Goal: Transaction & Acquisition: Purchase product/service

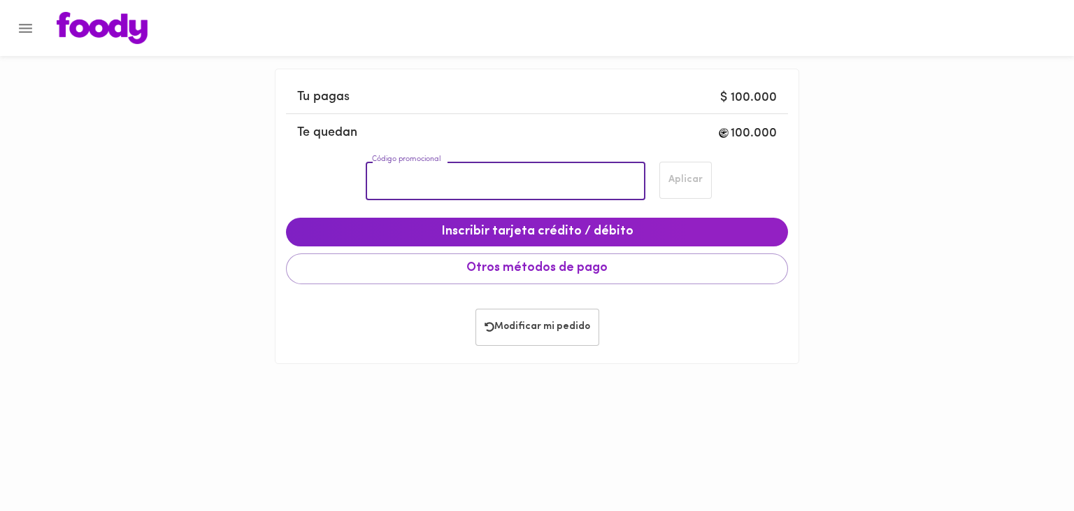
click at [536, 174] on input "Código promocional" at bounding box center [505, 181] width 279 height 38
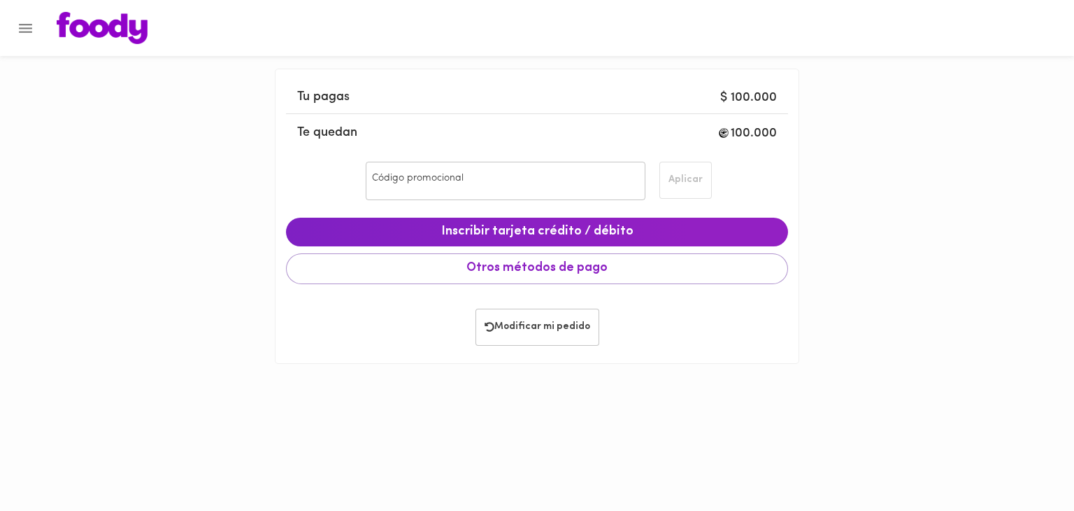
drag, startPoint x: 42, startPoint y: 55, endPoint x: 29, endPoint y: 36, distance: 23.3
click at [29, 36] on div at bounding box center [537, 28] width 1074 height 56
click at [24, 29] on icon "Menu" at bounding box center [25, 28] width 17 height 17
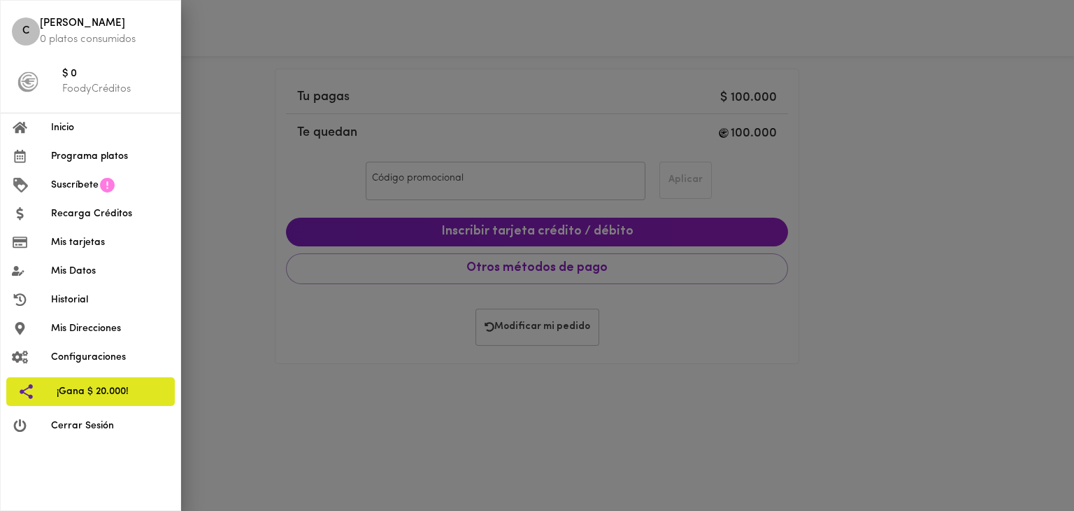
click at [56, 129] on span "Inicio" at bounding box center [110, 127] width 118 height 15
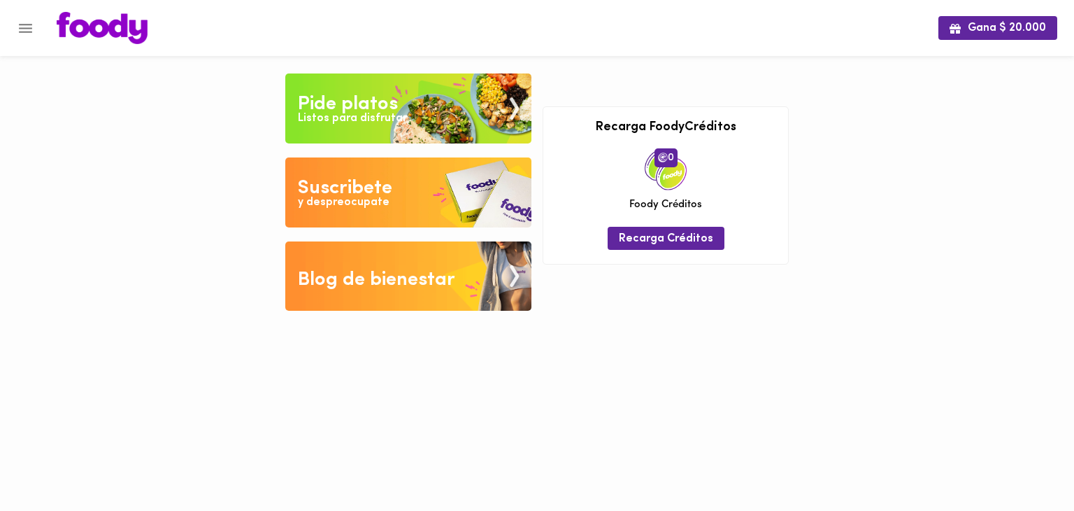
click at [413, 97] on img at bounding box center [408, 108] width 246 height 70
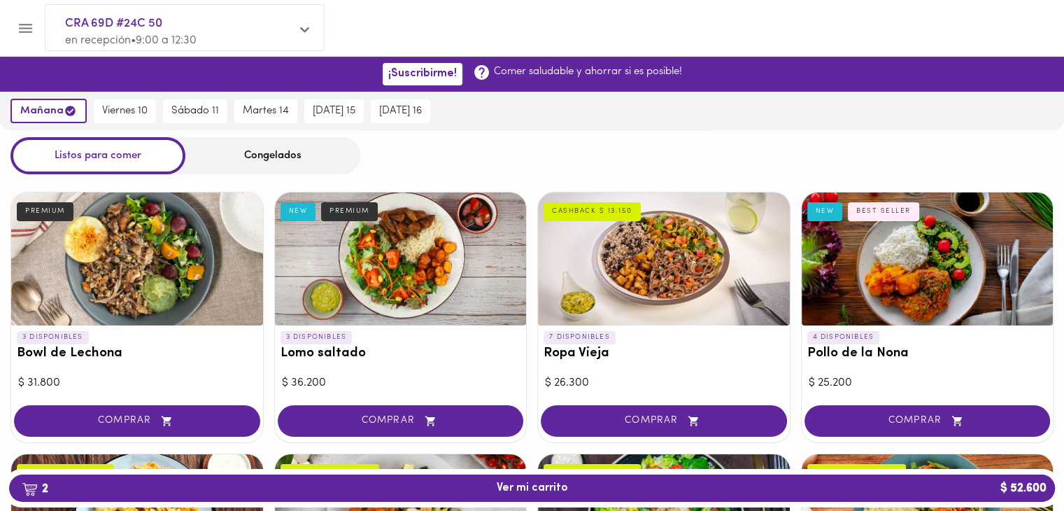
click at [173, 35] on span "en recepción • 9:00 a 12:30" at bounding box center [131, 40] width 132 height 11
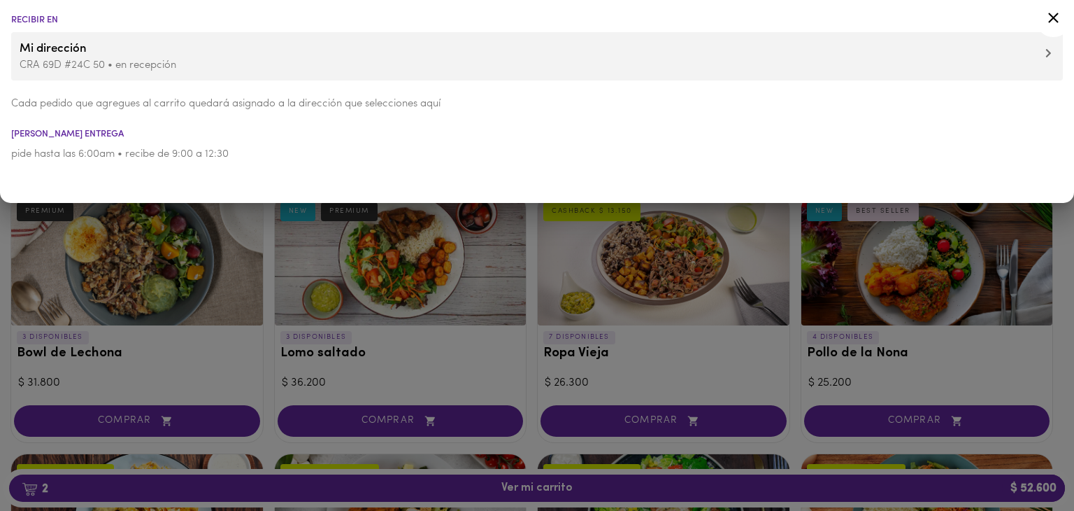
click at [73, 66] on p "CRA 69D #24C 50 • en recepción" at bounding box center [537, 65] width 1035 height 15
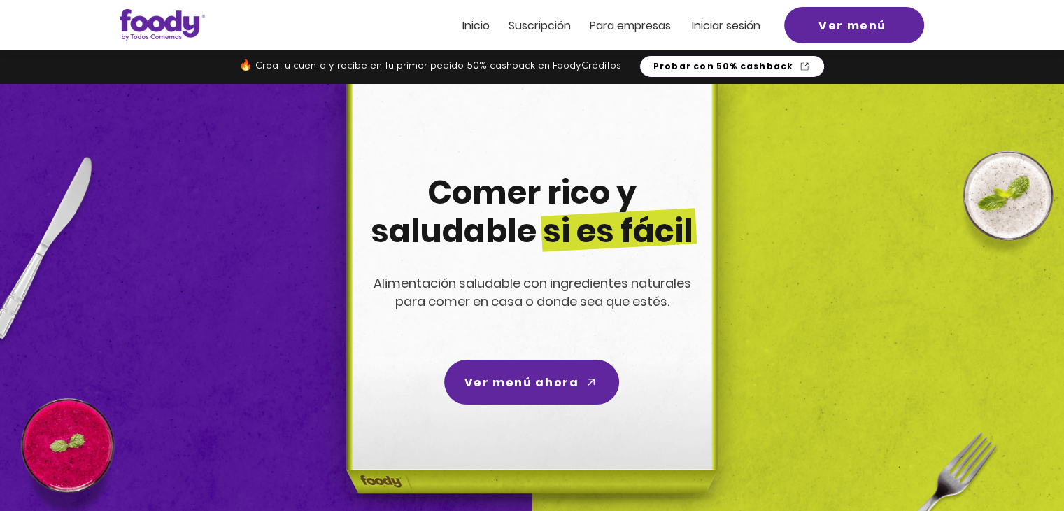
click at [728, 64] on span "Probar con 50% cashback" at bounding box center [723, 66] width 141 height 13
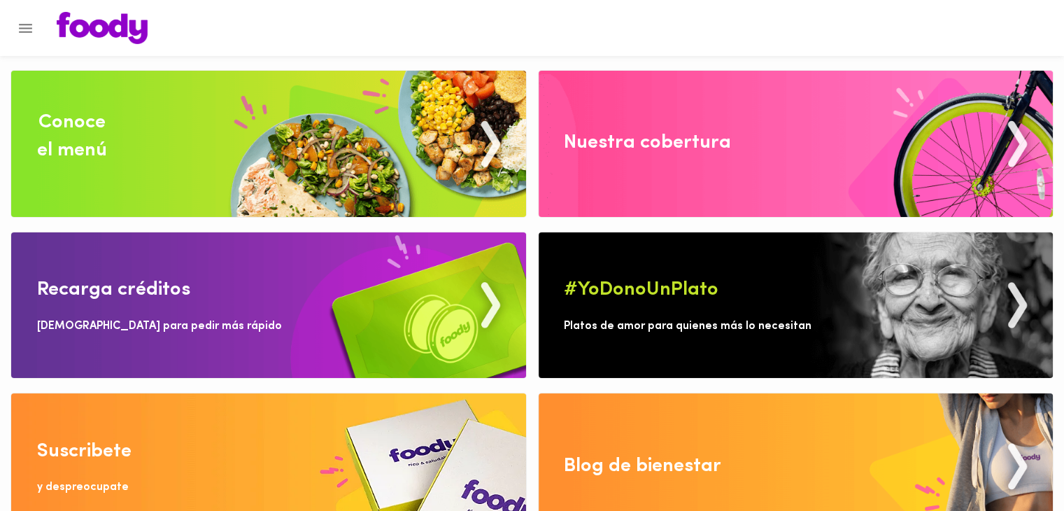
click at [423, 208] on img at bounding box center [268, 144] width 515 height 146
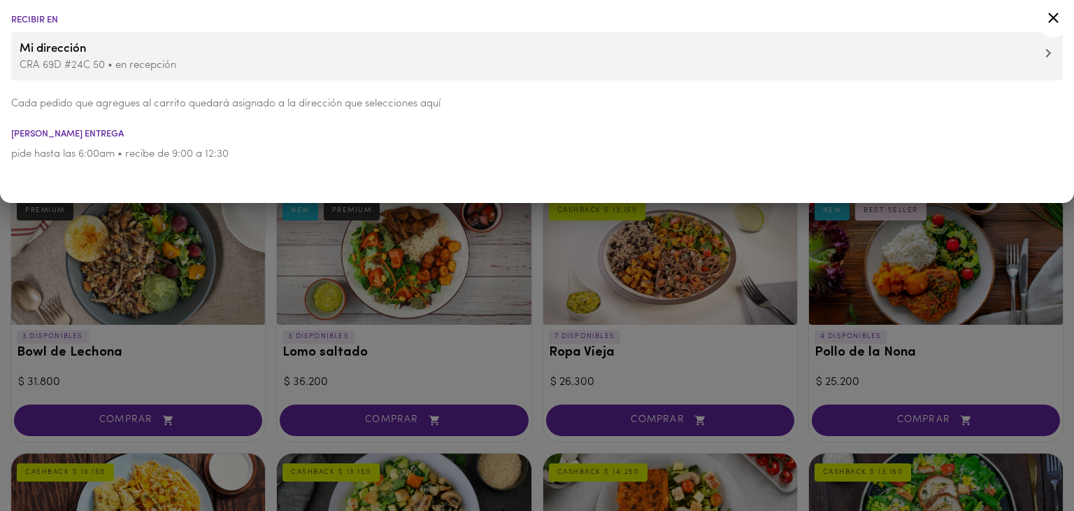
click at [1046, 52] on icon at bounding box center [1049, 53] width 6 height 10
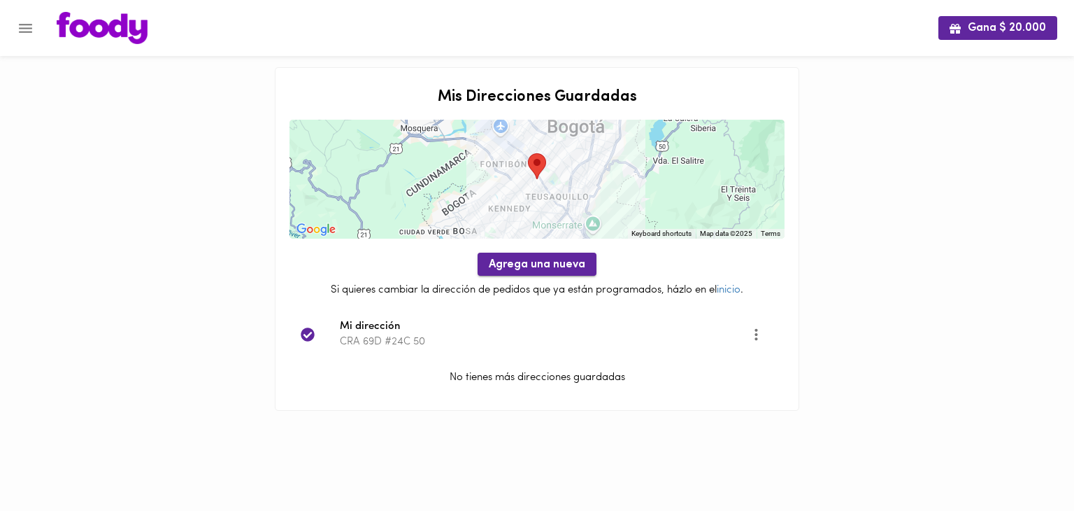
click at [566, 262] on span "Agrega una nueva" at bounding box center [537, 264] width 97 height 13
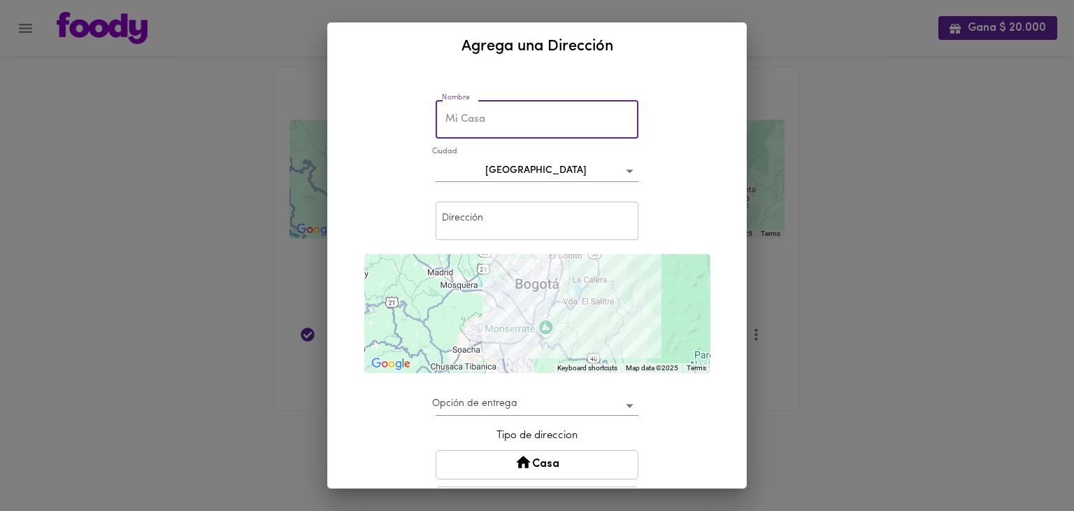
click at [462, 113] on input "text" at bounding box center [537, 119] width 203 height 38
type input "Bolsa de valores"
click at [527, 232] on input "text" at bounding box center [537, 220] width 203 height 38
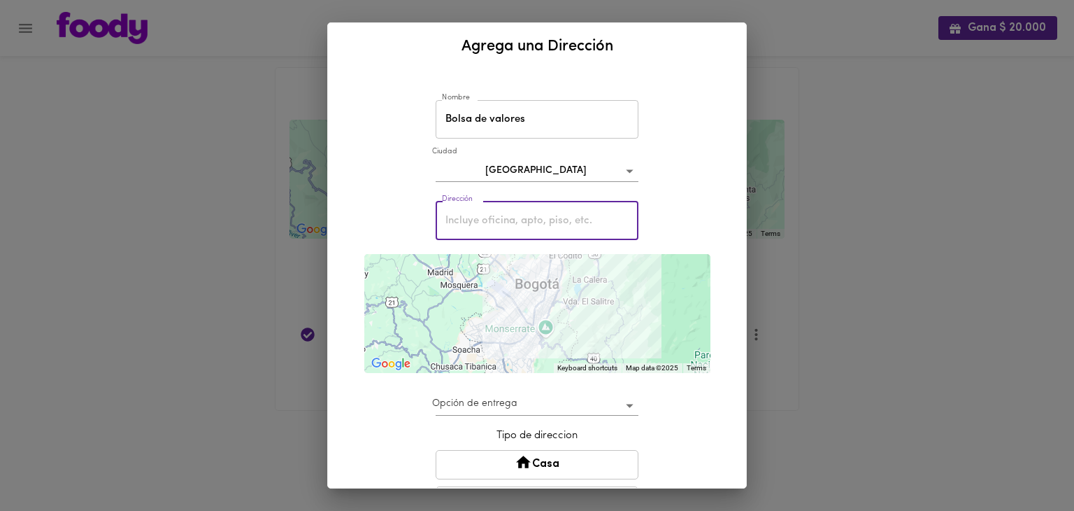
paste input "[STREET_ADDRESS]"
type input "[STREET_ADDRESS]"
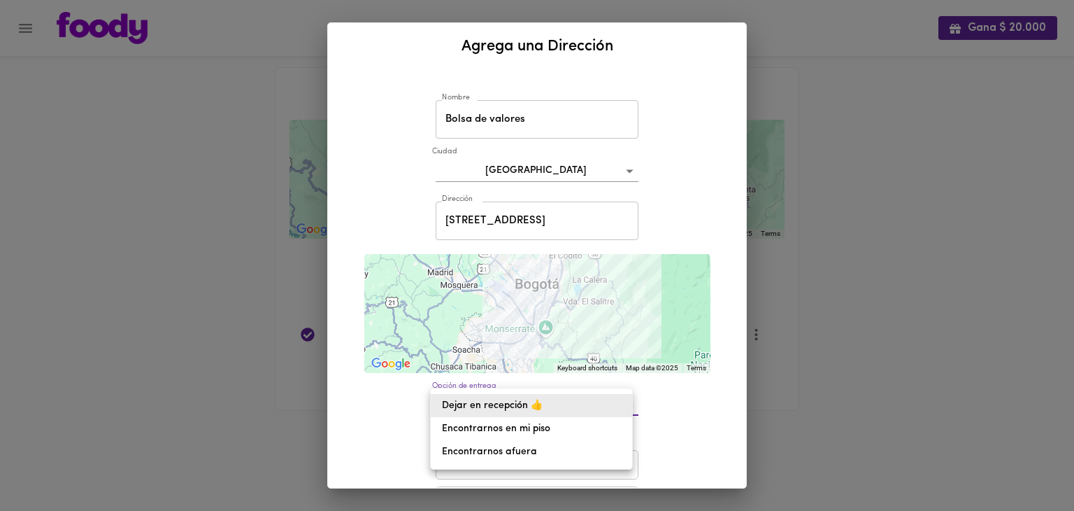
click at [539, 409] on body "Gana $ 20.000 Mis Direcciones Guardadas To navigate the map with touch gestures…" at bounding box center [537, 223] width 1074 height 446
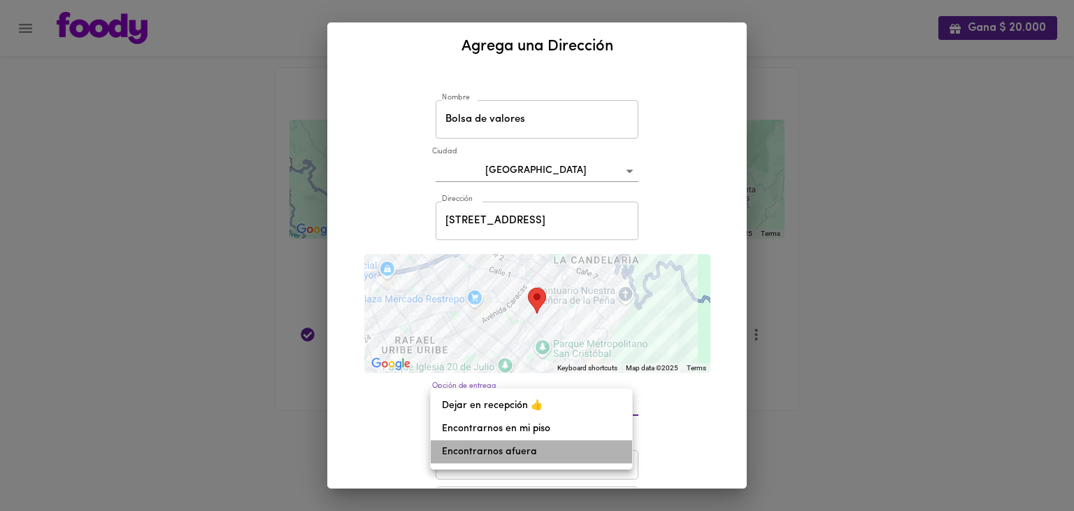
click at [555, 446] on li "Encontrarnos afuera" at bounding box center [531, 451] width 201 height 23
type input "meet-outside"
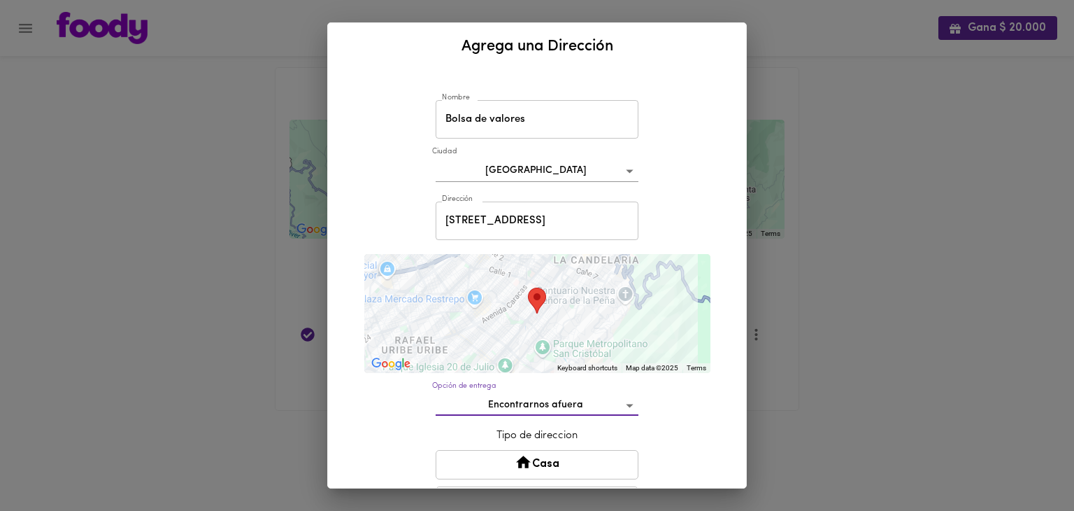
click at [570, 462] on button "Casa" at bounding box center [537, 464] width 203 height 29
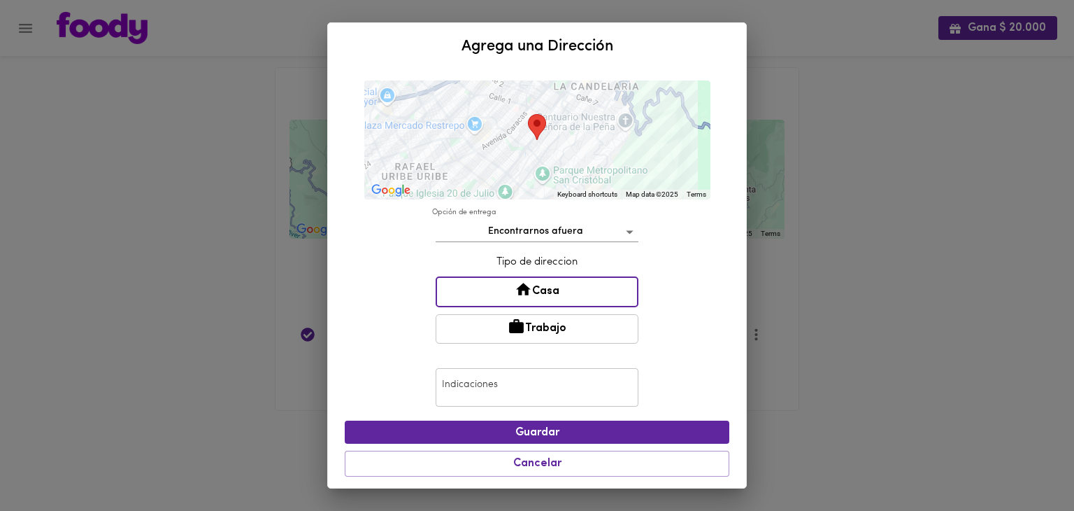
scroll to position [173, 0]
click at [553, 329] on button "Trabajo" at bounding box center [537, 328] width 203 height 29
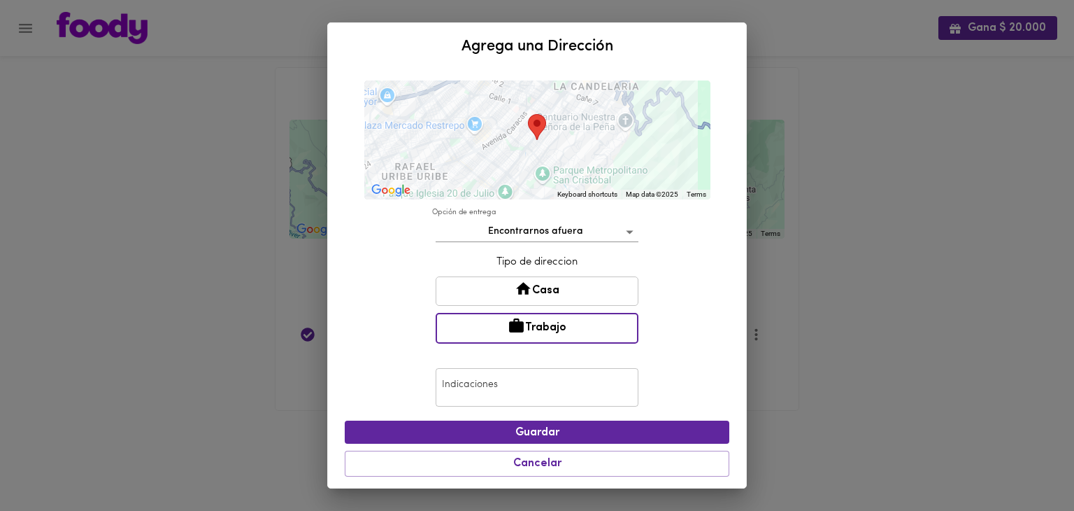
click at [527, 382] on input "text" at bounding box center [537, 387] width 203 height 38
type input "Llamar al 3112296462"
click at [537, 426] on span "Guardar" at bounding box center [537, 432] width 362 height 13
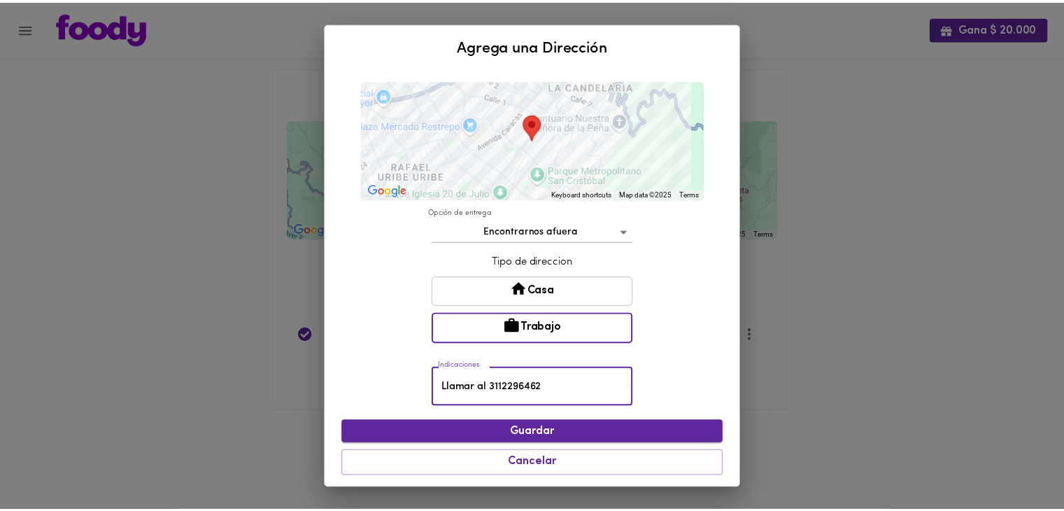
scroll to position [148, 0]
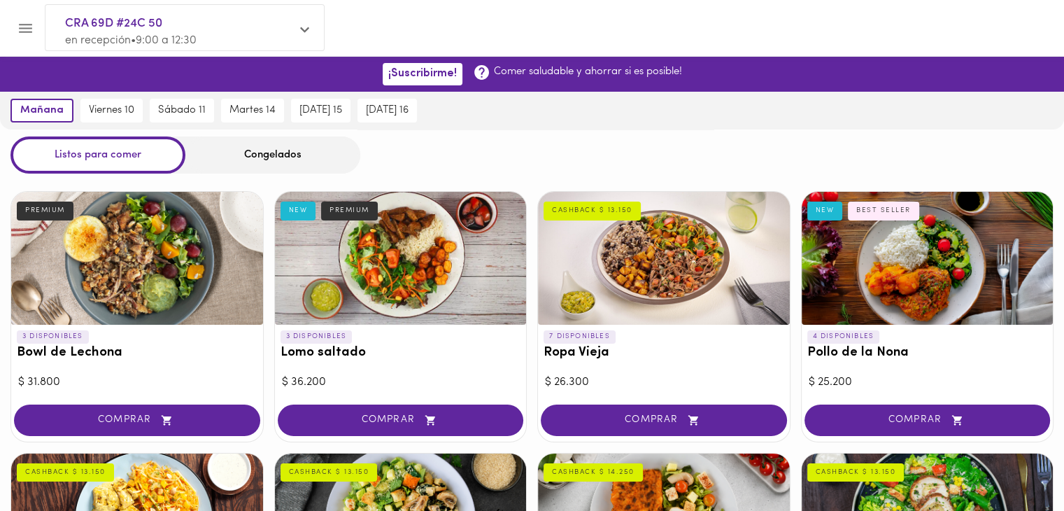
click at [136, 38] on span "en recepción • 9:00 a 12:30" at bounding box center [131, 40] width 132 height 11
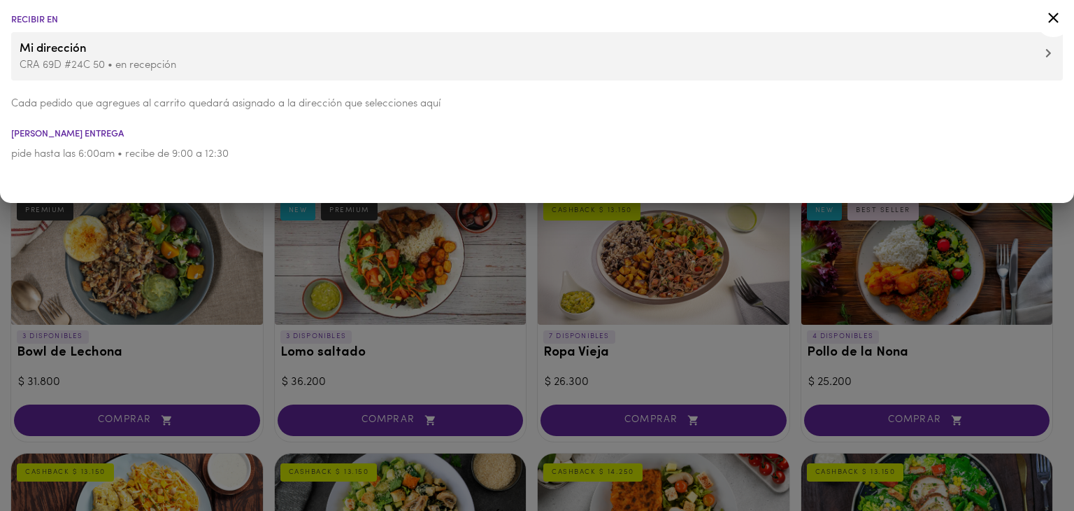
click at [69, 38] on li "Mi dirección CRA 69D #24C 50 • en recepción" at bounding box center [537, 56] width 1052 height 48
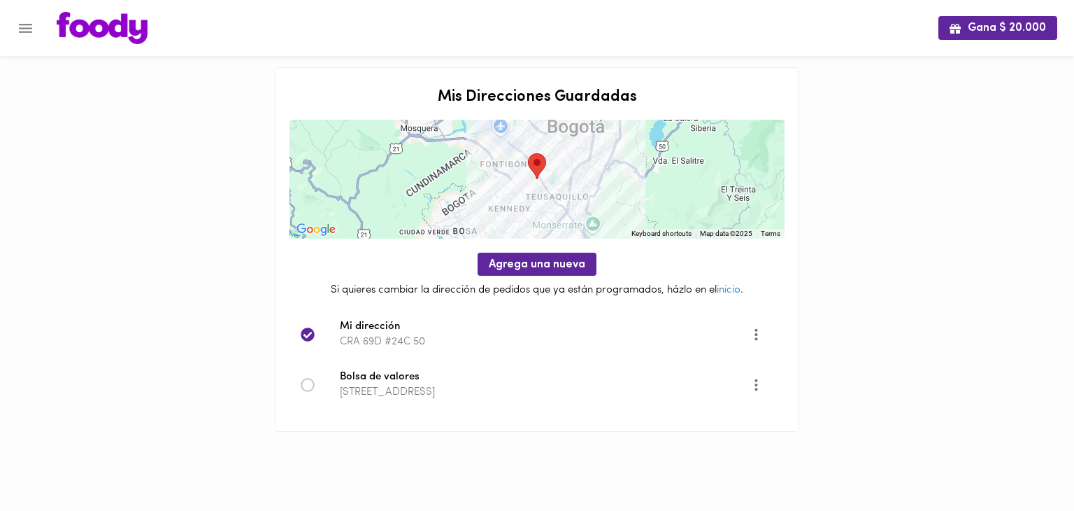
click at [311, 387] on icon at bounding box center [308, 385] width 14 height 14
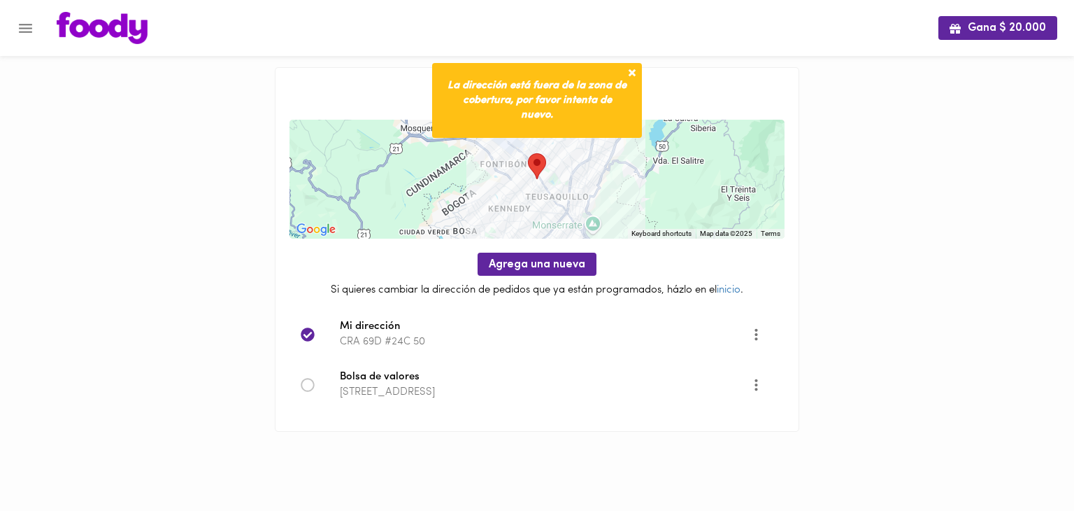
click at [757, 383] on icon "More" at bounding box center [756, 384] width 17 height 17
click at [765, 383] on li "Editar" at bounding box center [769, 385] width 59 height 23
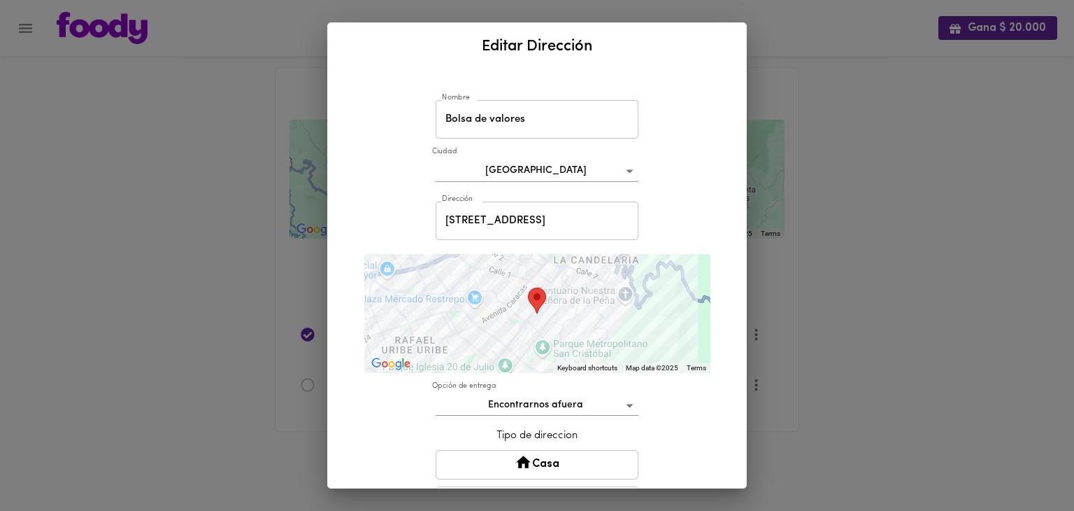
click at [470, 222] on input "Calle 7 No. 4 - 49" at bounding box center [537, 220] width 203 height 38
click at [546, 227] on input "Carrera 7 No. 4 - 49" at bounding box center [537, 220] width 203 height 38
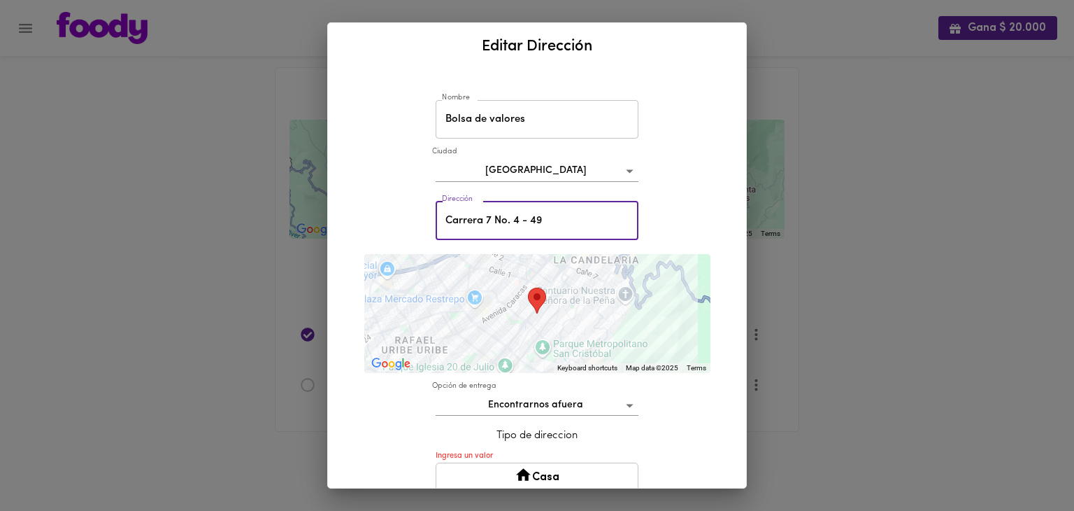
click at [546, 227] on input "Carrera 7 No. 4 - 49" at bounding box center [537, 220] width 203 height 38
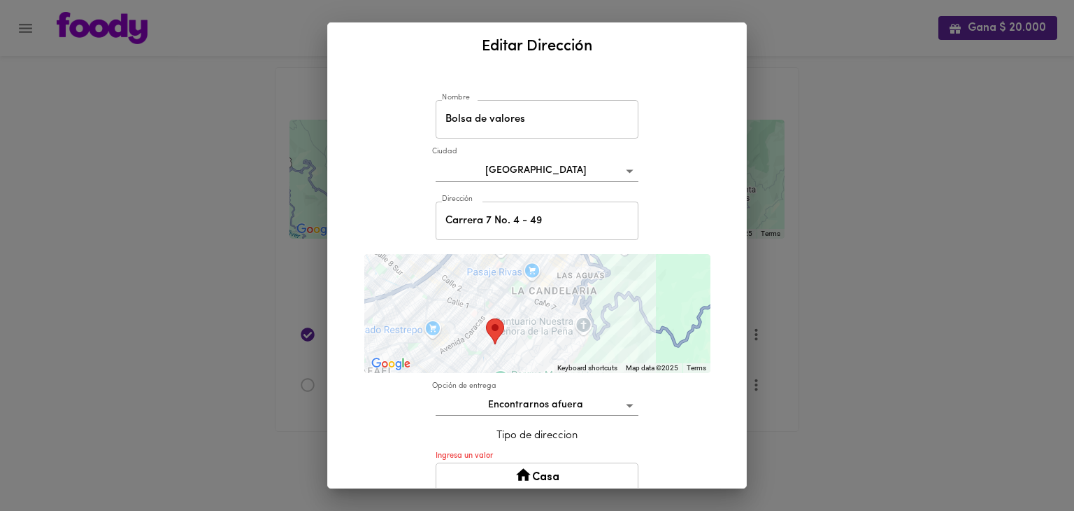
drag, startPoint x: 548, startPoint y: 316, endPoint x: 495, endPoint y: 355, distance: 66.0
click at [495, 355] on div at bounding box center [537, 313] width 346 height 119
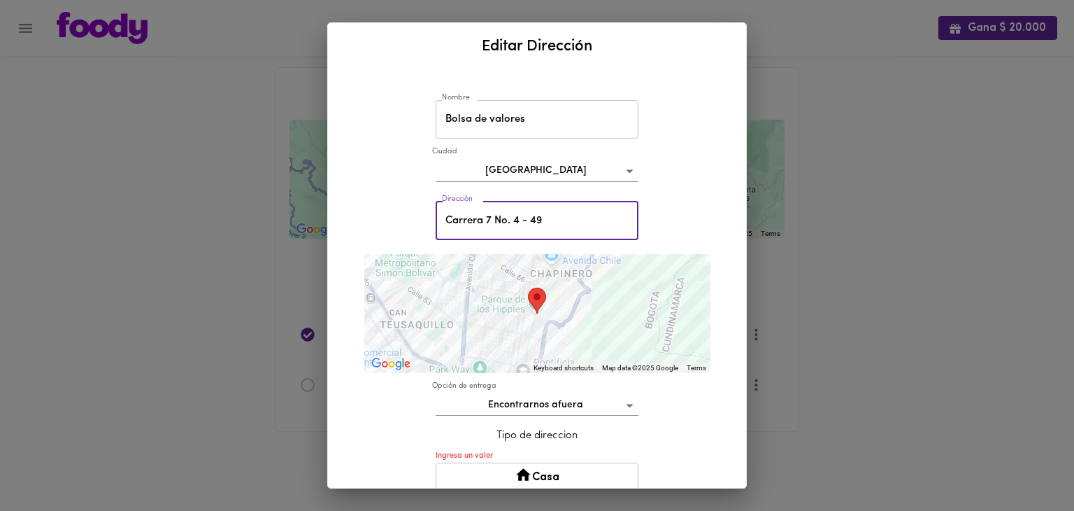
drag, startPoint x: 541, startPoint y: 220, endPoint x: 509, endPoint y: 225, distance: 31.9
click at [509, 225] on input "Carrera 7 No. 4 - 49" at bounding box center [537, 220] width 203 height 38
click at [581, 307] on div at bounding box center [537, 313] width 346 height 119
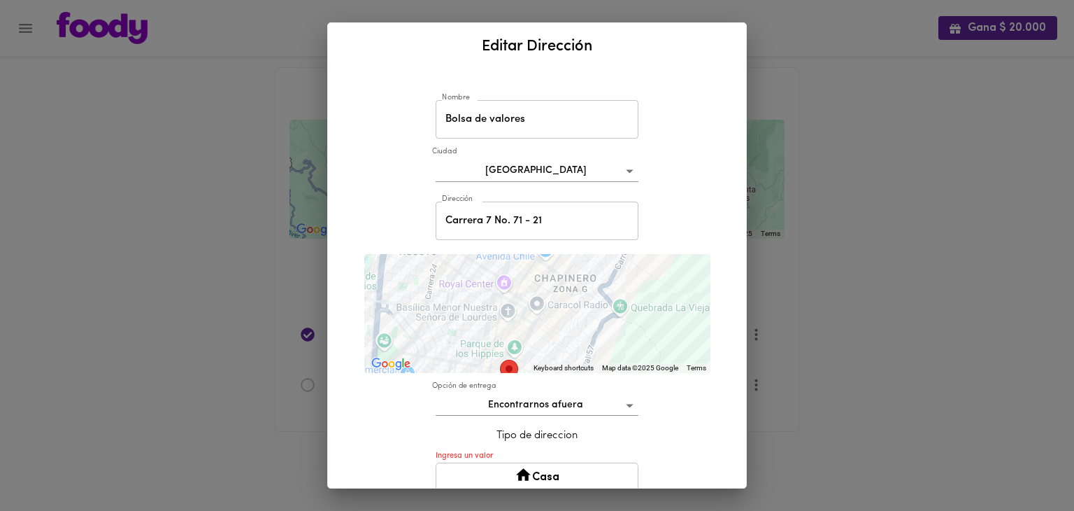
drag, startPoint x: 532, startPoint y: 297, endPoint x: 546, endPoint y: 350, distance: 55.0
click at [546, 350] on div at bounding box center [537, 313] width 346 height 119
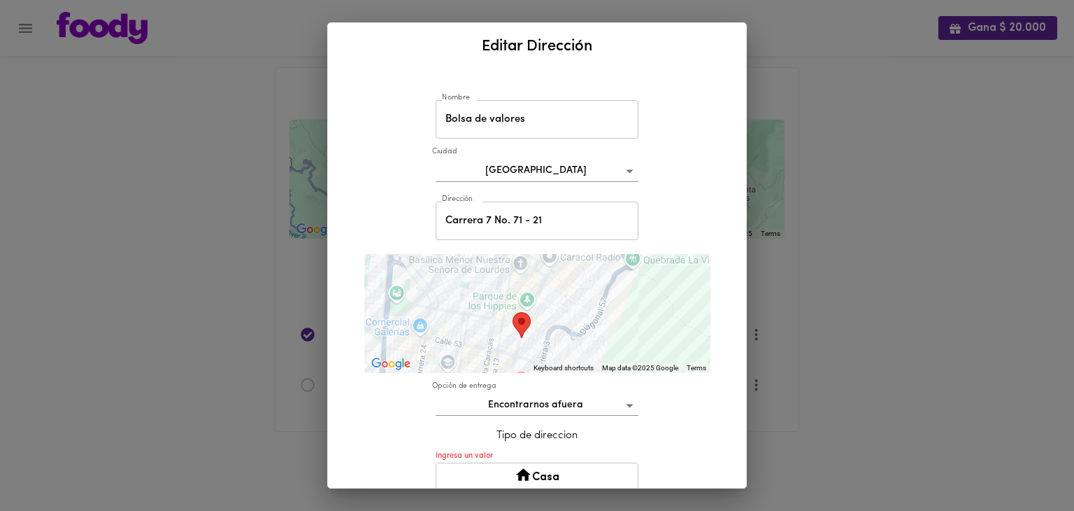
drag, startPoint x: 505, startPoint y: 364, endPoint x: 518, endPoint y: 301, distance: 64.2
click at [518, 301] on div "To navigate, press the arrow keys." at bounding box center [537, 313] width 346 height 119
click at [509, 222] on input "Carrera 7 No. 71 - 21" at bounding box center [537, 220] width 203 height 38
type input "Carrera 7 #71 - 21"
click at [557, 218] on input "Carrera 7 #71 - 21" at bounding box center [537, 220] width 203 height 38
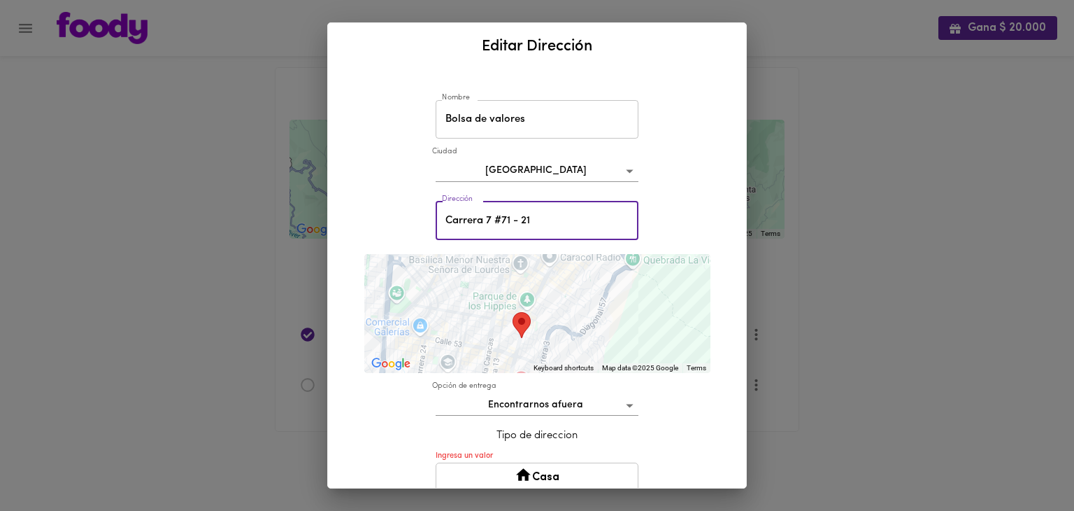
click at [542, 227] on input "Carrera 7 #71 - 21" at bounding box center [537, 220] width 203 height 38
click at [640, 225] on div "Nombre Bolsa de valores Nombre Ciudad Bogotá bogota Dirección Carrera 7 #71 - 2…" at bounding box center [537, 372] width 385 height 592
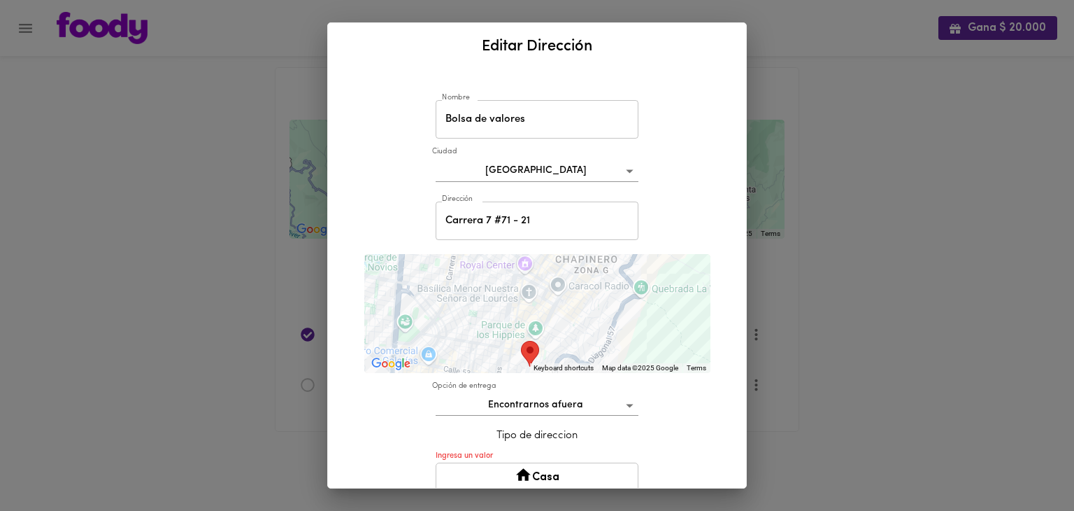
drag, startPoint x: 560, startPoint y: 308, endPoint x: 553, endPoint y: 362, distance: 53.6
click at [553, 362] on div "Keyboard shortcuts Map Data Map data ©2025 Google Map data ©2025 Google 500 m C…" at bounding box center [537, 313] width 346 height 119
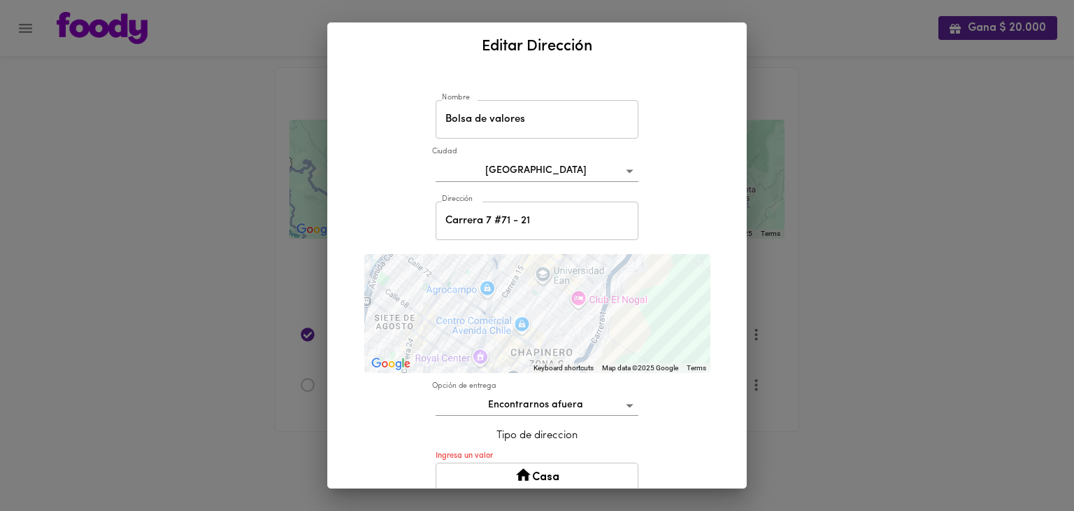
drag, startPoint x: 527, startPoint y: 349, endPoint x: 485, endPoint y: 434, distance: 94.8
click at [485, 434] on div "Nombre Bolsa de valores Nombre Ciudad Bogotá bogota Dirección Carrera 7 #71 - 2…" at bounding box center [537, 372] width 385 height 592
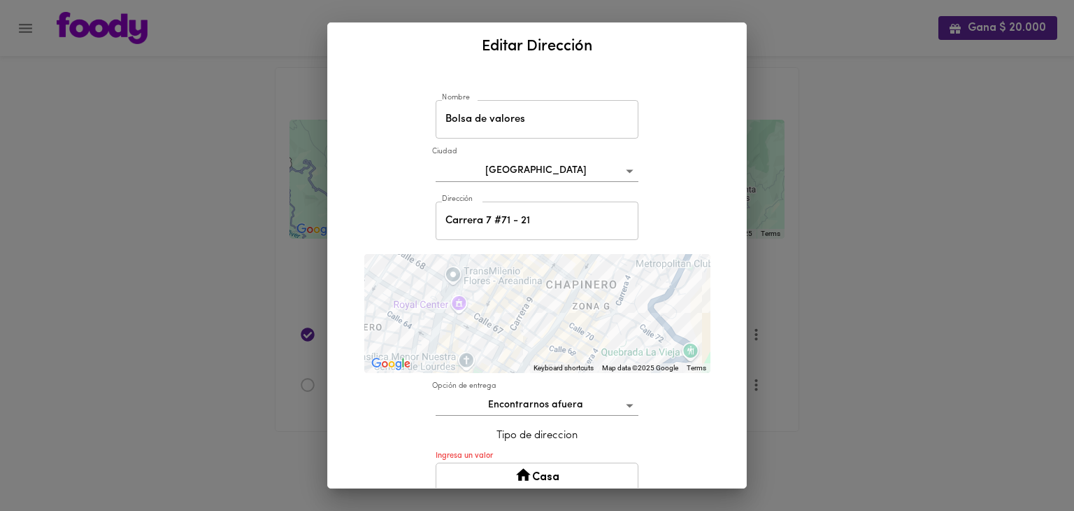
drag, startPoint x: 599, startPoint y: 322, endPoint x: 604, endPoint y: 253, distance: 69.4
click at [604, 253] on div "Nombre Bolsa de valores Nombre Ciudad Bogotá bogota Dirección Carrera 7 #71 - 2…" at bounding box center [537, 372] width 385 height 592
click at [560, 295] on div "To navigate, press the arrow keys." at bounding box center [537, 313] width 346 height 119
click at [562, 297] on div "To navigate, press the arrow keys." at bounding box center [537, 313] width 346 height 119
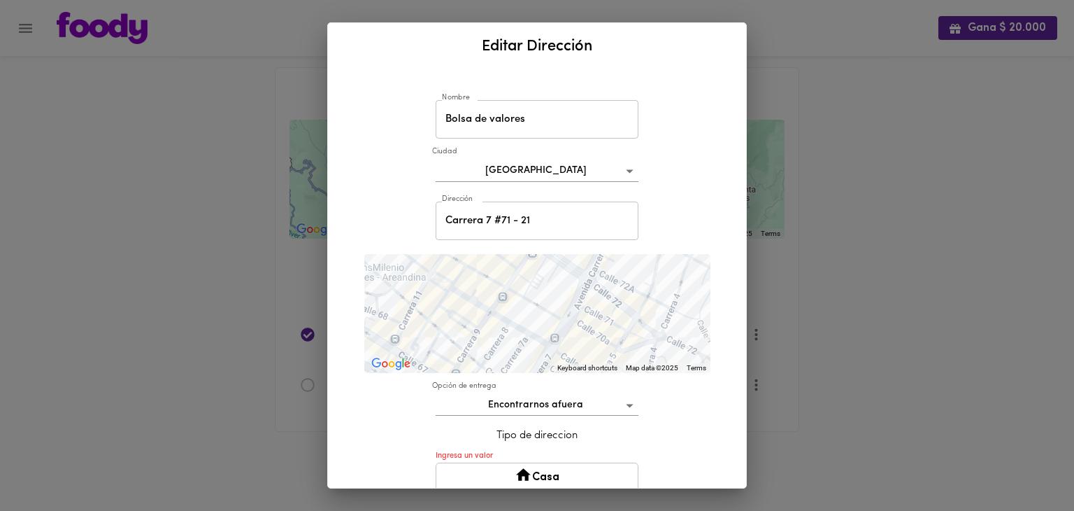
click at [554, 286] on div "To navigate, press the arrow keys." at bounding box center [537, 313] width 346 height 119
click at [551, 222] on input "Carrera 7 #71 - 21" at bounding box center [537, 220] width 203 height 38
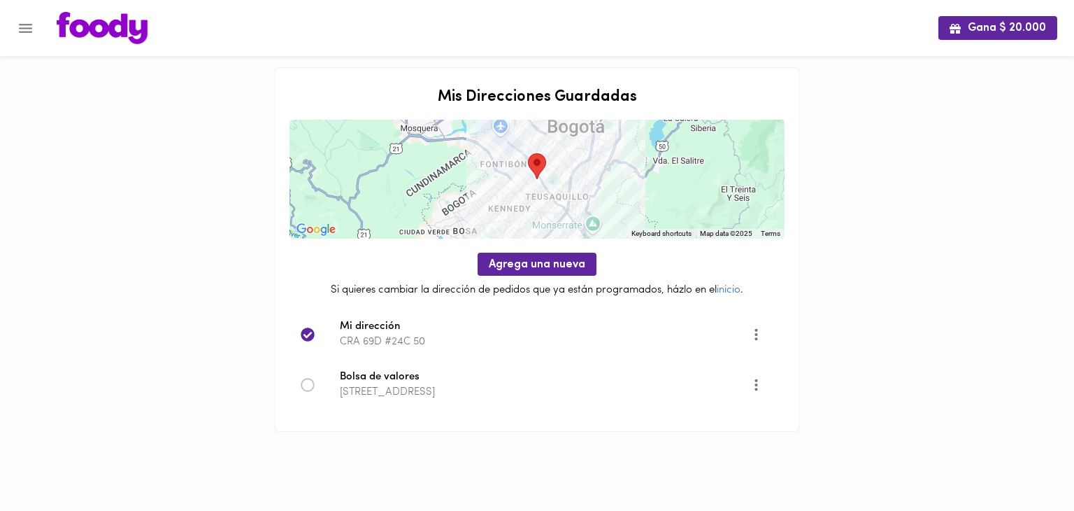
click at [434, 392] on p "[STREET_ADDRESS]" at bounding box center [545, 392] width 411 height 15
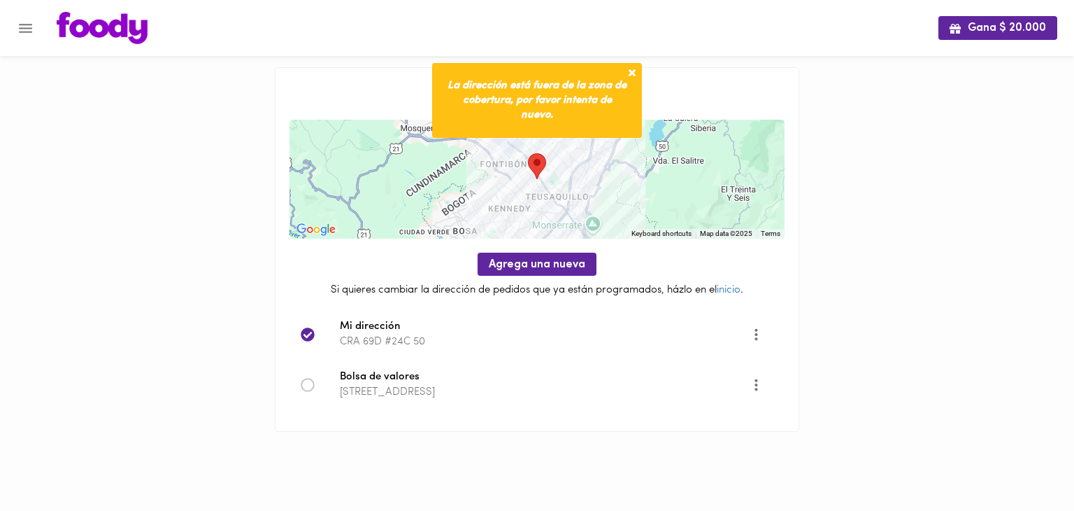
click at [766, 388] on button "More" at bounding box center [756, 384] width 34 height 34
click at [771, 387] on li "Editar" at bounding box center [769, 385] width 59 height 23
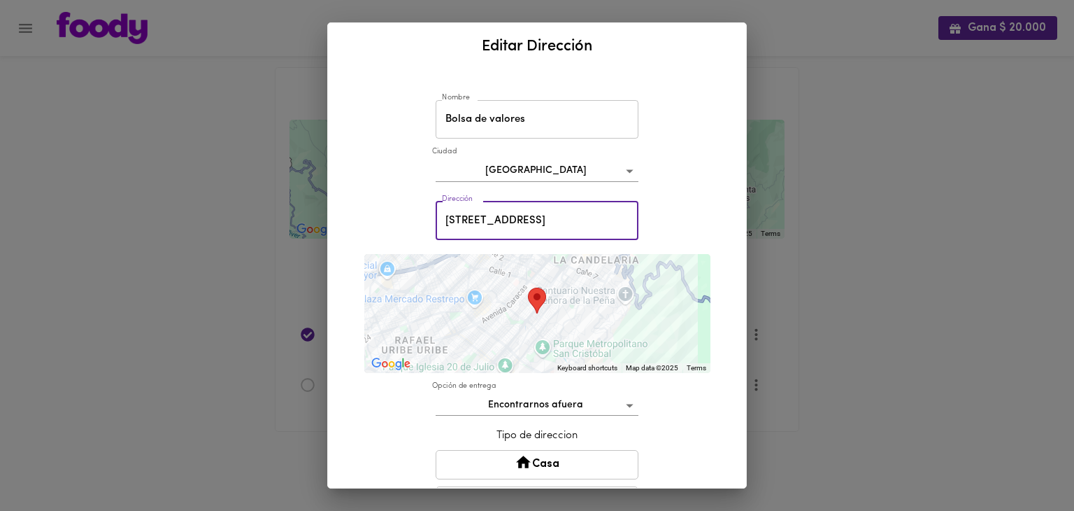
drag, startPoint x: 551, startPoint y: 219, endPoint x: 418, endPoint y: 222, distance: 133.0
click at [418, 222] on div "Nombre Bolsa de valores Nombre [GEOGRAPHIC_DATA] Dirección [STREET_ADDRESS] 4 -…" at bounding box center [537, 366] width 385 height 580
click at [557, 234] on input "Calle 7 #71 21" at bounding box center [537, 220] width 203 height 38
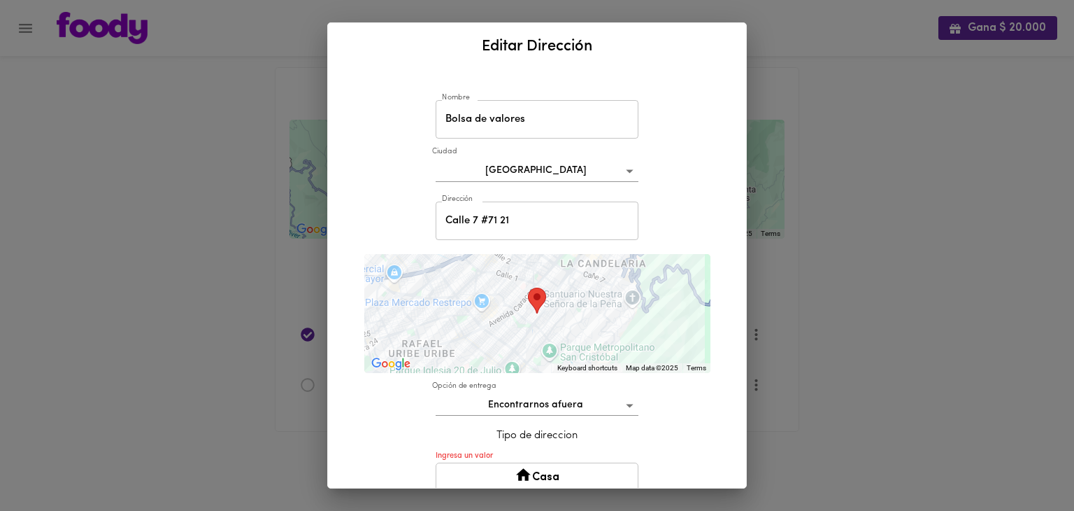
drag, startPoint x: 551, startPoint y: 297, endPoint x: 468, endPoint y: 365, distance: 107.4
click at [468, 365] on div at bounding box center [537, 313] width 346 height 119
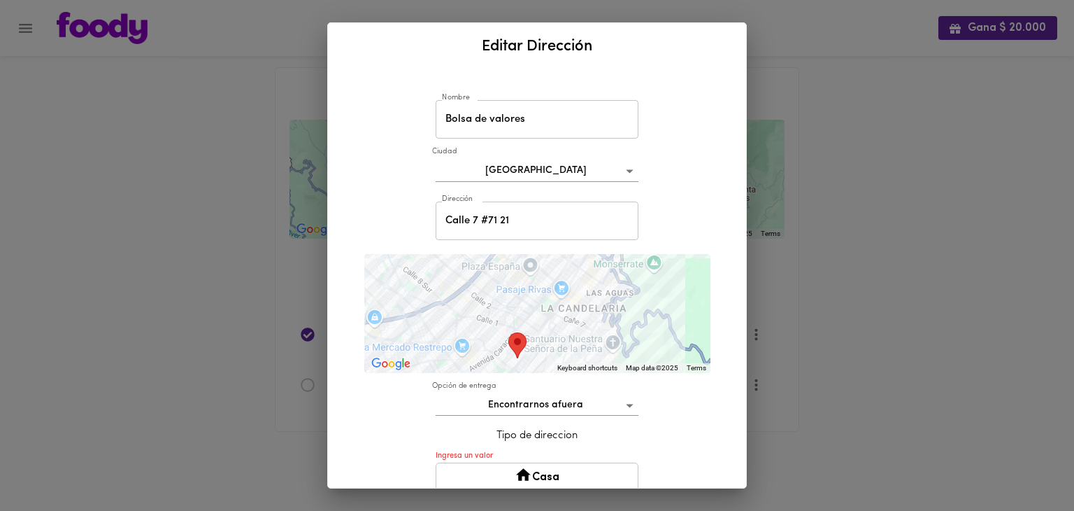
drag, startPoint x: 585, startPoint y: 324, endPoint x: 562, endPoint y: 376, distance: 57.0
click at [562, 376] on div "Nombre Bolsa de valores Nombre Ciudad Bogotá bogota Dirección Calle 7 #71 21 Di…" at bounding box center [537, 372] width 385 height 592
click at [494, 222] on input "Calle 7 #71 21" at bounding box center [537, 220] width 203 height 38
click at [467, 222] on input "Calle 7 #71 21" at bounding box center [537, 220] width 203 height 38
click at [549, 229] on input "Calle7 #71 21" at bounding box center [537, 220] width 203 height 38
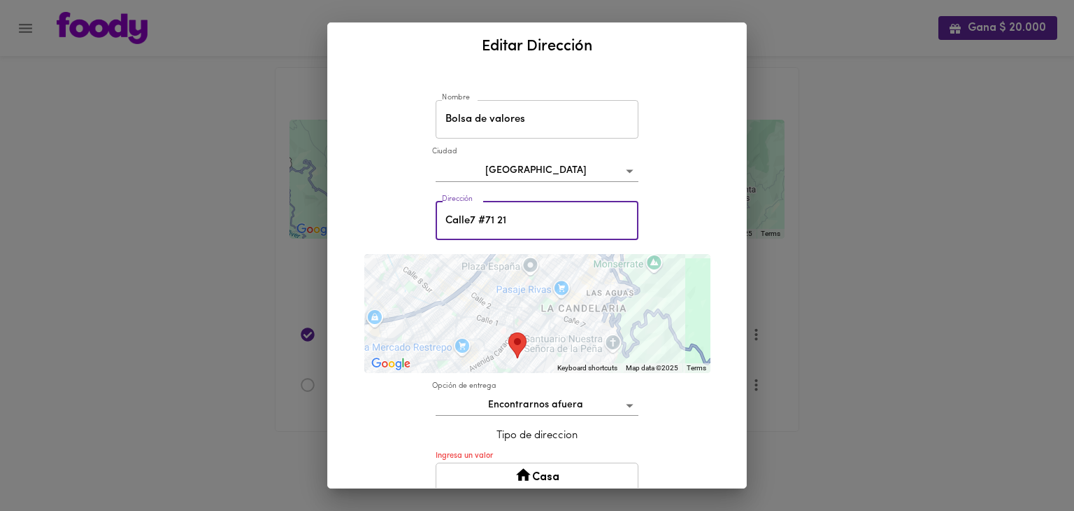
scroll to position [185, 0]
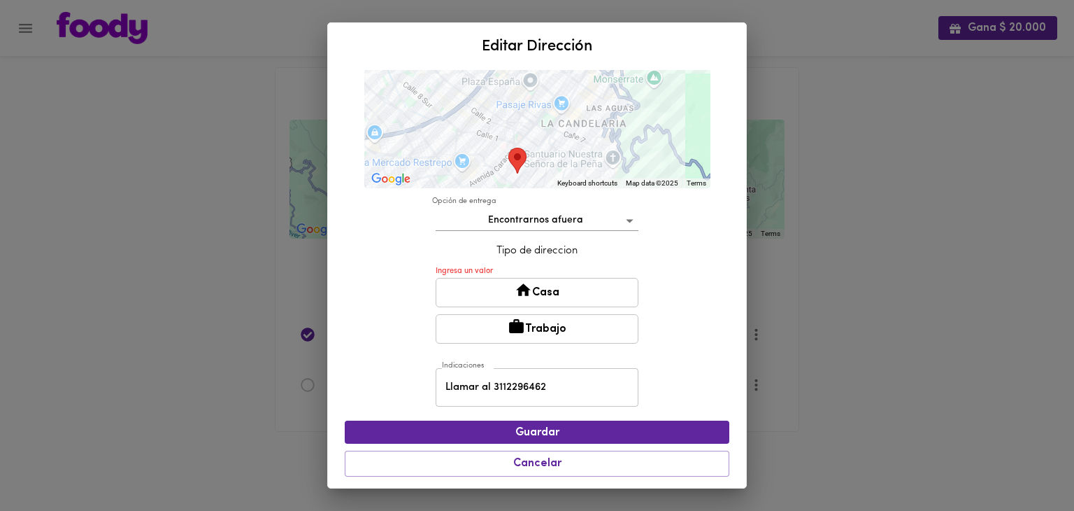
click at [555, 328] on button "Trabajo" at bounding box center [537, 328] width 203 height 29
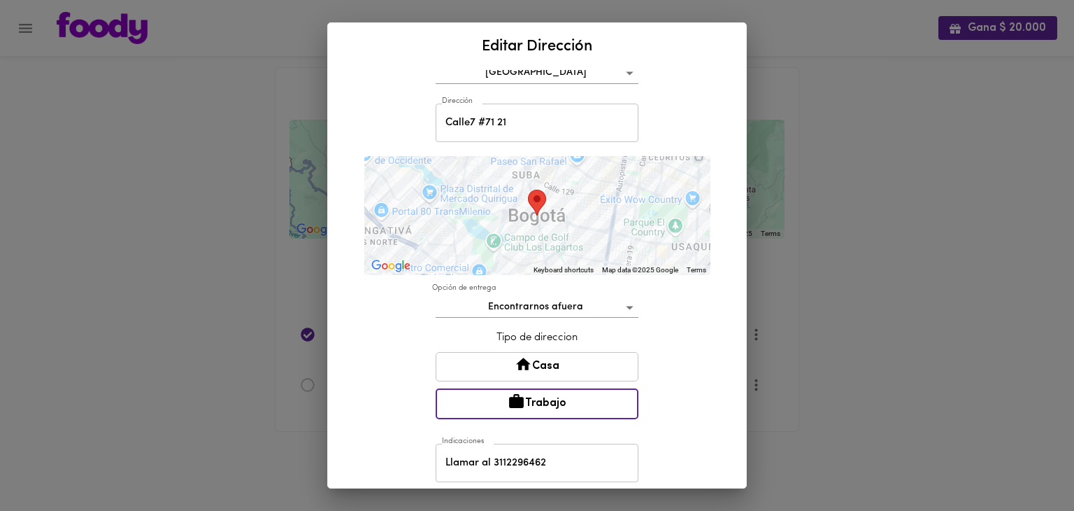
scroll to position [99, 0]
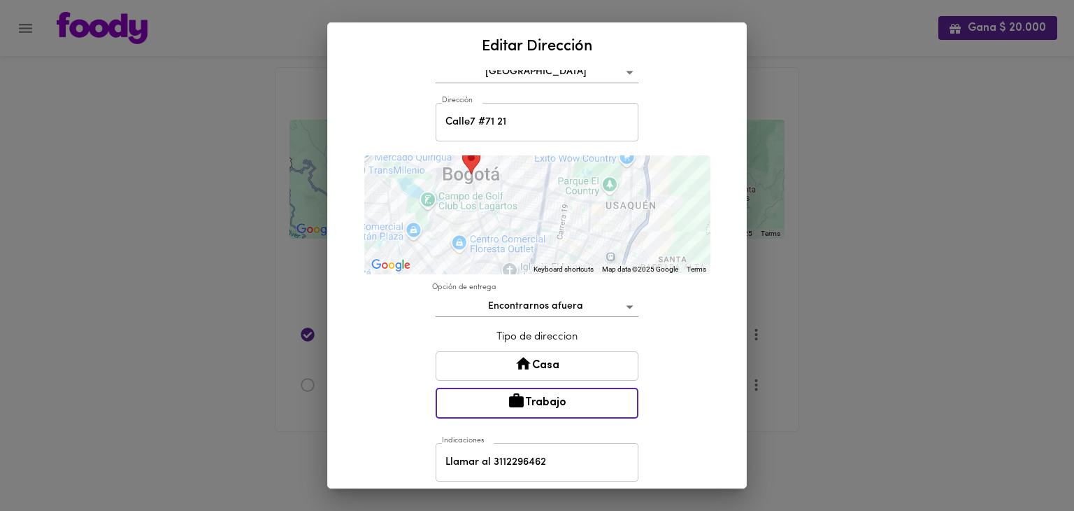
drag, startPoint x: 540, startPoint y: 224, endPoint x: 469, endPoint y: 180, distance: 83.3
click at [469, 180] on div at bounding box center [537, 214] width 346 height 119
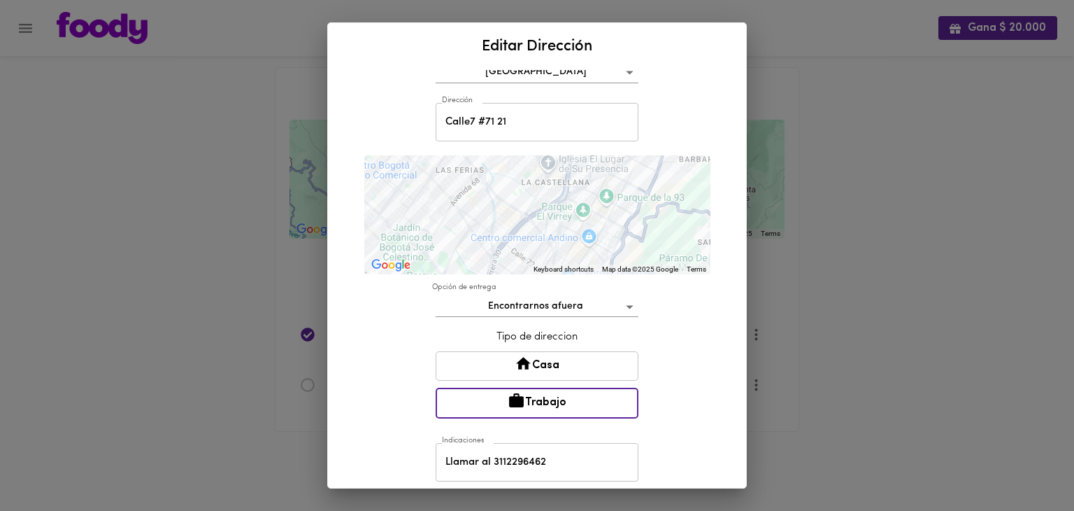
drag, startPoint x: 557, startPoint y: 226, endPoint x: 596, endPoint y: 115, distance: 117.9
click at [596, 115] on div "Nombre Bolsa de valores Nombre Ciudad Bogotá bogota Dirección Calle7 #71 21 Dir…" at bounding box center [537, 267] width 385 height 581
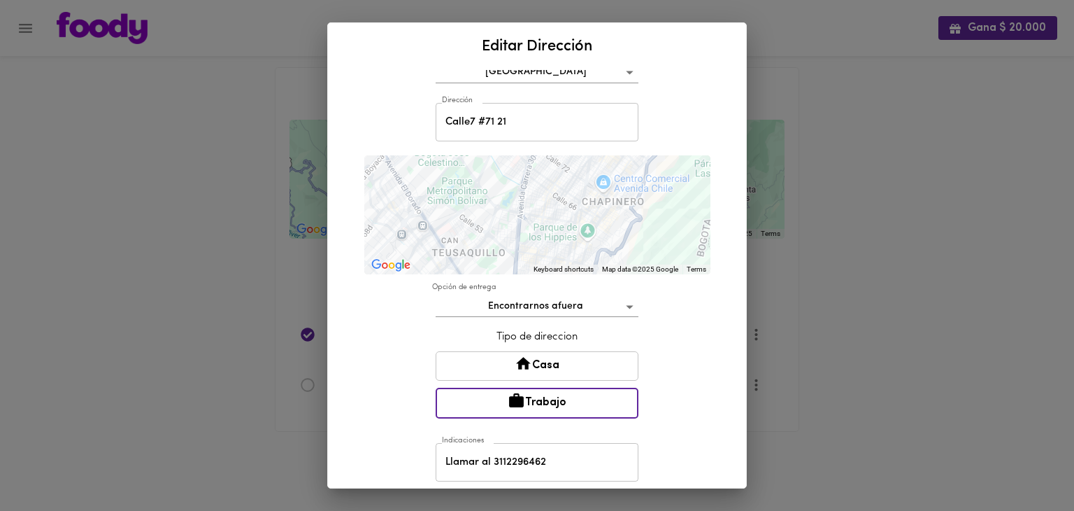
drag, startPoint x: 579, startPoint y: 239, endPoint x: 614, endPoint y: 143, distance: 102.0
click at [614, 143] on div "Nombre Bolsa de valores Nombre Ciudad Bogotá bogota Dirección Calle7 #71 21 Dir…" at bounding box center [537, 267] width 385 height 581
click at [463, 121] on input "Calle7 #71 21" at bounding box center [537, 122] width 203 height 38
type input "Calle 7 #71 21"
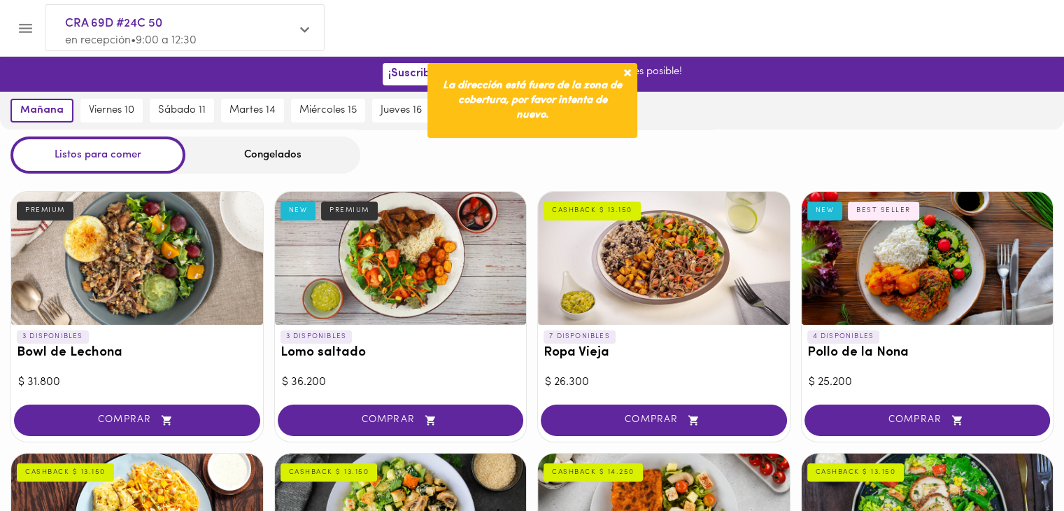
click at [238, 37] on p "en recepción • 9:00 a 12:30" at bounding box center [177, 41] width 225 height 16
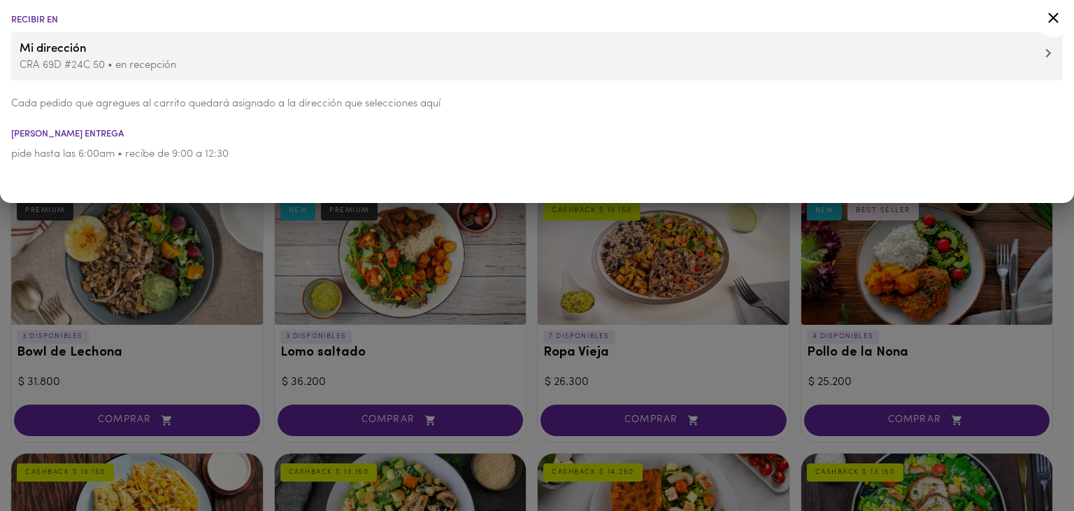
click at [106, 50] on span "Mi dirección" at bounding box center [537, 49] width 1035 height 18
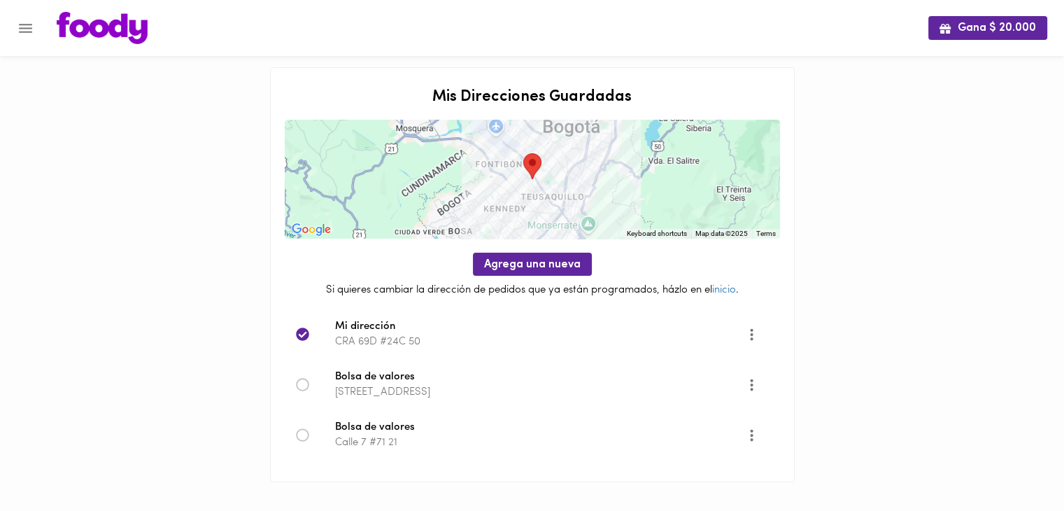
click at [752, 383] on icon "More" at bounding box center [751, 384] width 3 height 12
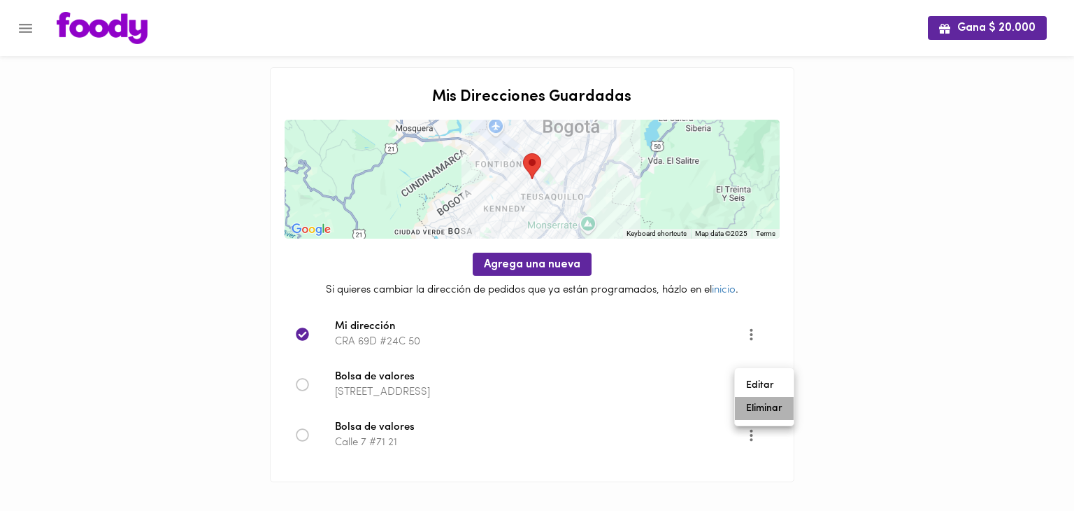
click at [764, 409] on li "Eliminar" at bounding box center [764, 408] width 59 height 23
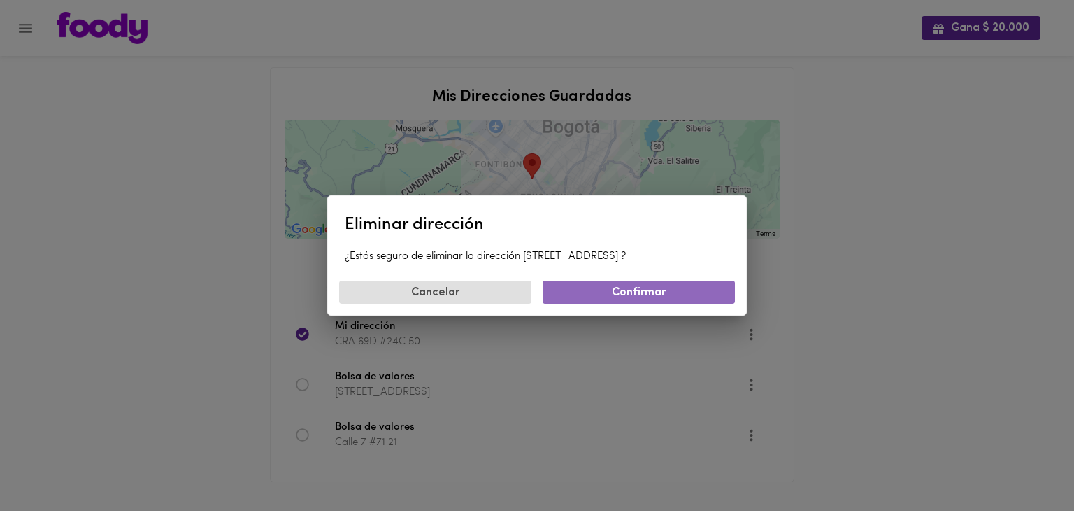
click at [616, 294] on span "Confirmar" at bounding box center [639, 292] width 170 height 13
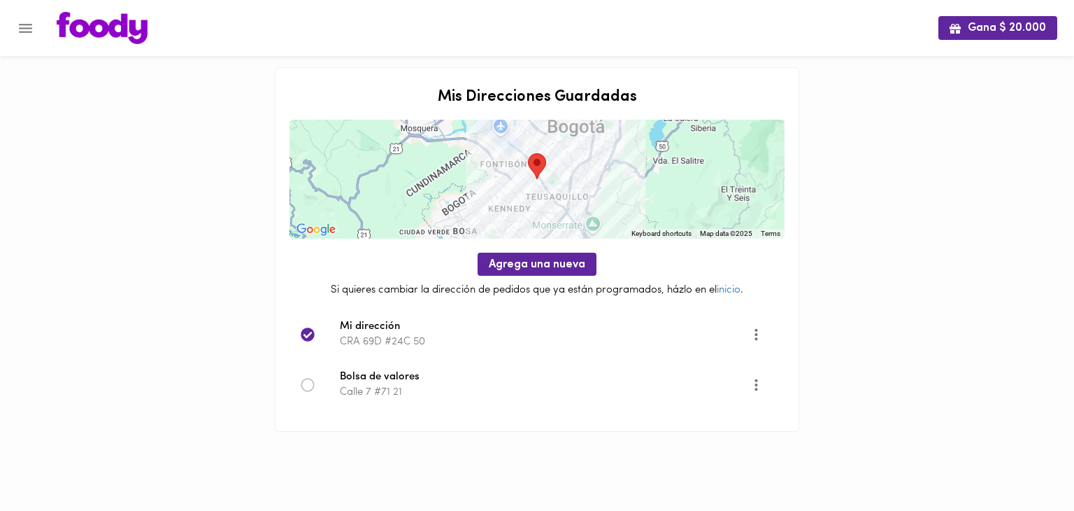
click at [315, 389] on div at bounding box center [320, 385] width 39 height 14
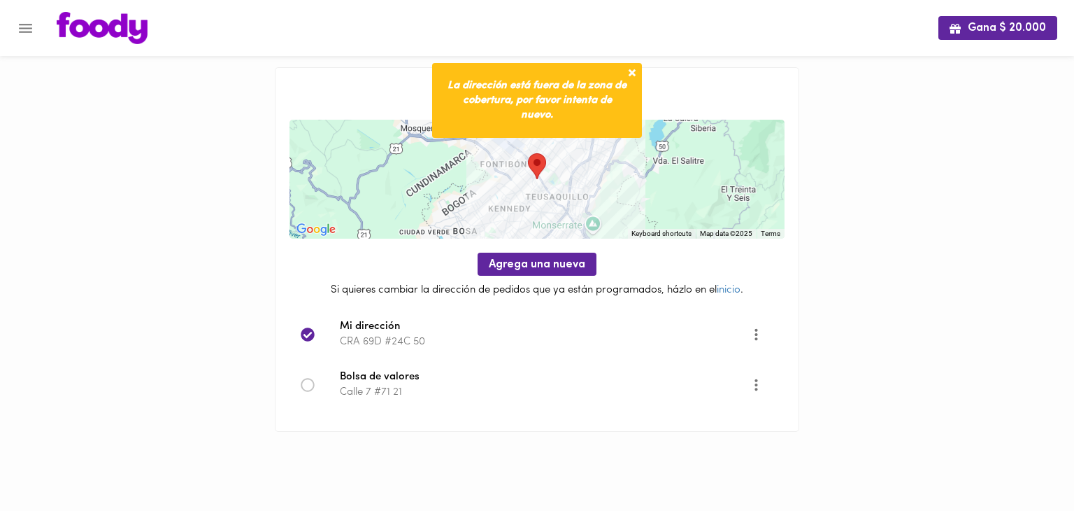
click at [305, 382] on icon at bounding box center [308, 385] width 14 height 14
click at [409, 392] on p "Calle 7 #71 21" at bounding box center [545, 392] width 411 height 15
click at [760, 387] on icon "More" at bounding box center [756, 384] width 17 height 17
click at [765, 380] on li "Editar" at bounding box center [769, 385] width 59 height 23
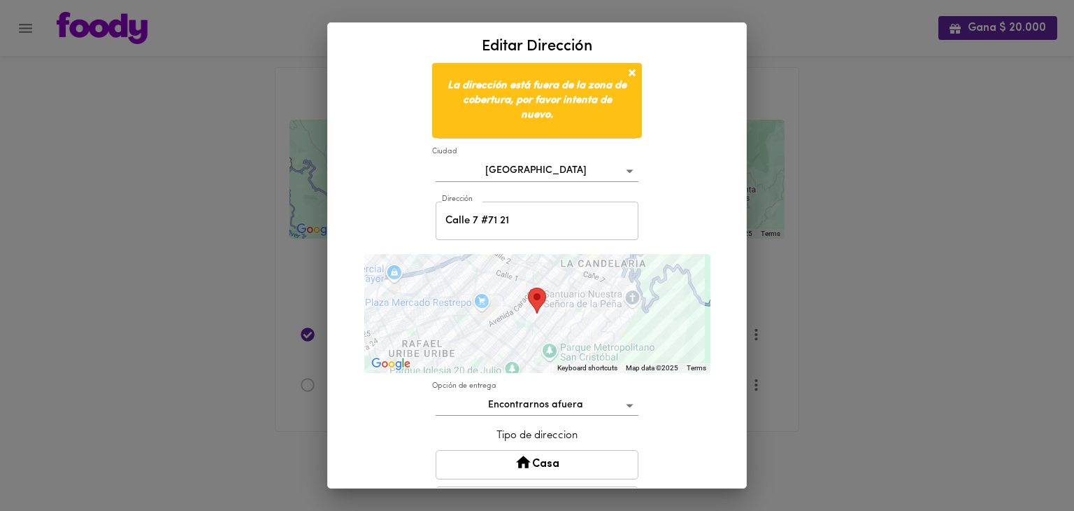
click at [518, 222] on input "Calle 7 #71 21" at bounding box center [537, 220] width 203 height 38
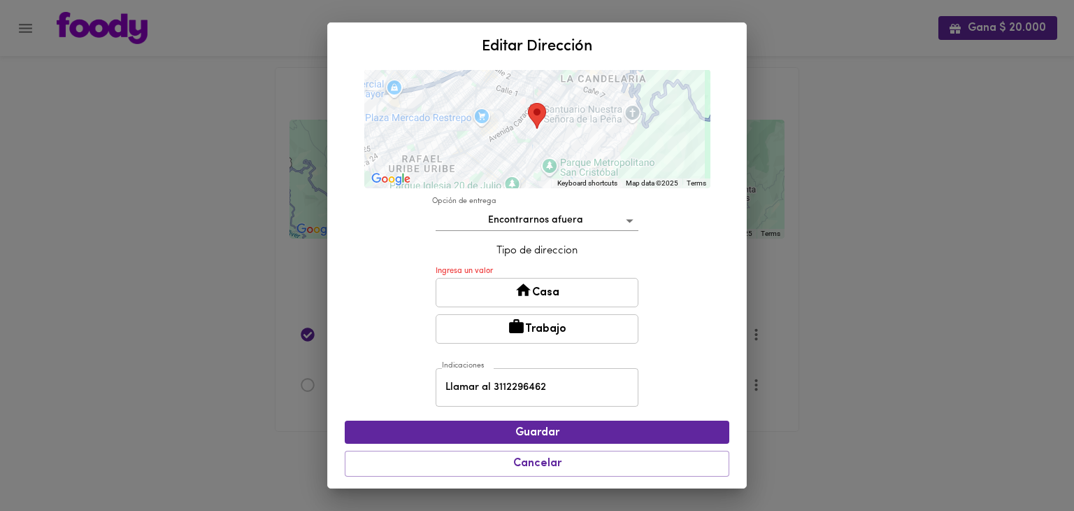
click at [520, 318] on button "Trabajo" at bounding box center [537, 328] width 203 height 29
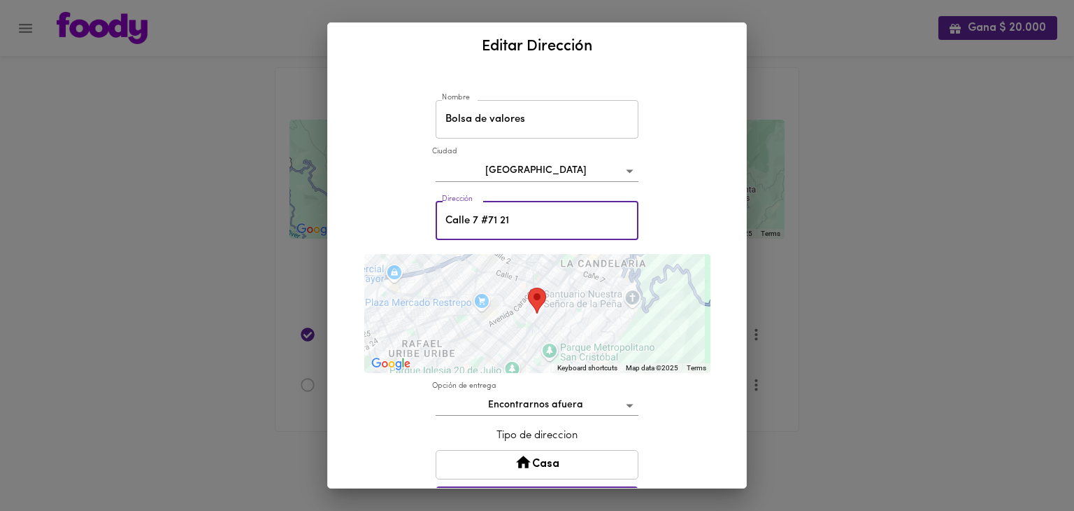
click at [482, 219] on input "Calle 7 #71 21" at bounding box center [537, 220] width 203 height 38
type input "Calle 7 # 71 21"
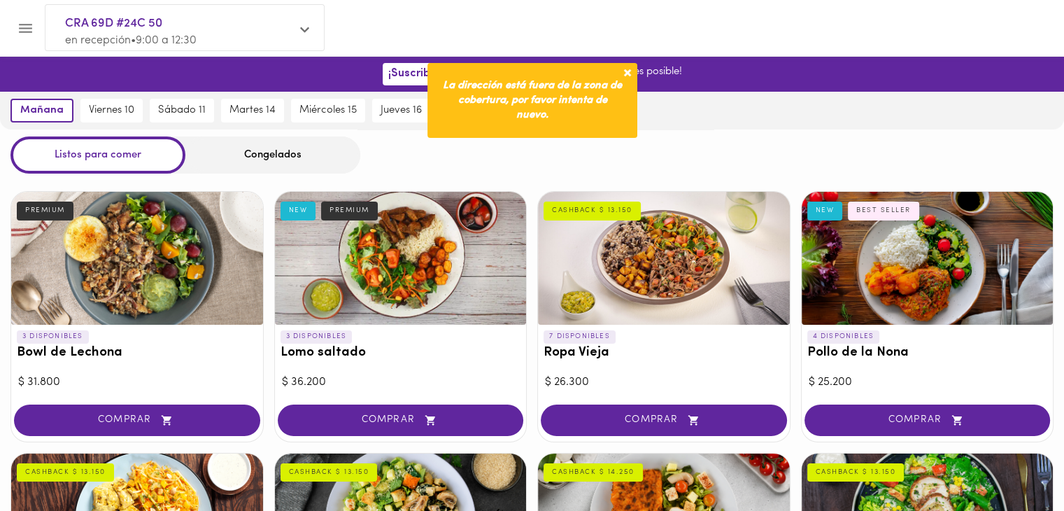
click at [235, 36] on p "en recepción • 9:00 a 12:30" at bounding box center [177, 41] width 225 height 16
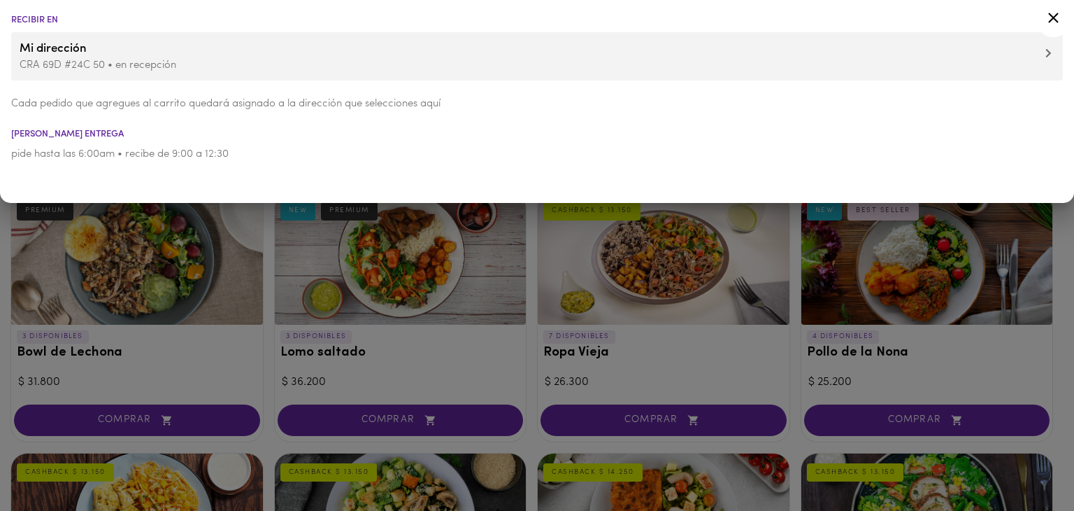
click at [80, 143] on li "pide hasta las 6:00am • recibe de 9:00 a 12:30" at bounding box center [537, 154] width 1074 height 31
click at [546, 304] on div at bounding box center [537, 255] width 1074 height 511
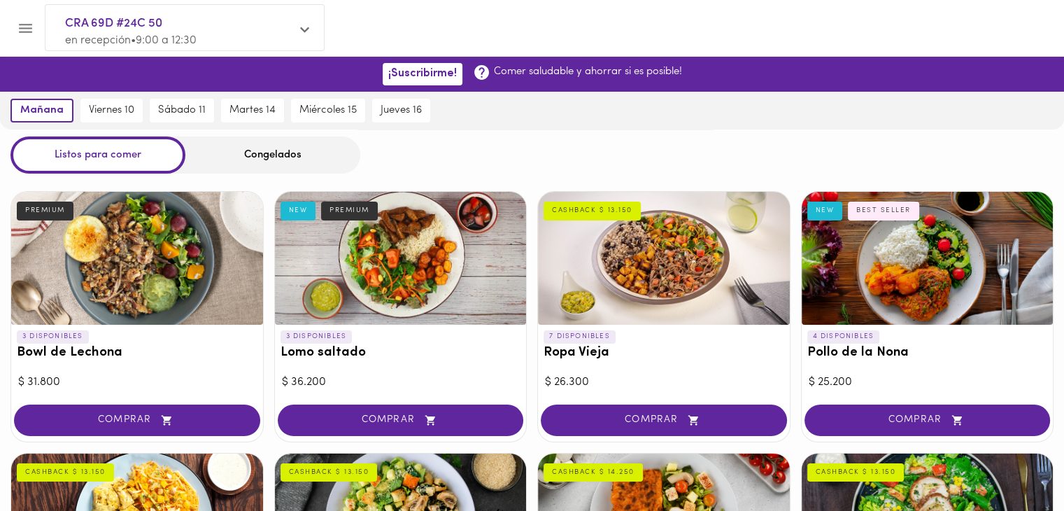
click at [232, 27] on span "CRA 69D #24C 50" at bounding box center [177, 24] width 225 height 18
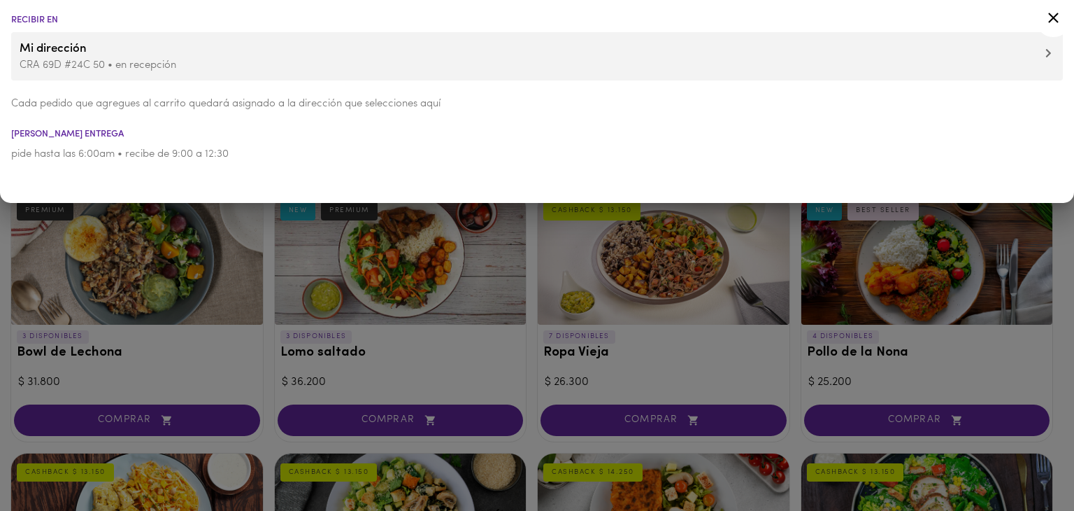
click at [73, 60] on p "CRA 69D #24C 50 • en recepción" at bounding box center [537, 65] width 1035 height 15
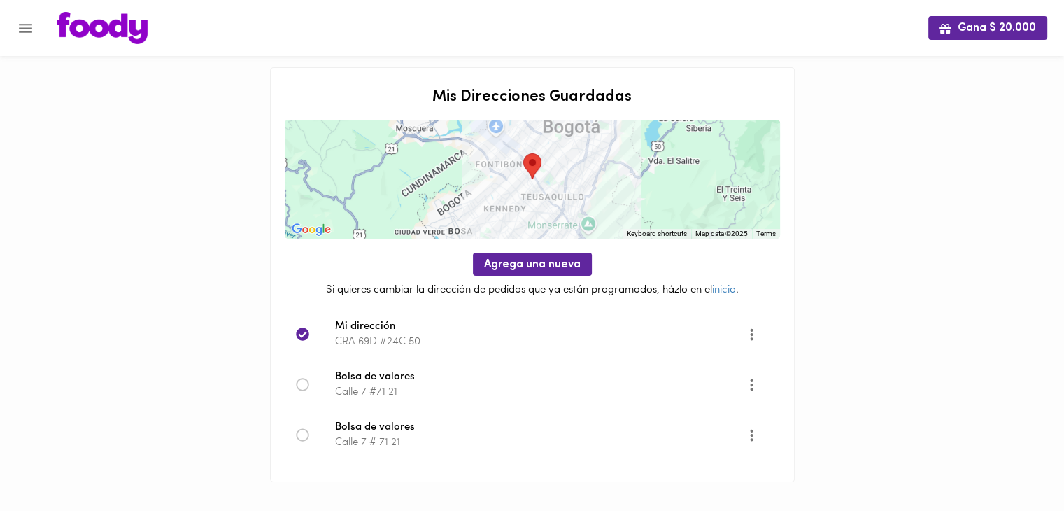
click at [561, 268] on span "Agrega una nueva" at bounding box center [532, 264] width 97 height 13
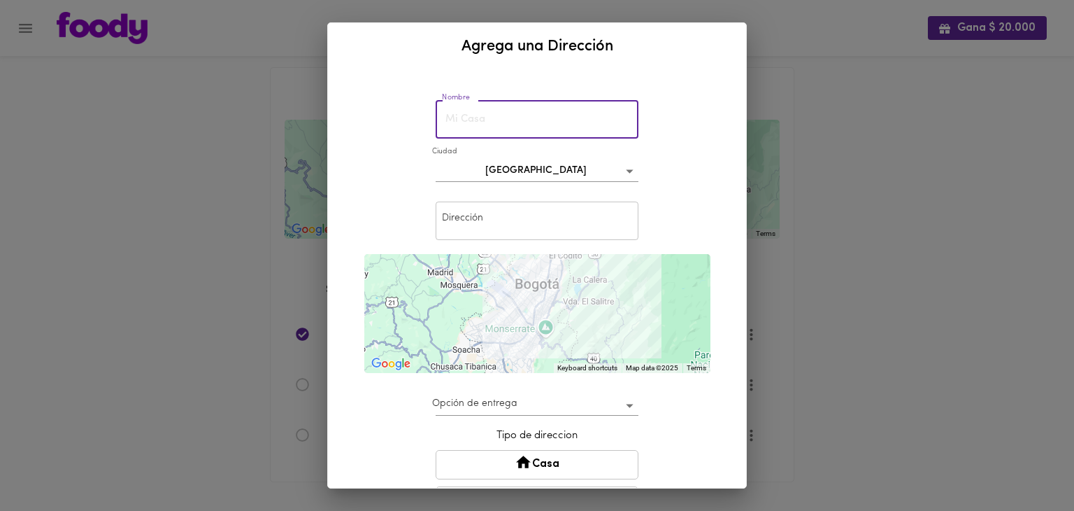
click at [497, 118] on input "text" at bounding box center [537, 119] width 203 height 38
type input "Bolsa de valores"
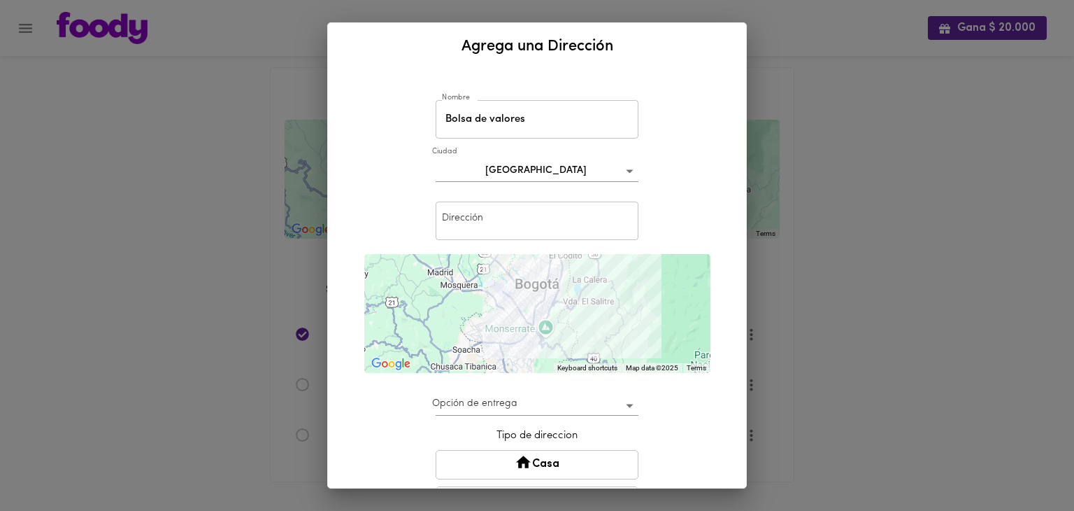
click at [550, 311] on div at bounding box center [537, 313] width 346 height 119
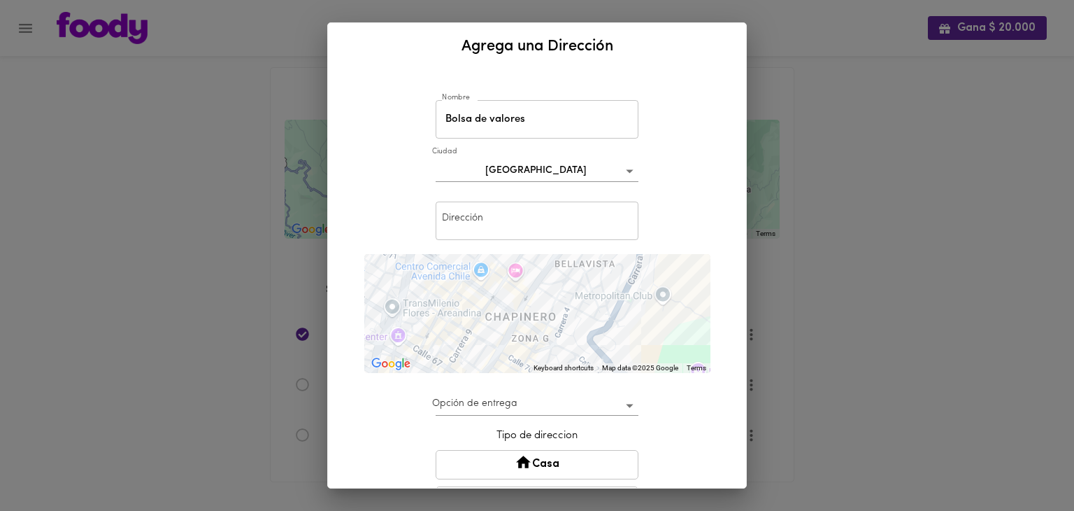
click at [502, 323] on div at bounding box center [537, 313] width 346 height 119
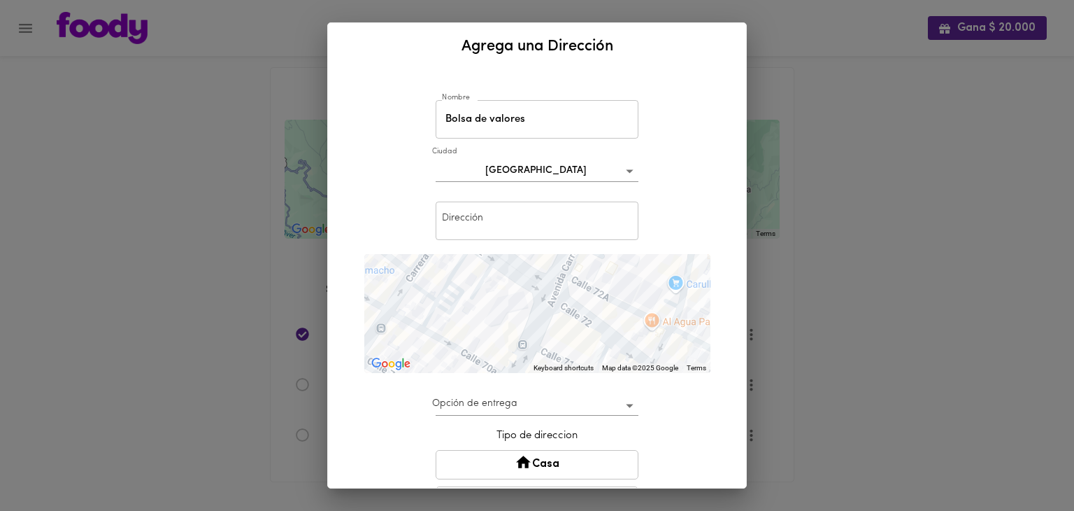
click at [506, 321] on div at bounding box center [537, 313] width 346 height 119
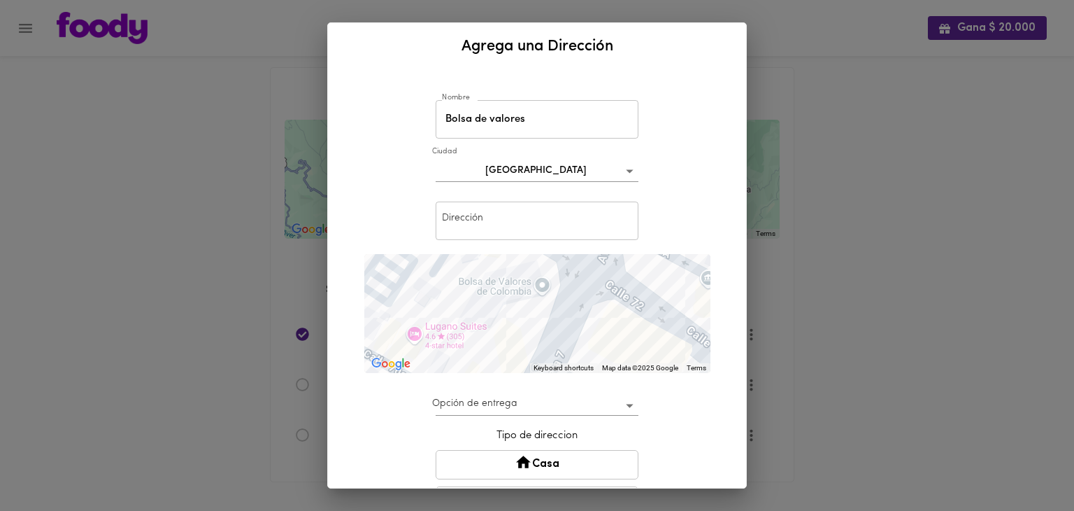
click at [514, 283] on div at bounding box center [537, 313] width 346 height 119
click at [534, 285] on div at bounding box center [537, 313] width 346 height 119
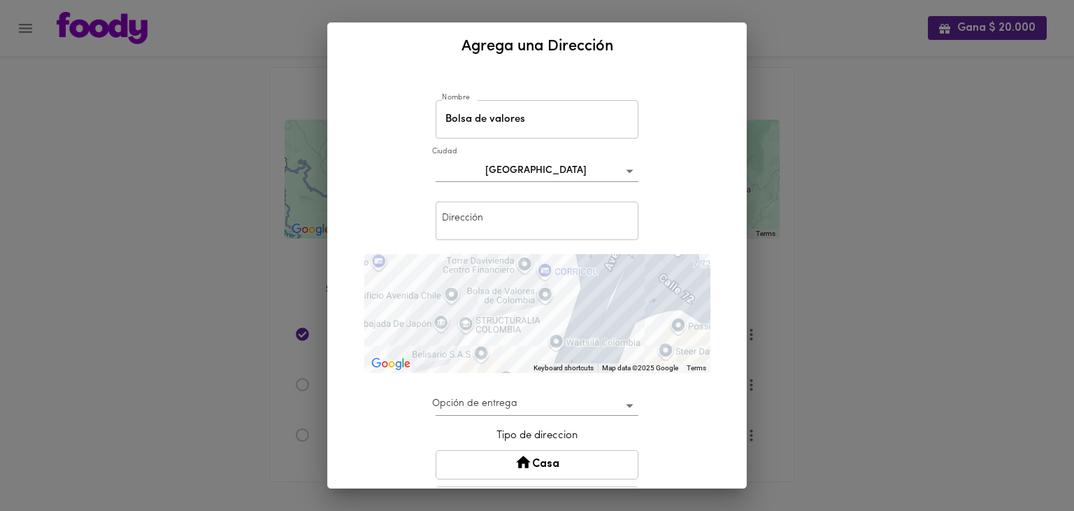
click at [534, 285] on div at bounding box center [537, 313] width 346 height 119
click at [535, 291] on div at bounding box center [537, 313] width 346 height 119
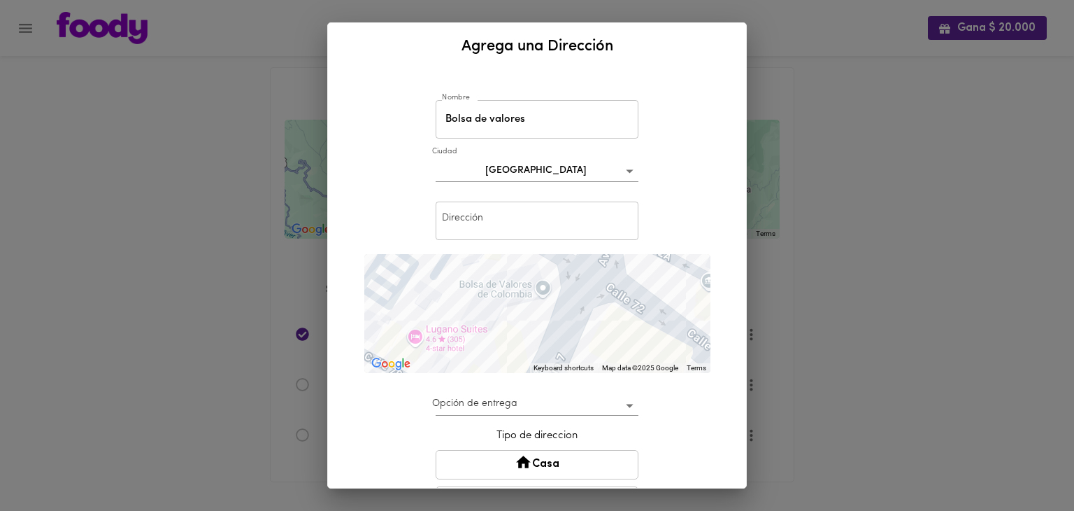
click at [539, 292] on div at bounding box center [537, 313] width 346 height 119
click at [490, 217] on input "text" at bounding box center [537, 220] width 203 height 38
paste input "Carrera 7 No. 71-21"
type input "Carrera 7 No. 71-21"
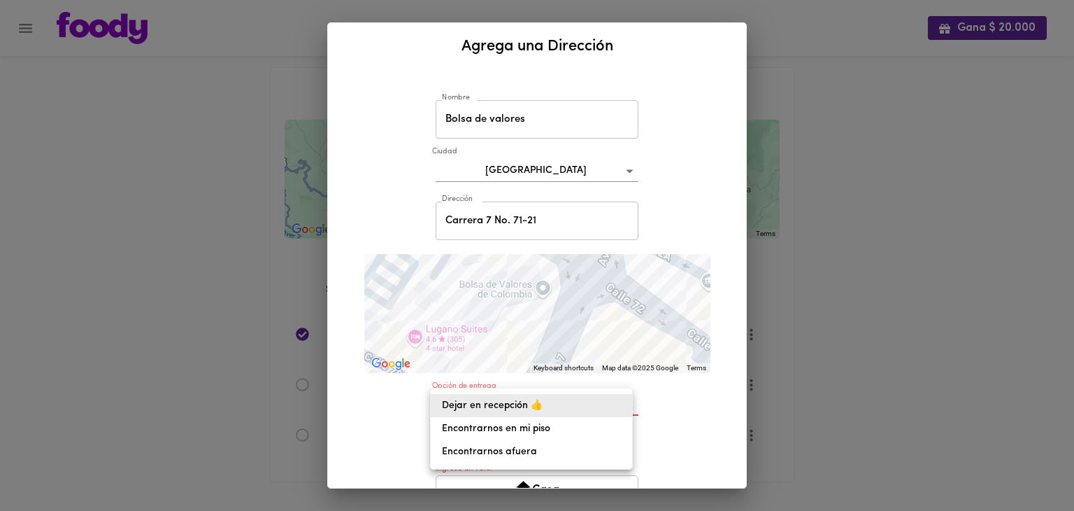
click at [545, 395] on body "Gana $ 20.000 Mis Direcciones Guardadas To navigate the map with touch gestures…" at bounding box center [537, 258] width 1074 height 517
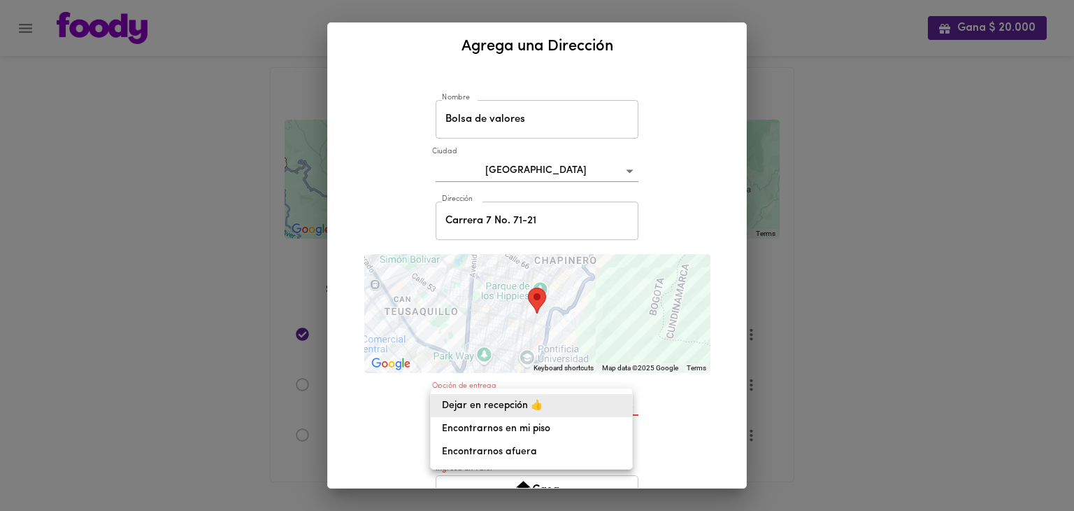
click at [513, 453] on li "Encontrarnos afuera" at bounding box center [531, 451] width 201 height 23
type input "meet-outside"
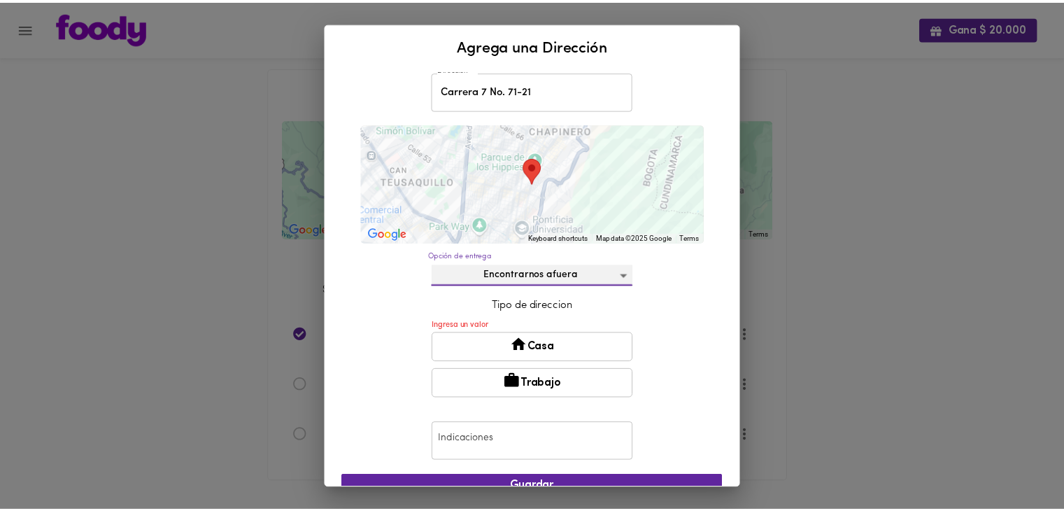
scroll to position [132, 0]
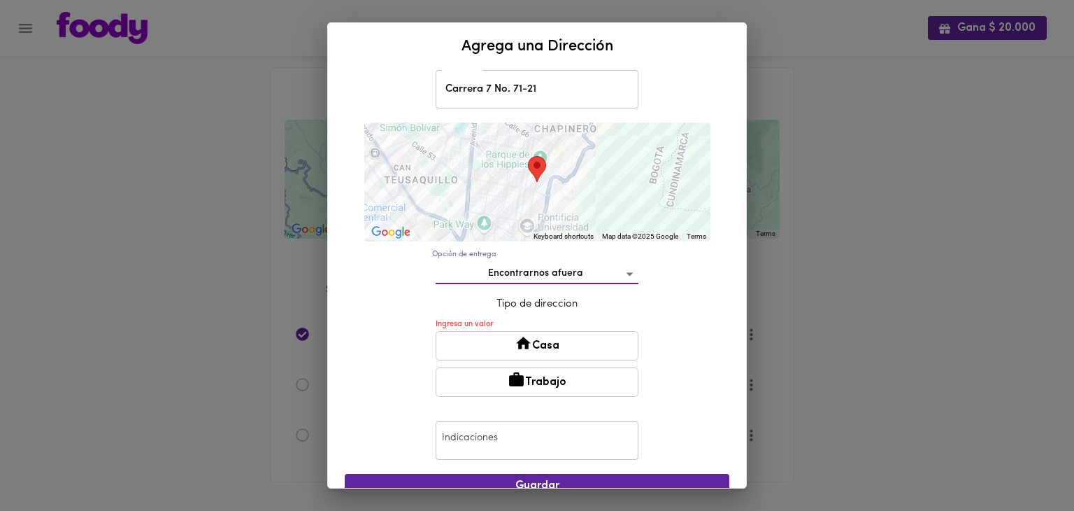
click at [561, 380] on button "Trabajo" at bounding box center [537, 381] width 203 height 29
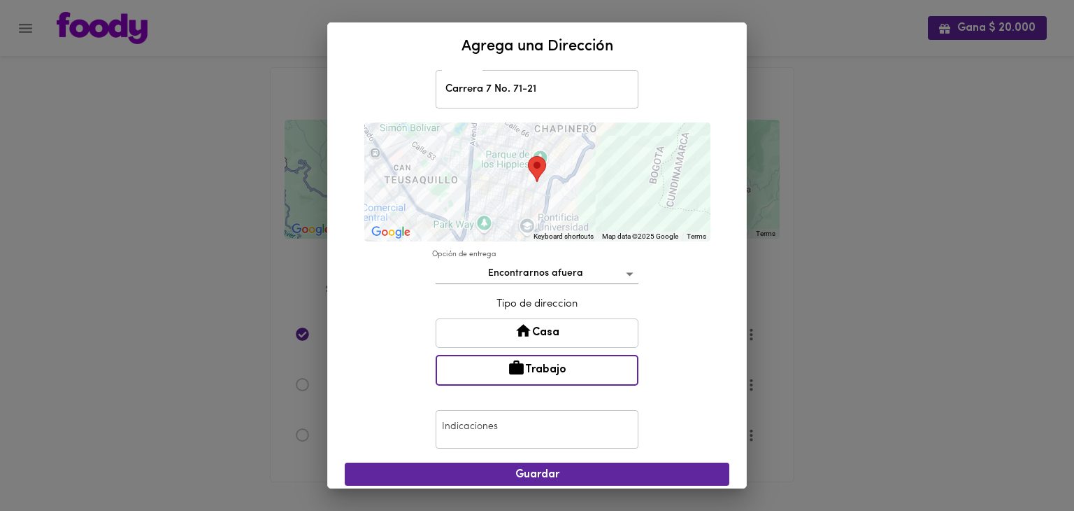
click at [529, 425] on input "text" at bounding box center [537, 429] width 203 height 38
type input "Llamar al 3112296462"
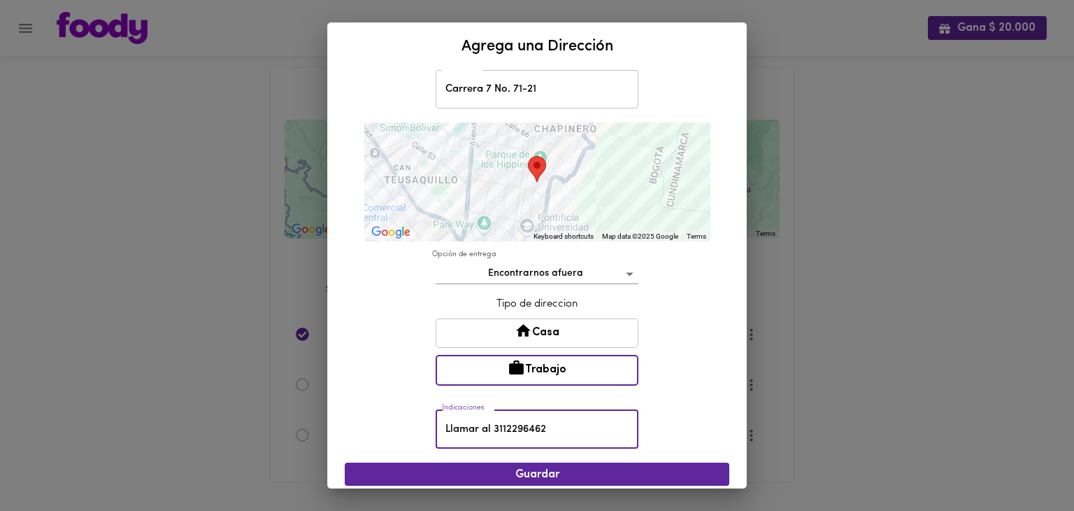
click at [616, 469] on span "Guardar" at bounding box center [537, 474] width 362 height 13
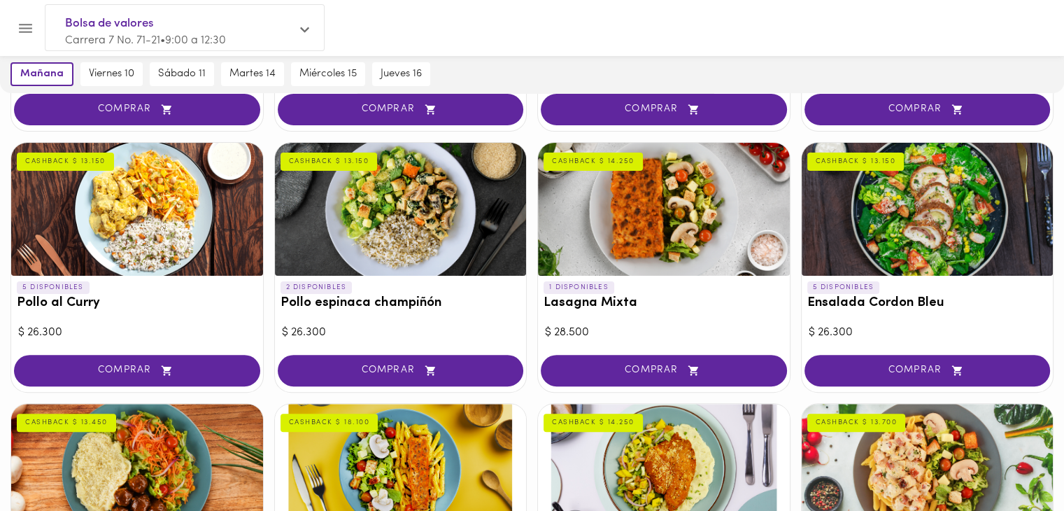
scroll to position [347, 0]
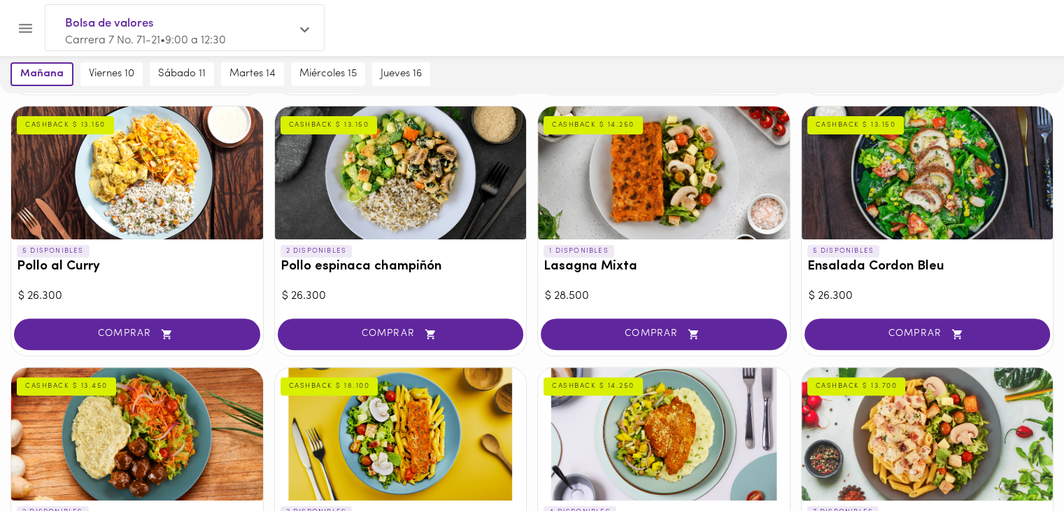
click at [416, 334] on span "COMPRAR" at bounding box center [400, 334] width 211 height 12
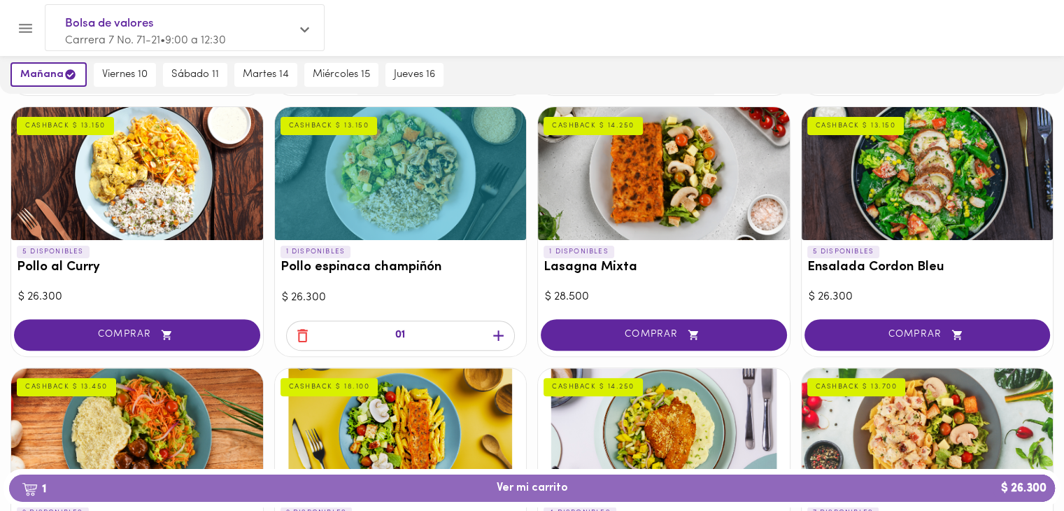
click at [574, 488] on span "1 Ver mi carrito $ 26.300" at bounding box center [531, 487] width 1023 height 13
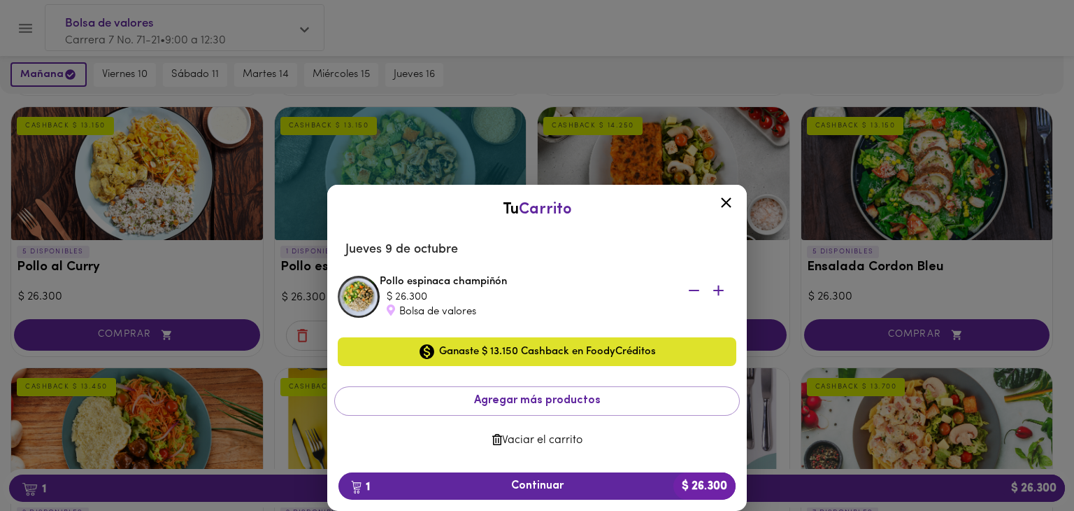
click at [399, 311] on div "Bolsa de valores" at bounding box center [527, 311] width 280 height 15
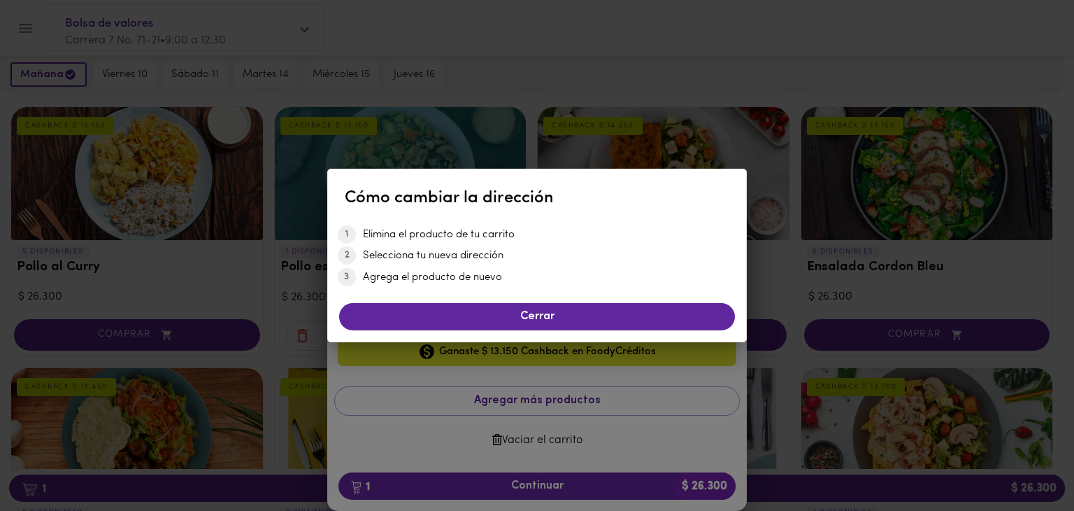
click at [500, 317] on span "Cerrar" at bounding box center [537, 316] width 374 height 13
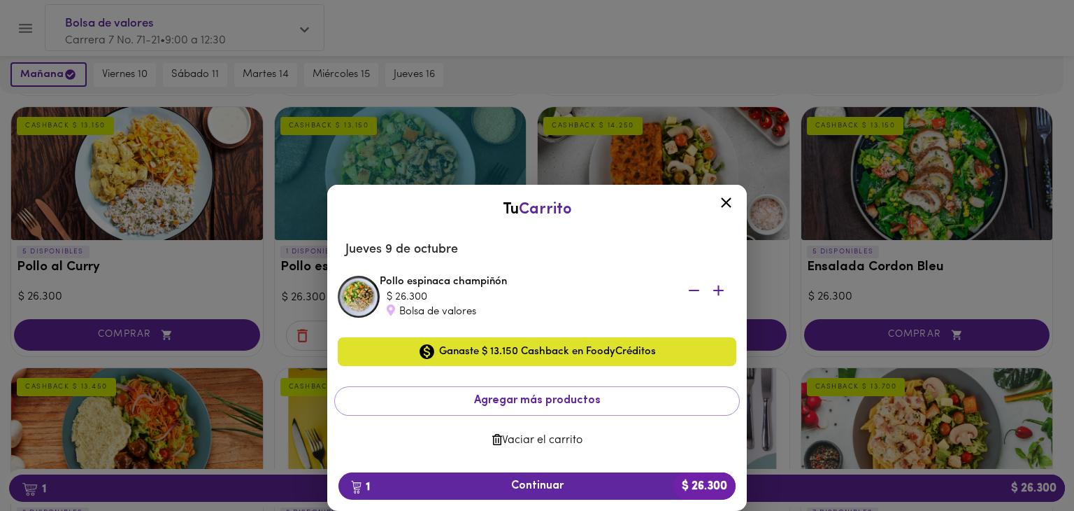
click at [616, 401] on span "Agregar más productos" at bounding box center [537, 400] width 382 height 13
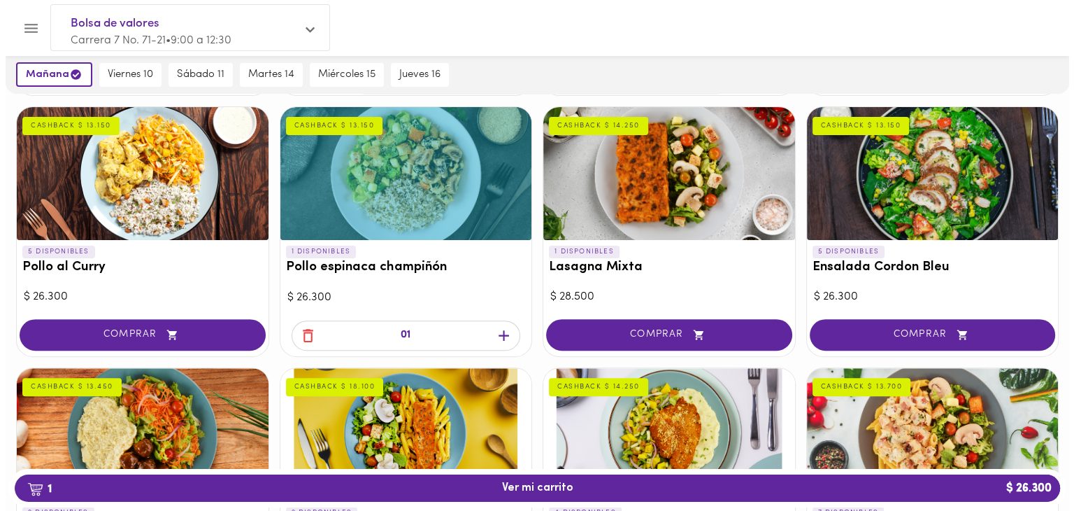
scroll to position [343, 0]
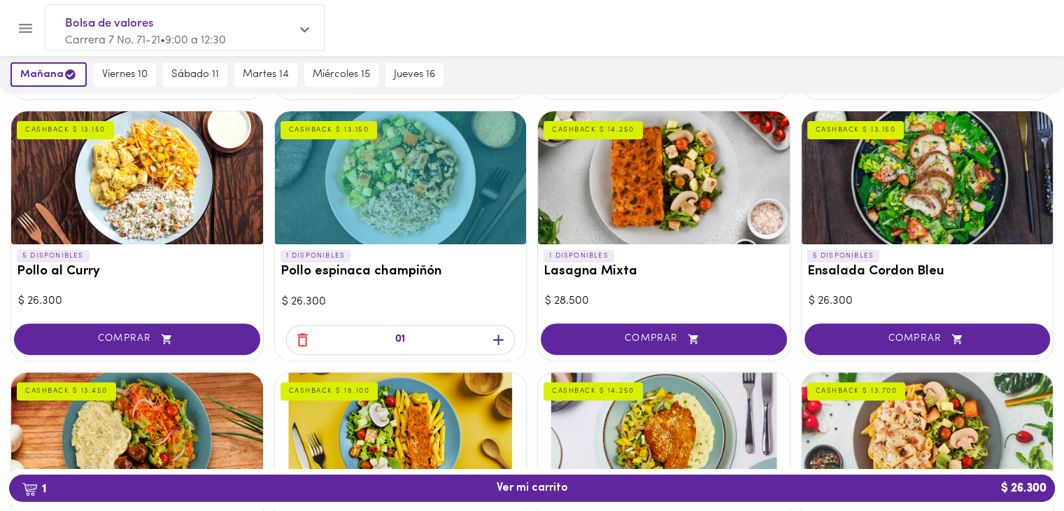
click at [495, 341] on icon "button" at bounding box center [498, 339] width 17 height 17
click at [546, 493] on span "2 Ver mi carrito $ 52.600" at bounding box center [532, 487] width 71 height 13
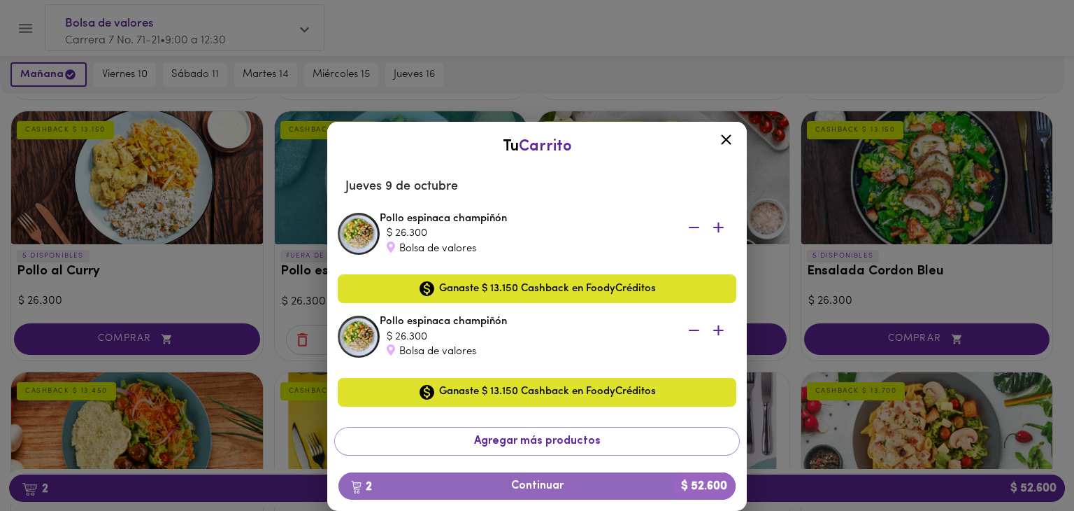
click at [537, 485] on span "2 Continuar $ 52.600" at bounding box center [537, 485] width 375 height 13
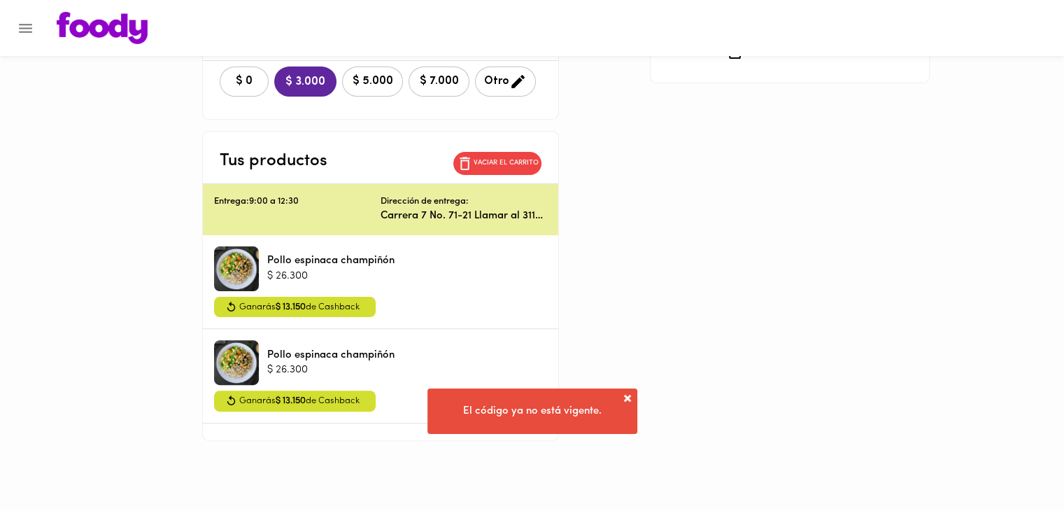
scroll to position [369, 0]
click at [444, 208] on p "Carrera 7 No. 71-21 Llamar al 3112296462" at bounding box center [464, 215] width 166 height 15
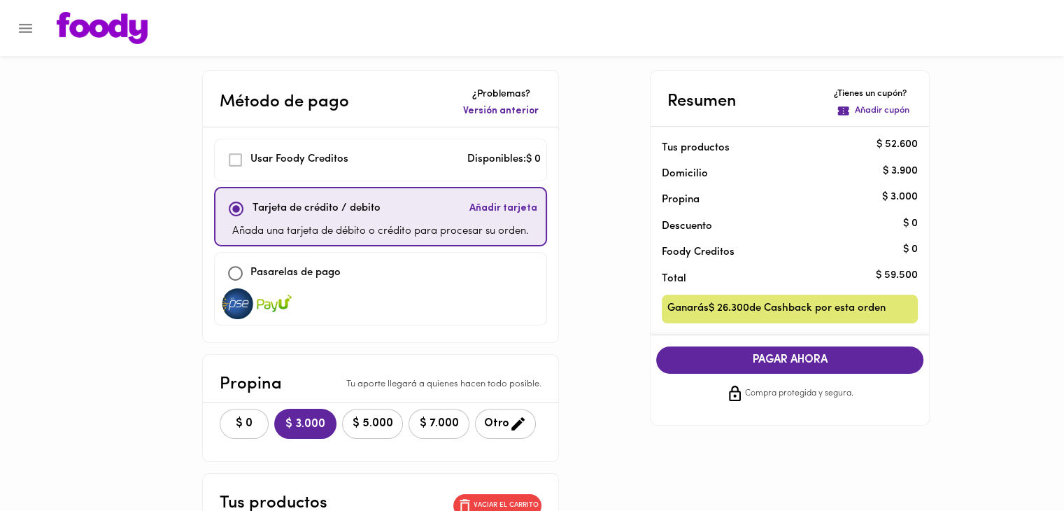
scroll to position [1, 0]
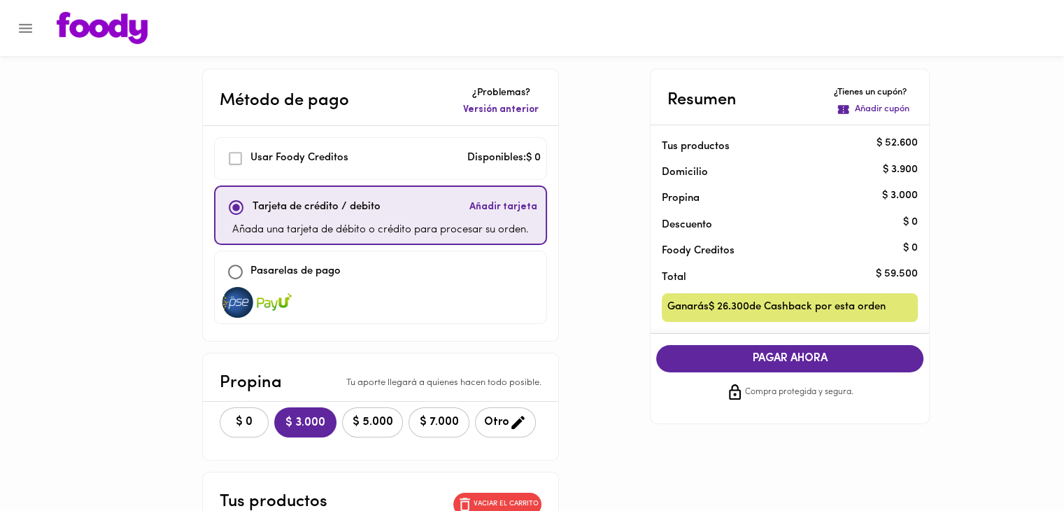
click at [266, 143] on div "Usar Foody Creditos" at bounding box center [284, 158] width 128 height 30
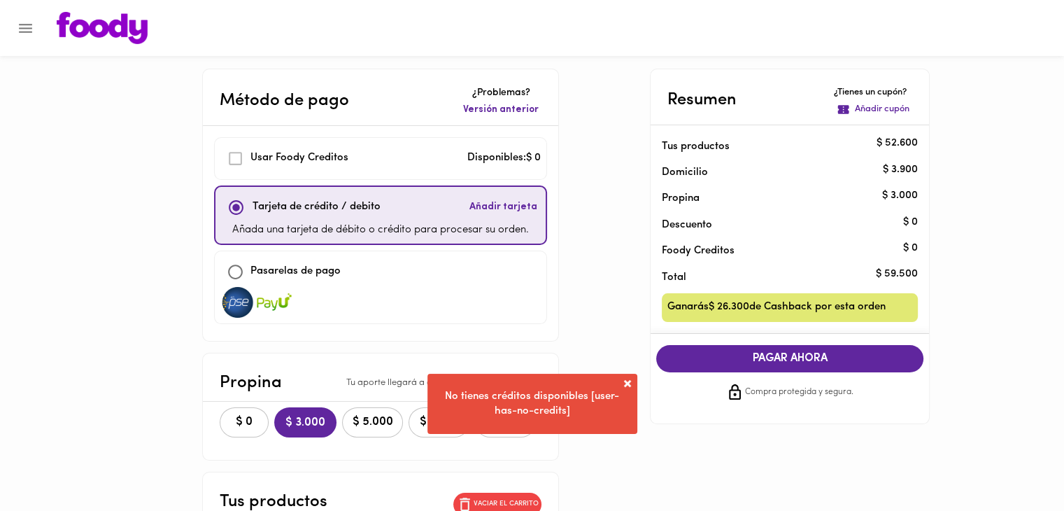
click at [624, 379] on span at bounding box center [627, 383] width 14 height 14
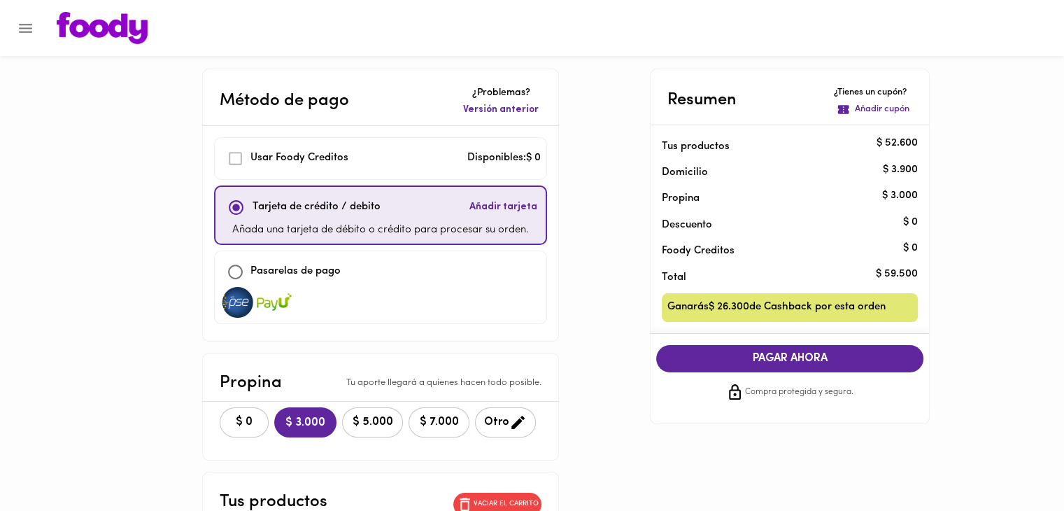
click at [231, 416] on span "$ 0" at bounding box center [244, 422] width 31 height 13
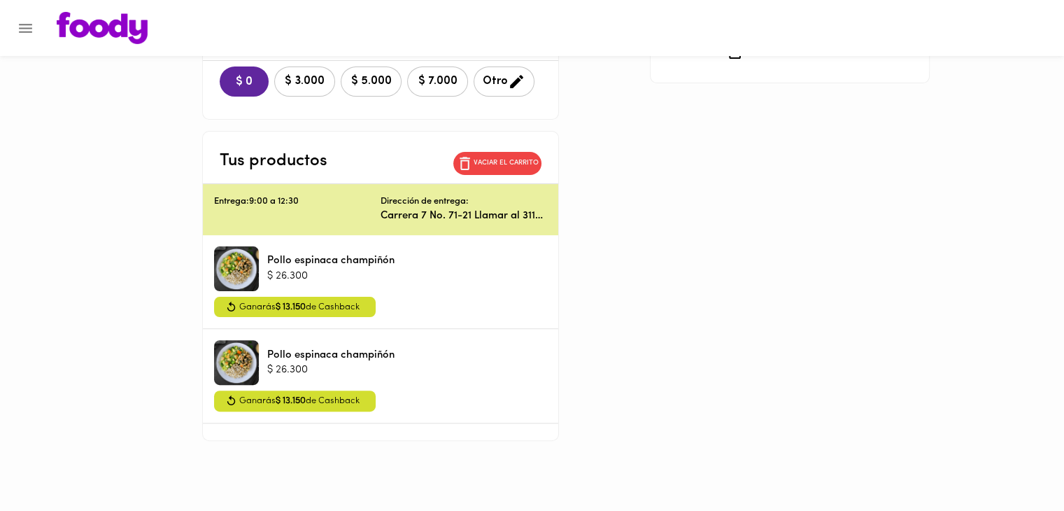
scroll to position [358, 0]
click at [282, 184] on div "Entrega: 9:00 a 12:30 Dirección de entrega: Carrera 7 No. 71-21 Llamar al 31122…" at bounding box center [380, 209] width 355 height 50
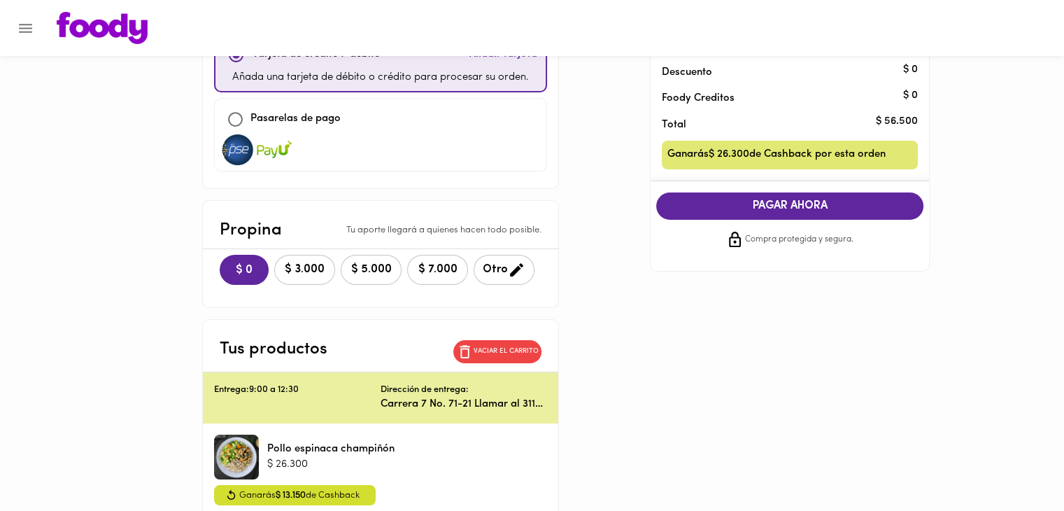
scroll to position [369, 0]
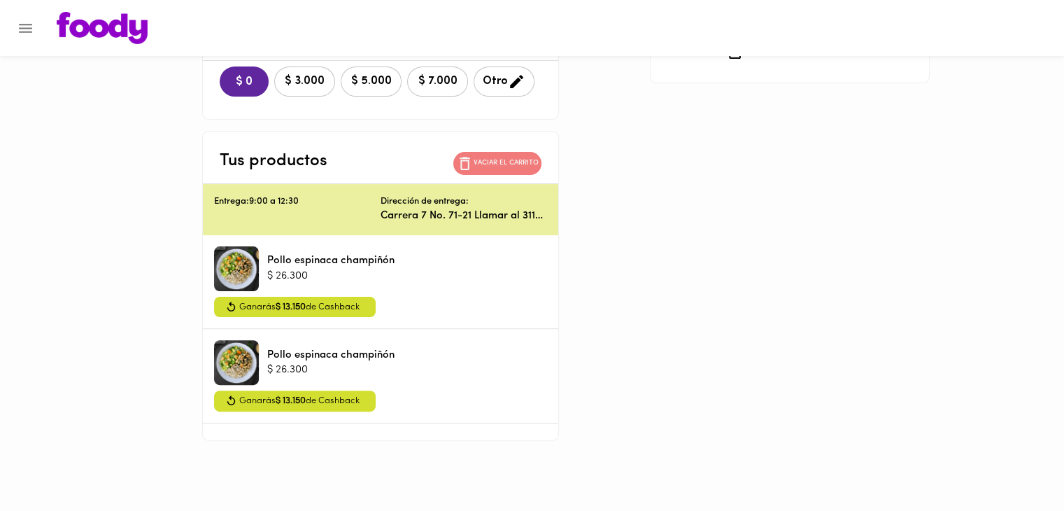
click at [523, 155] on span "Vaciar el carrito" at bounding box center [497, 163] width 83 height 17
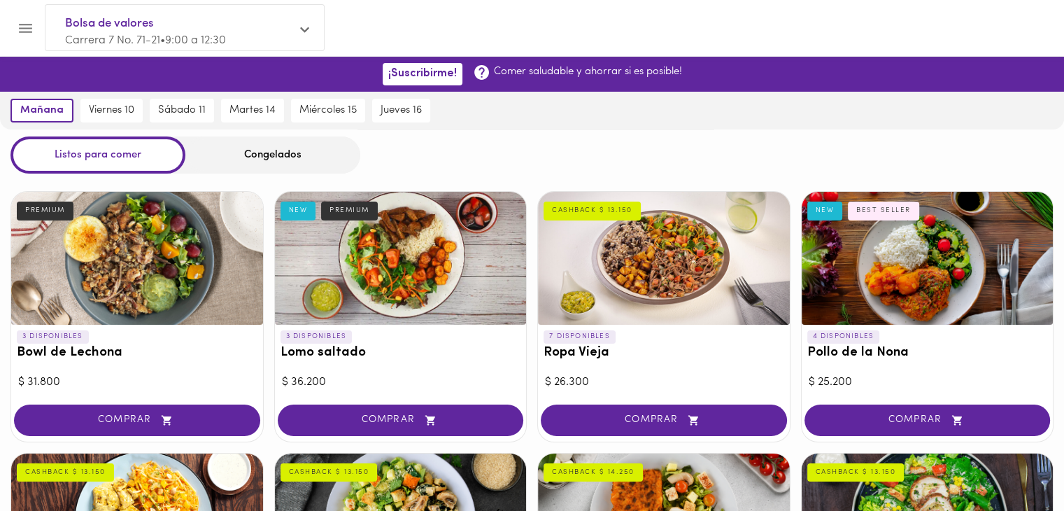
click at [229, 23] on span "Bolsa de valores" at bounding box center [177, 24] width 225 height 18
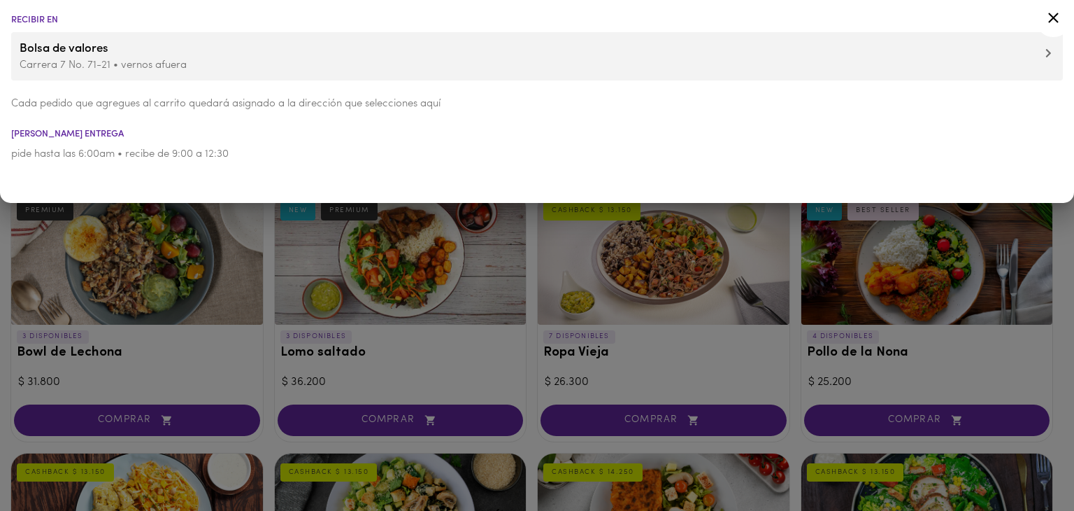
click at [59, 64] on p "Carrera 7 No. 71-21 • vernos afuera" at bounding box center [537, 65] width 1035 height 15
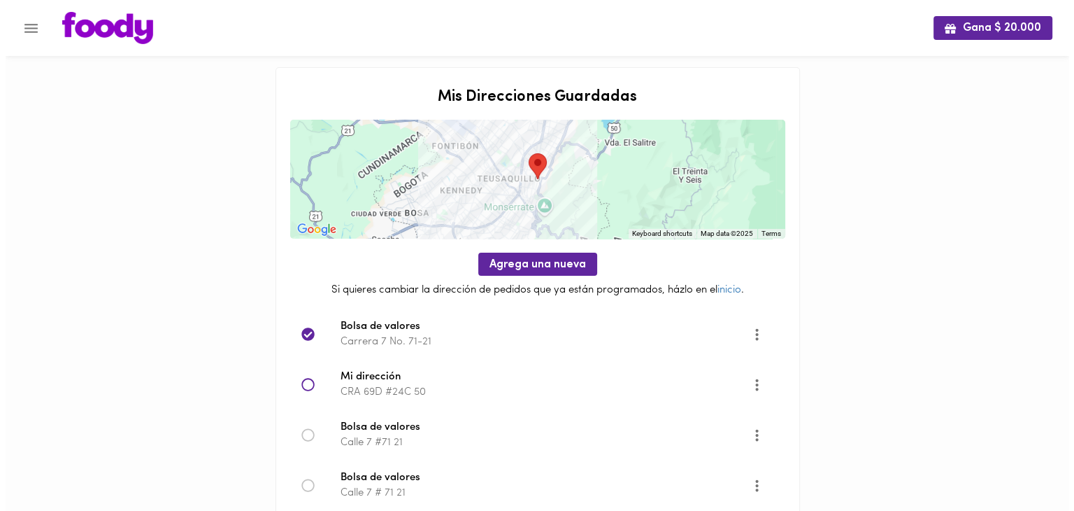
scroll to position [56, 0]
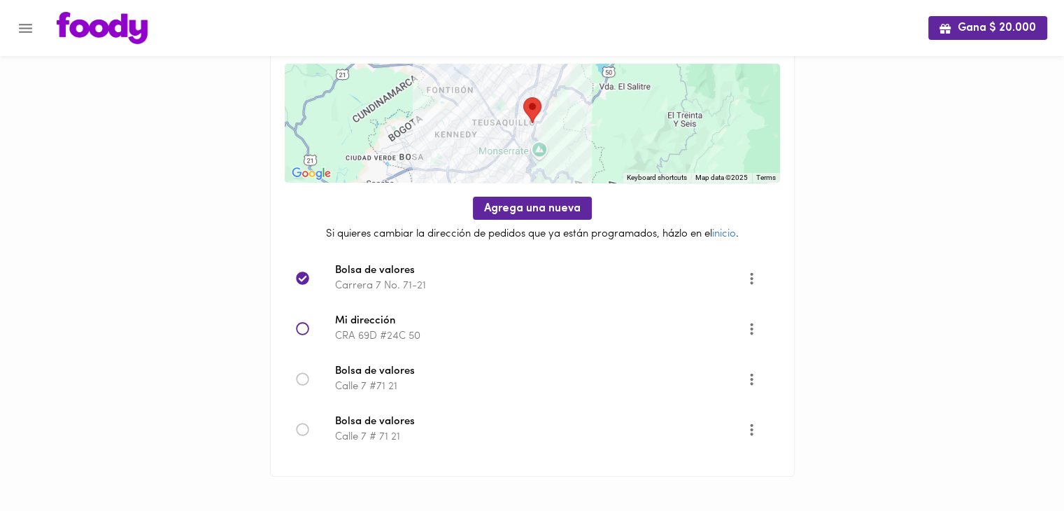
click at [755, 377] on icon "More" at bounding box center [751, 378] width 17 height 17
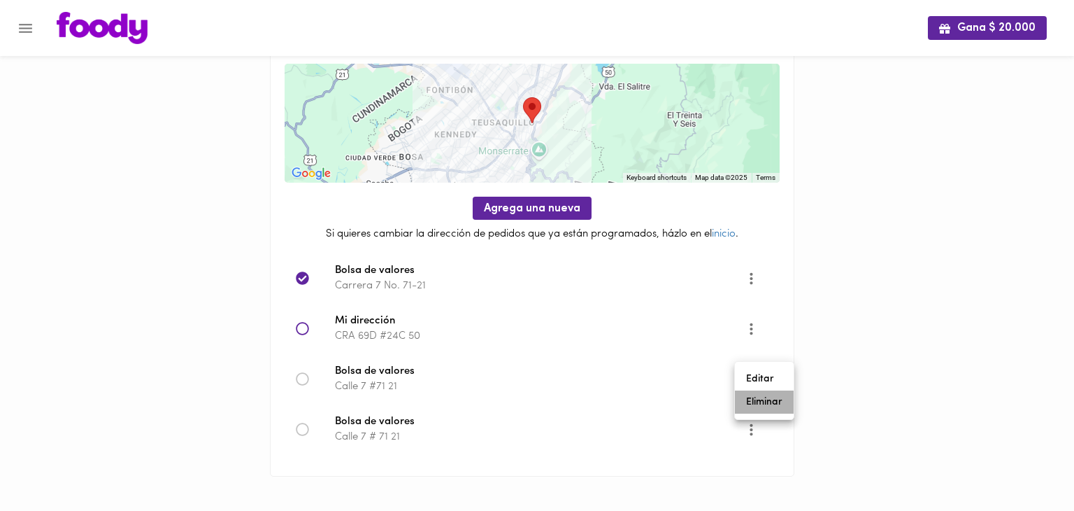
click at [757, 401] on li "Eliminar" at bounding box center [764, 401] width 59 height 23
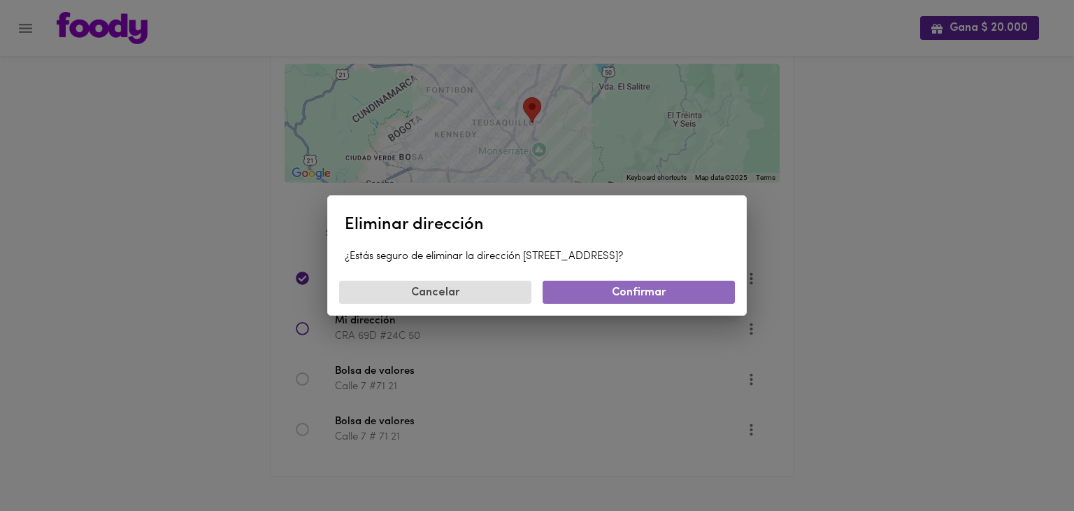
click at [604, 298] on span "Confirmar" at bounding box center [639, 292] width 170 height 13
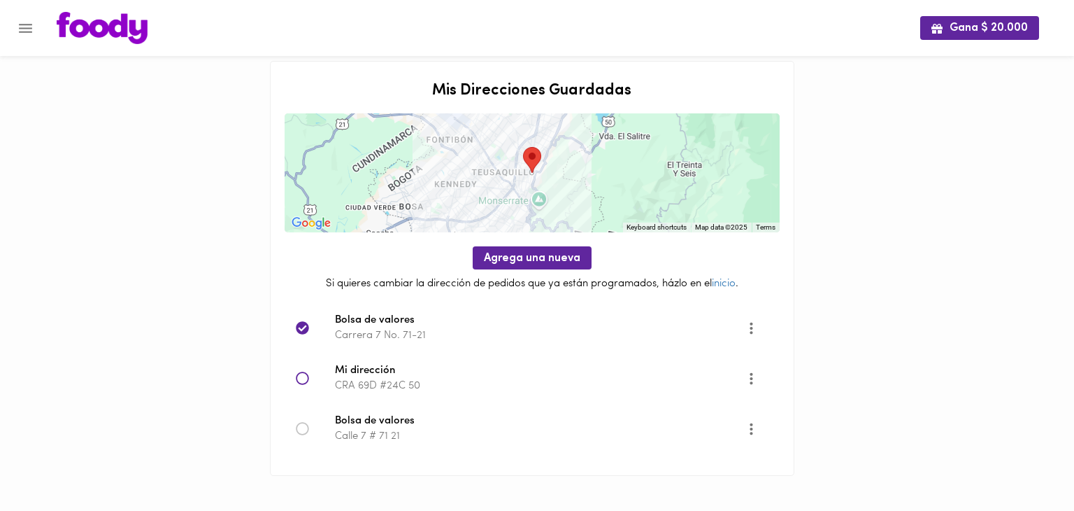
scroll to position [6, 0]
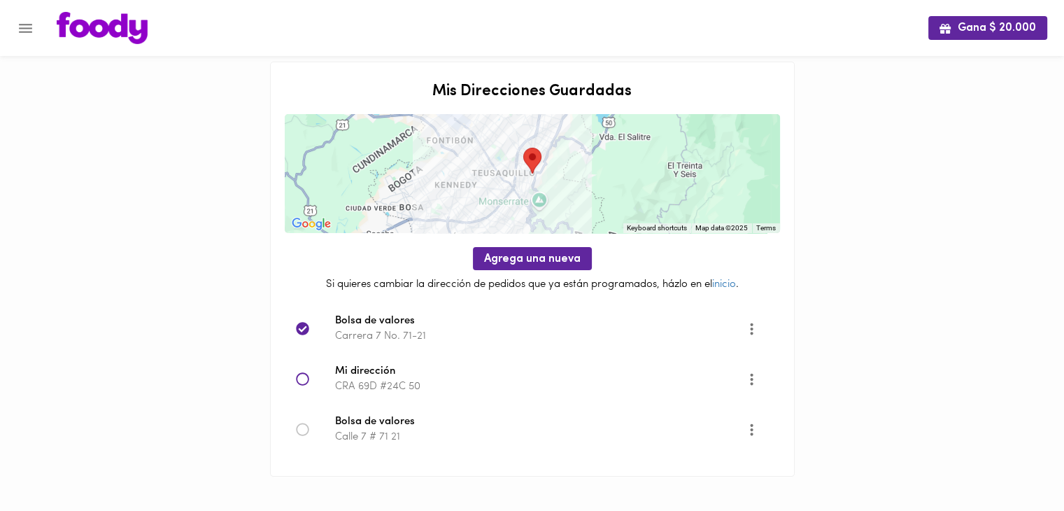
click at [748, 426] on icon "More" at bounding box center [751, 428] width 17 height 17
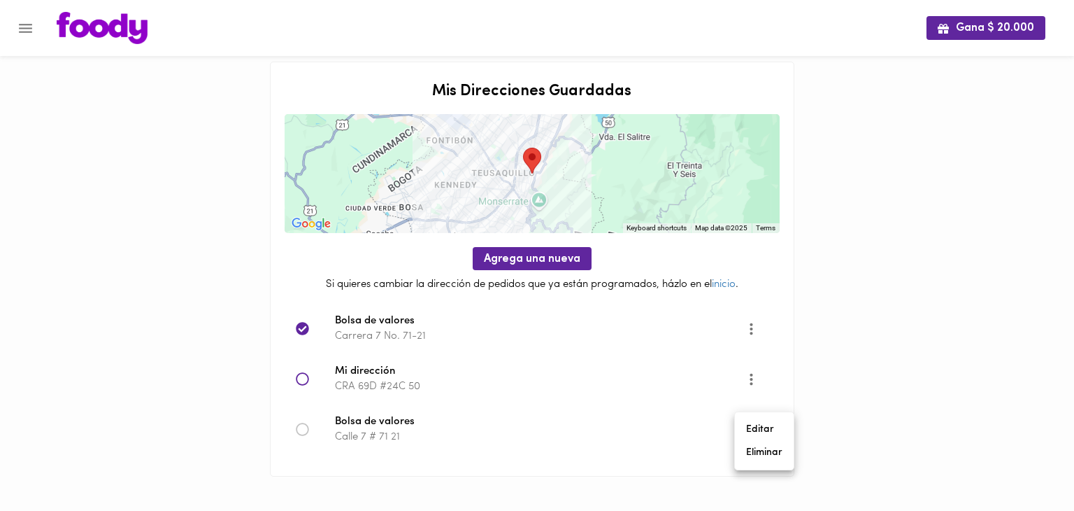
click at [758, 447] on li "Eliminar" at bounding box center [764, 452] width 59 height 23
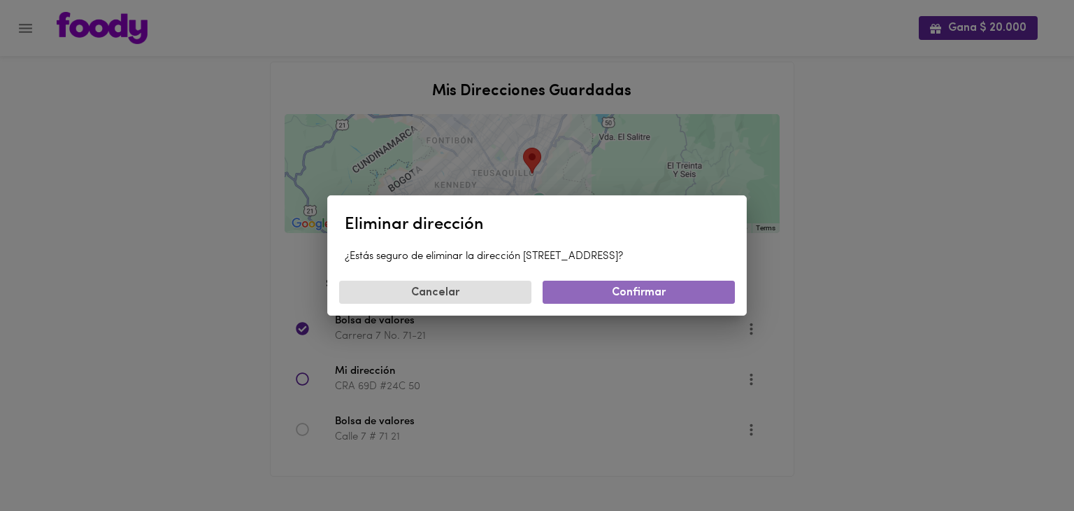
click at [598, 294] on span "Confirmar" at bounding box center [639, 292] width 170 height 13
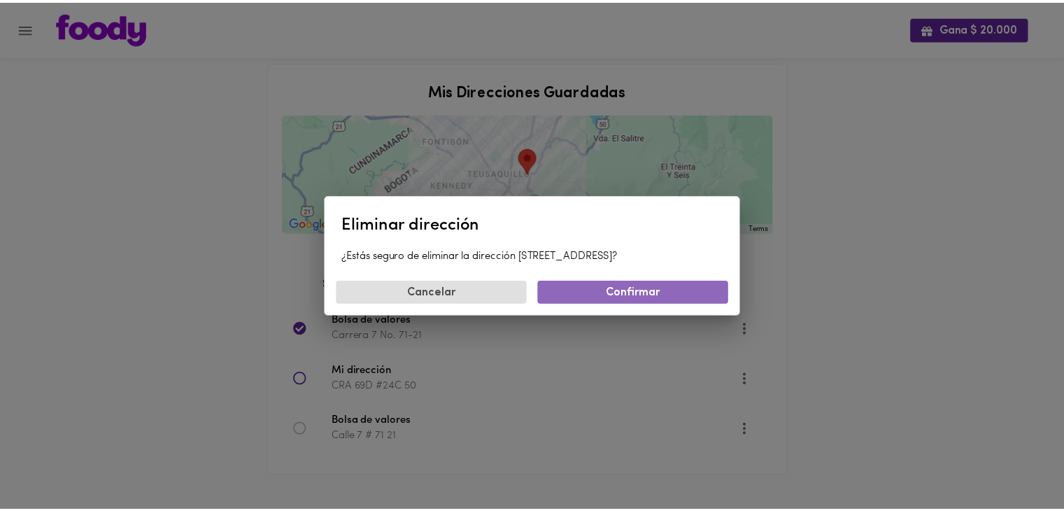
scroll to position [0, 0]
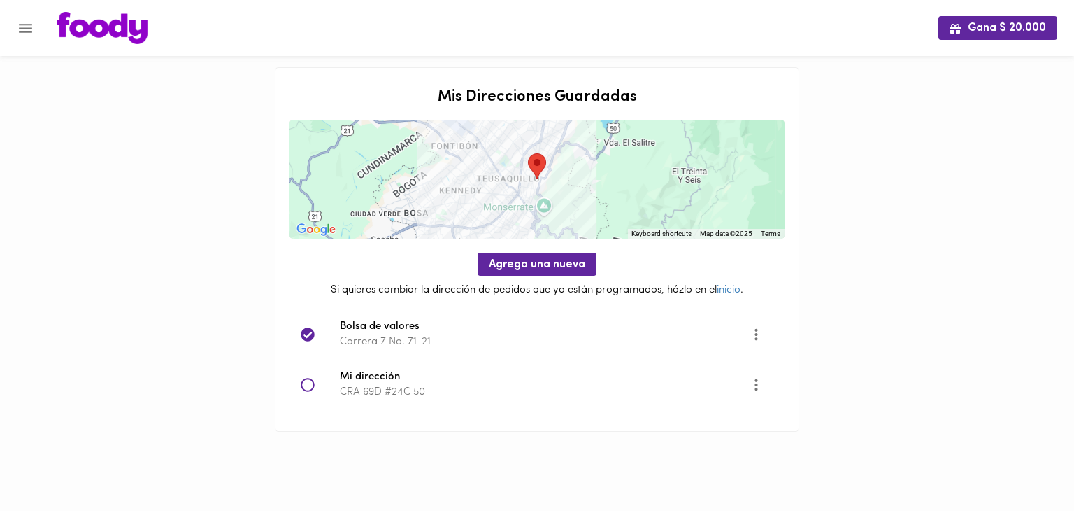
click at [406, 374] on span "Mi dirección" at bounding box center [545, 377] width 411 height 16
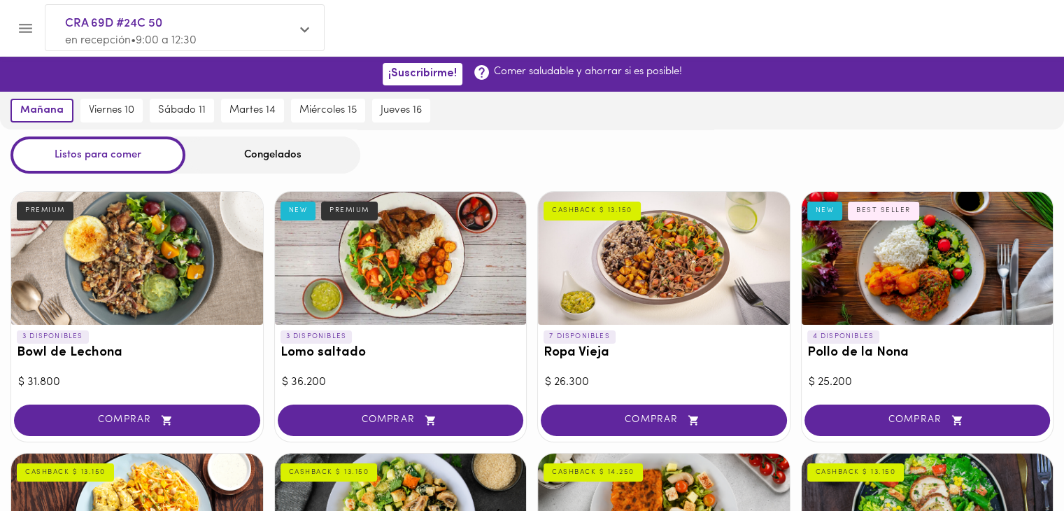
click at [205, 31] on span "CRA 69D #24C 50" at bounding box center [177, 24] width 225 height 18
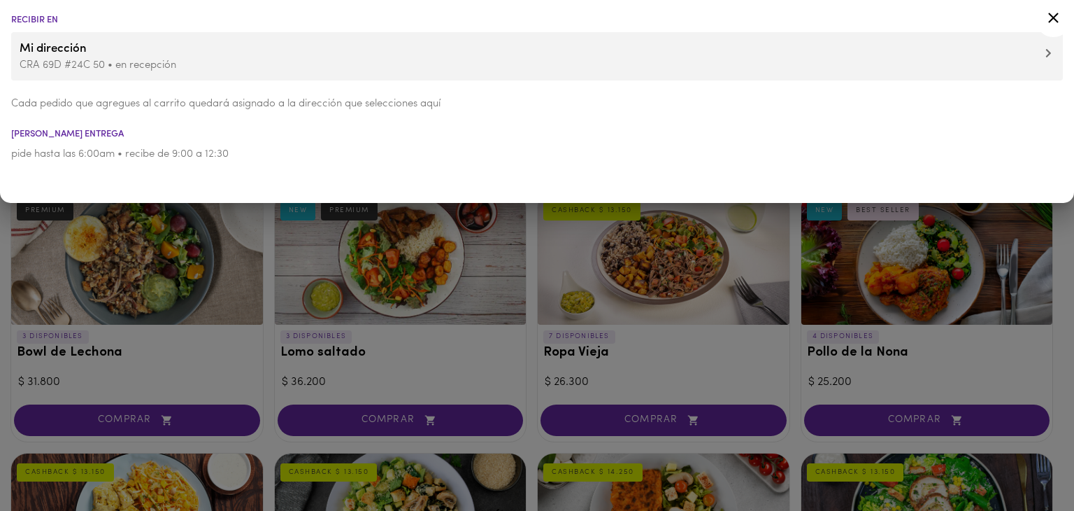
click at [420, 392] on div at bounding box center [537, 255] width 1074 height 511
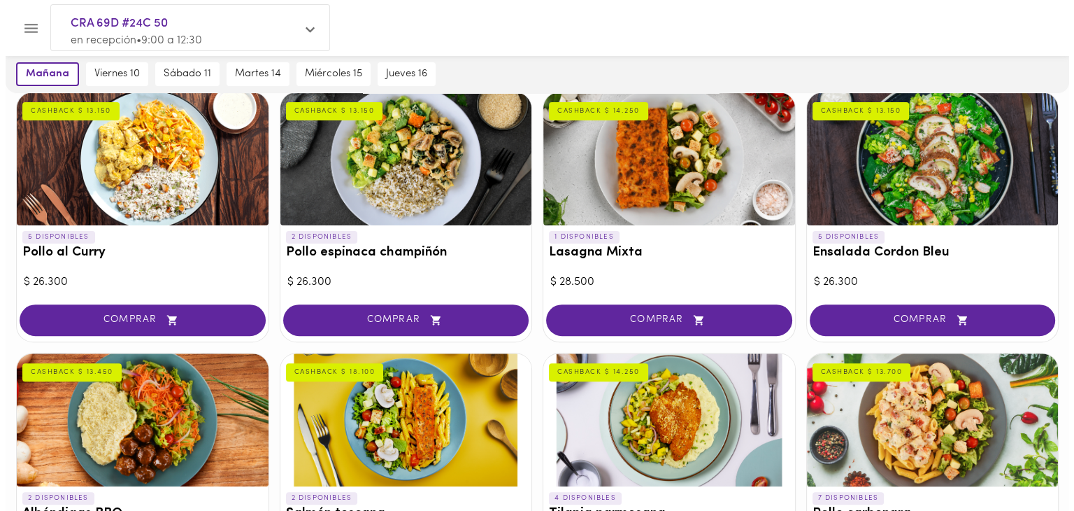
scroll to position [361, 0]
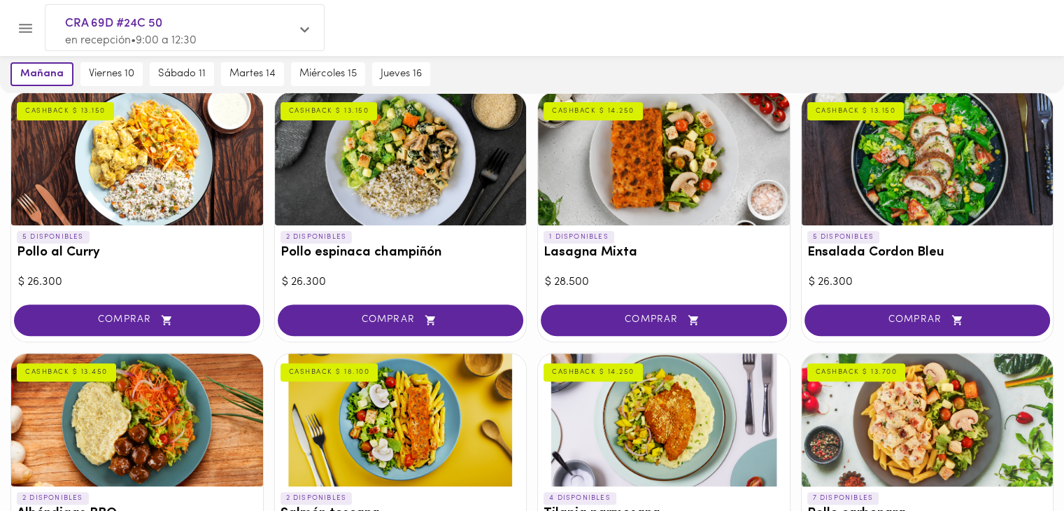
click at [457, 319] on span "COMPRAR" at bounding box center [400, 320] width 211 height 12
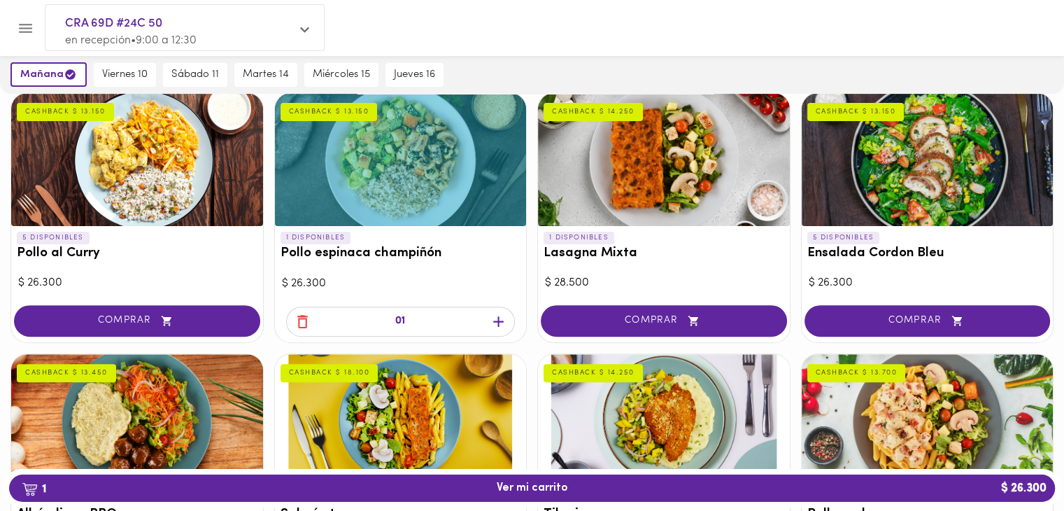
click at [499, 322] on icon "button" at bounding box center [498, 321] width 17 height 17
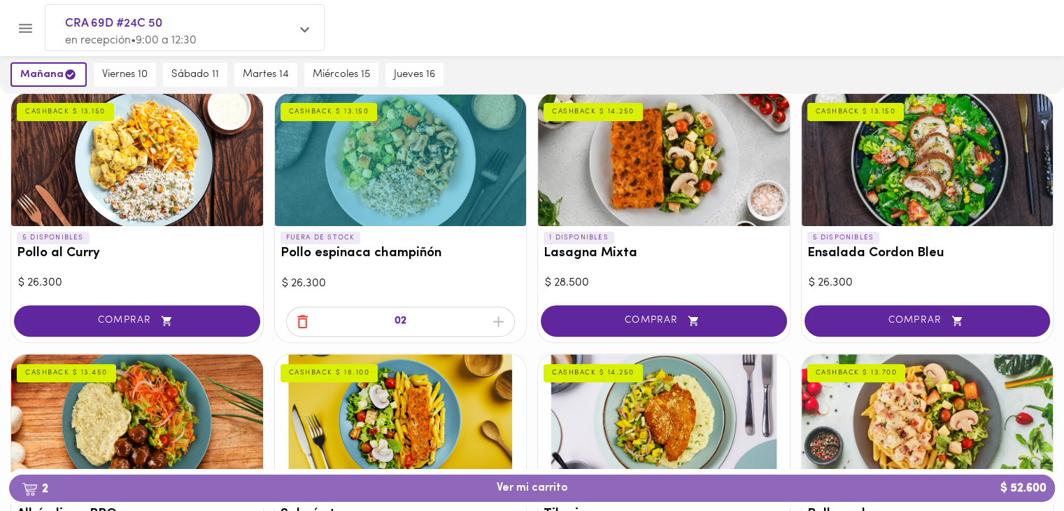
click at [510, 490] on span "2 Ver mi carrito $ 52.600" at bounding box center [532, 487] width 71 height 13
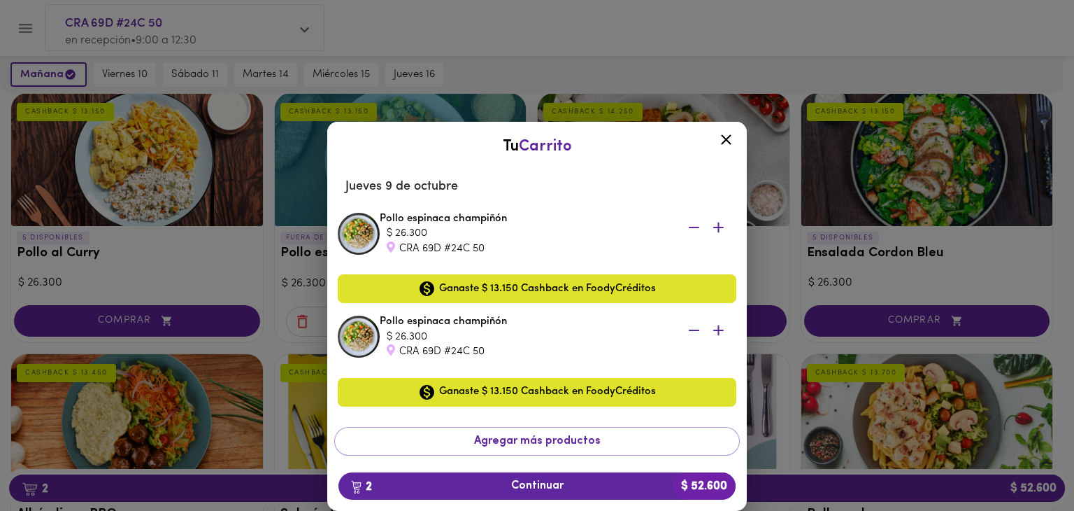
click at [537, 485] on span "2 Continuar $ 52.600" at bounding box center [537, 485] width 375 height 13
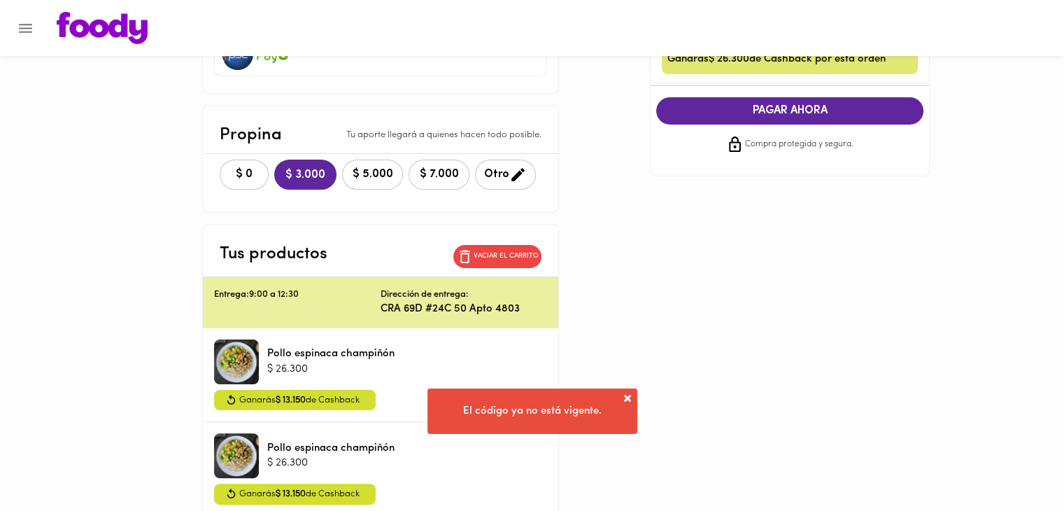
scroll to position [255, 0]
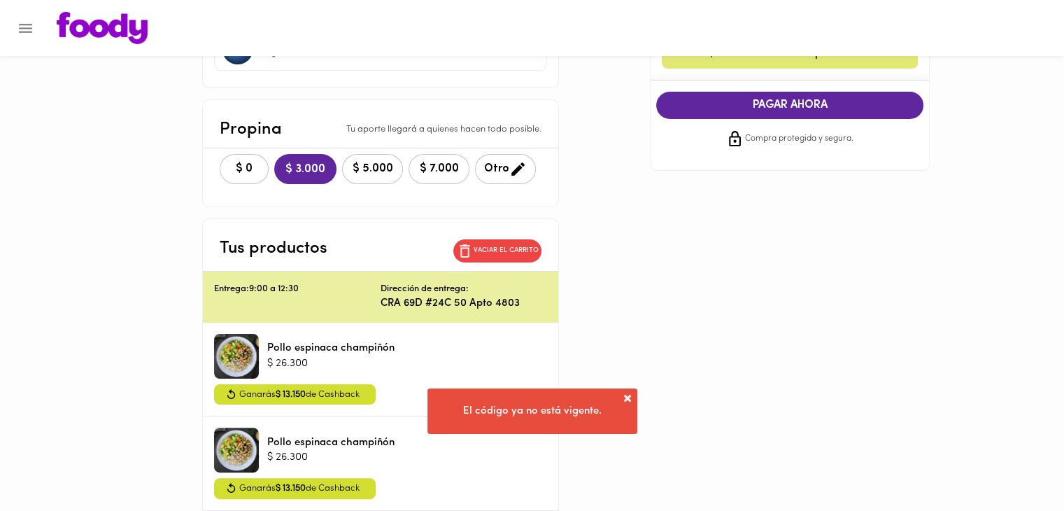
click at [251, 169] on span "$ 0" at bounding box center [244, 168] width 31 height 13
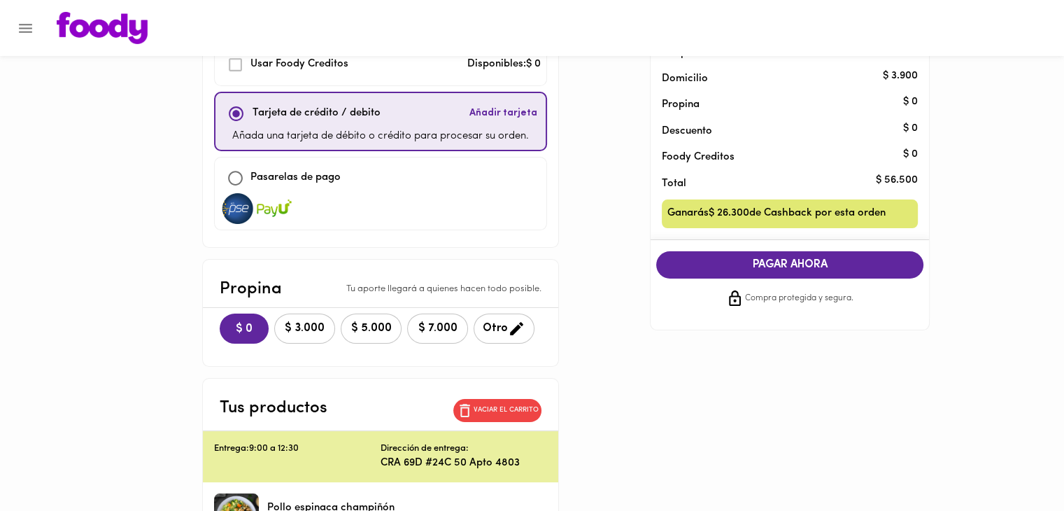
scroll to position [0, 0]
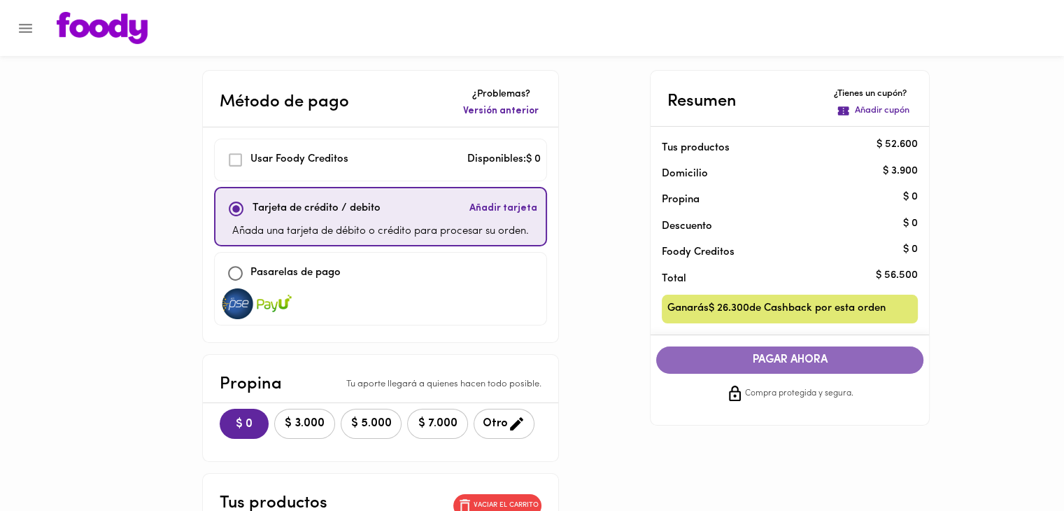
click at [774, 367] on button "PAGAR AHORA" at bounding box center [789, 359] width 267 height 27
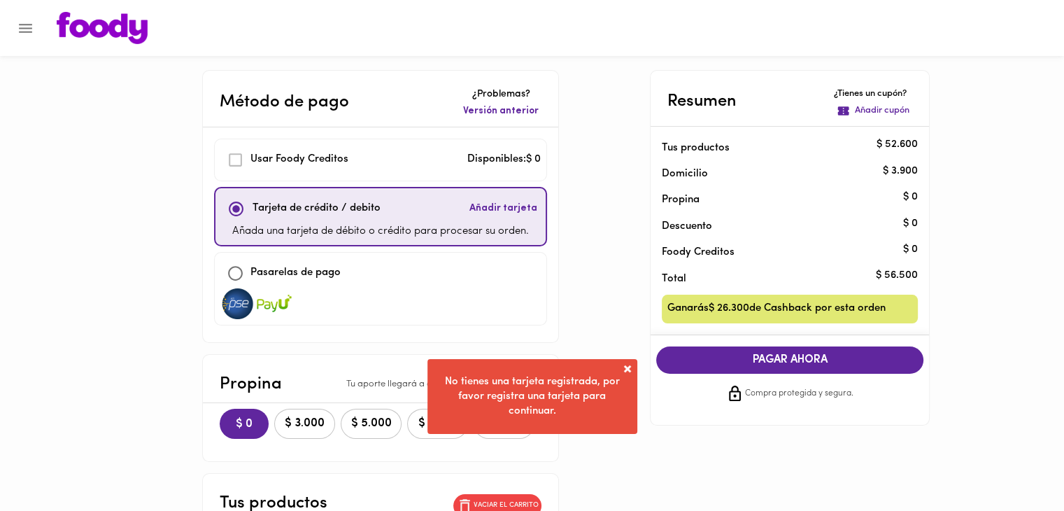
click at [511, 205] on span "Añadir tarjeta" at bounding box center [503, 208] width 68 height 14
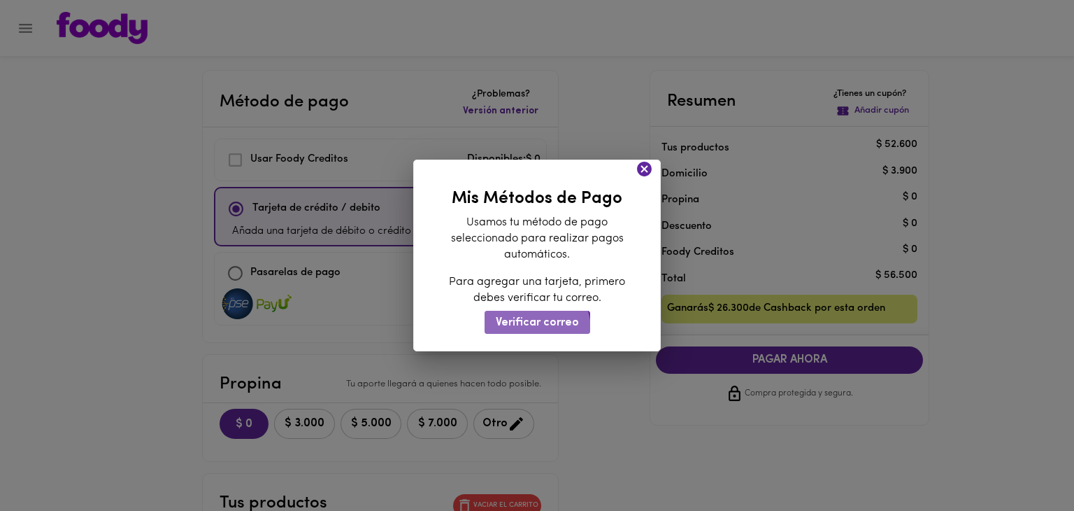
click at [534, 329] on button "Verificar correo" at bounding box center [538, 322] width 106 height 23
click at [648, 162] on icon at bounding box center [644, 168] width 17 height 17
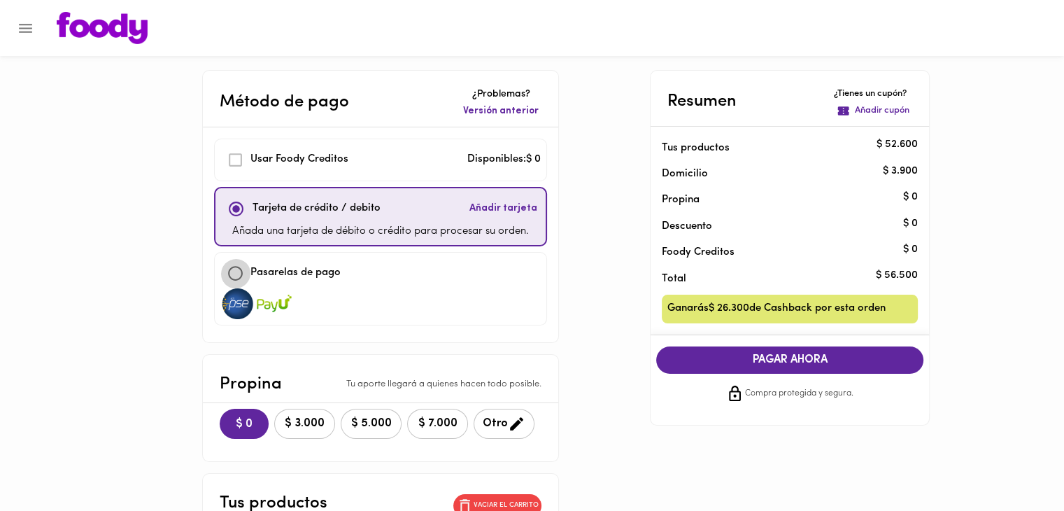
click at [237, 267] on input "checkbox" at bounding box center [235, 273] width 30 height 30
checkbox input "true"
checkbox input "false"
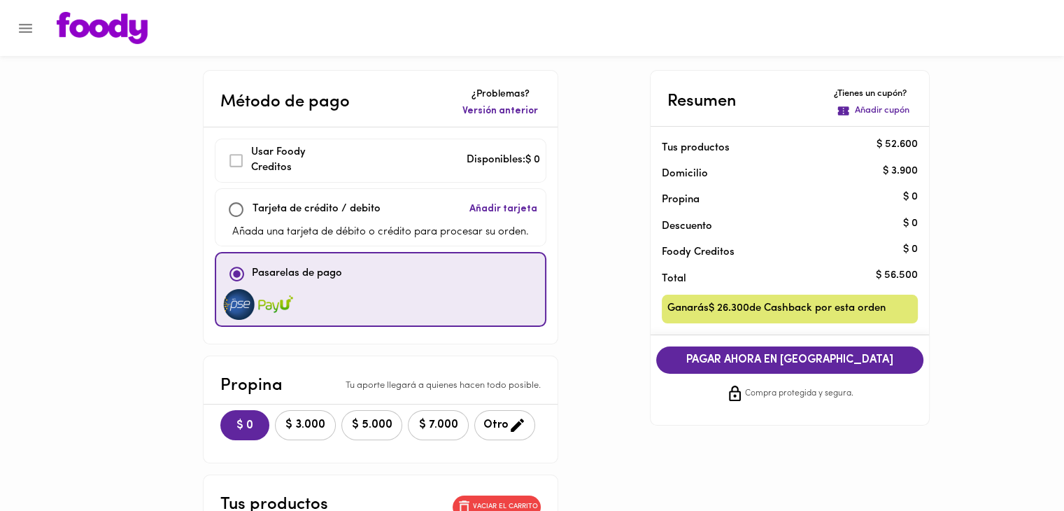
scroll to position [1, 0]
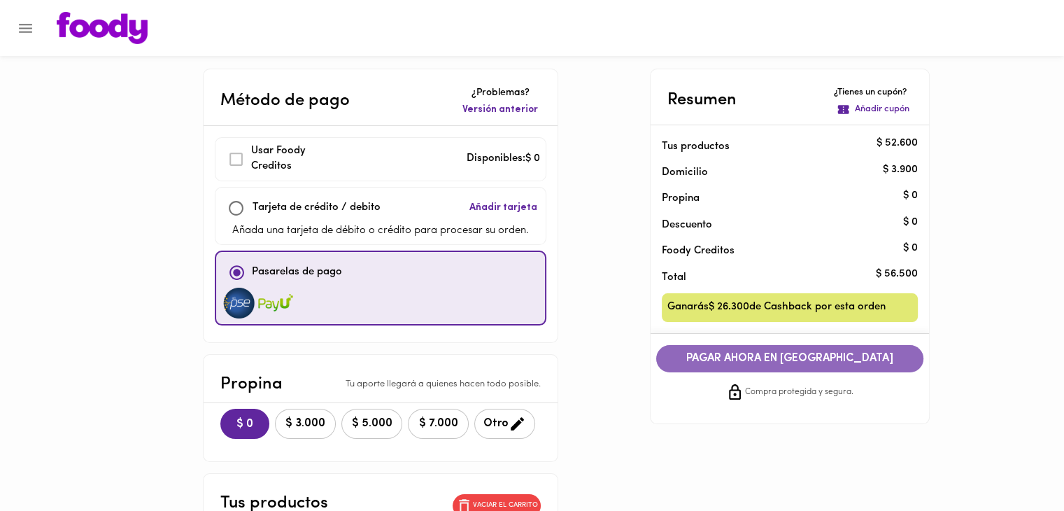
click at [776, 363] on span "PAGAR AHORA EN [GEOGRAPHIC_DATA]" at bounding box center [789, 358] width 239 height 13
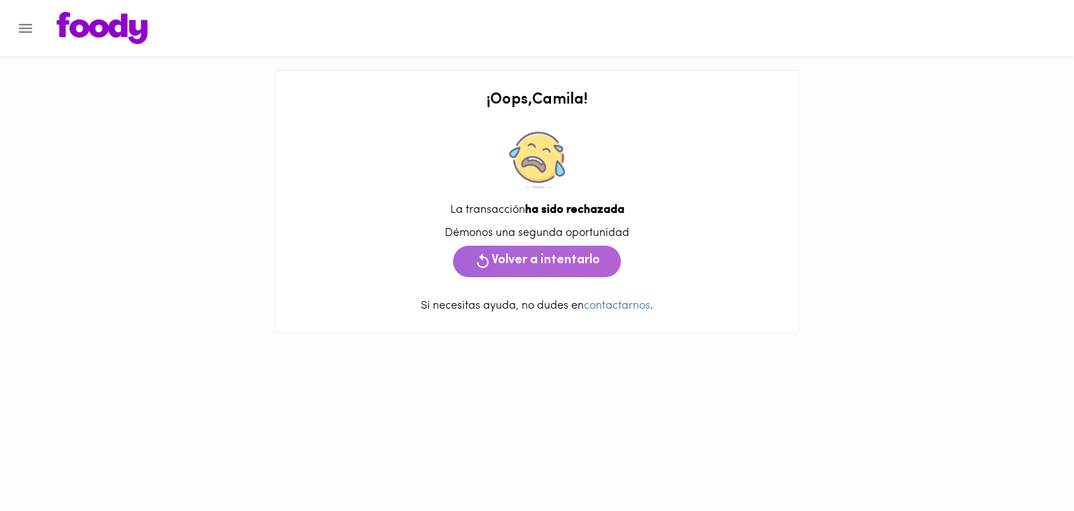
click at [561, 260] on span "Volver a intentarlo" at bounding box center [537, 261] width 126 height 17
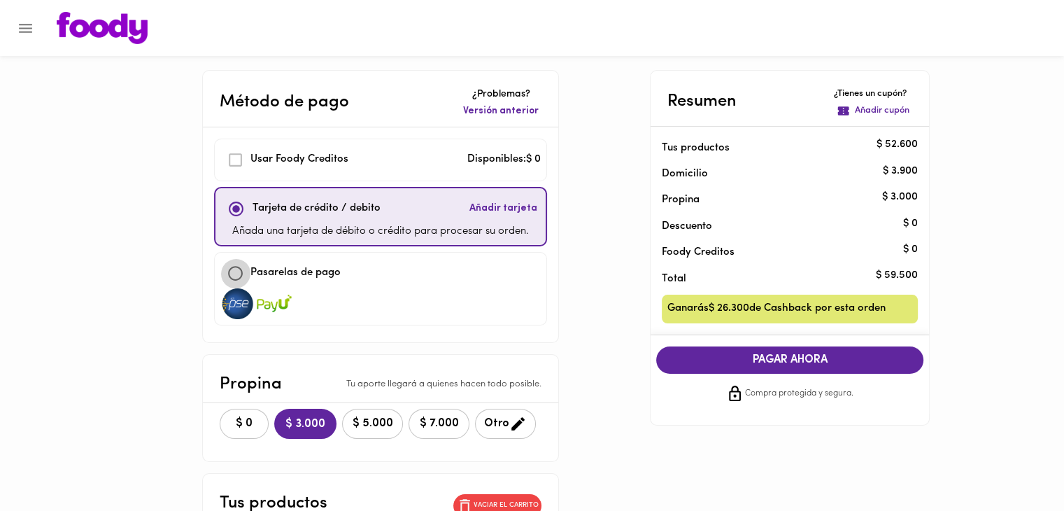
click at [238, 275] on input "checkbox" at bounding box center [235, 273] width 30 height 30
checkbox input "true"
checkbox input "false"
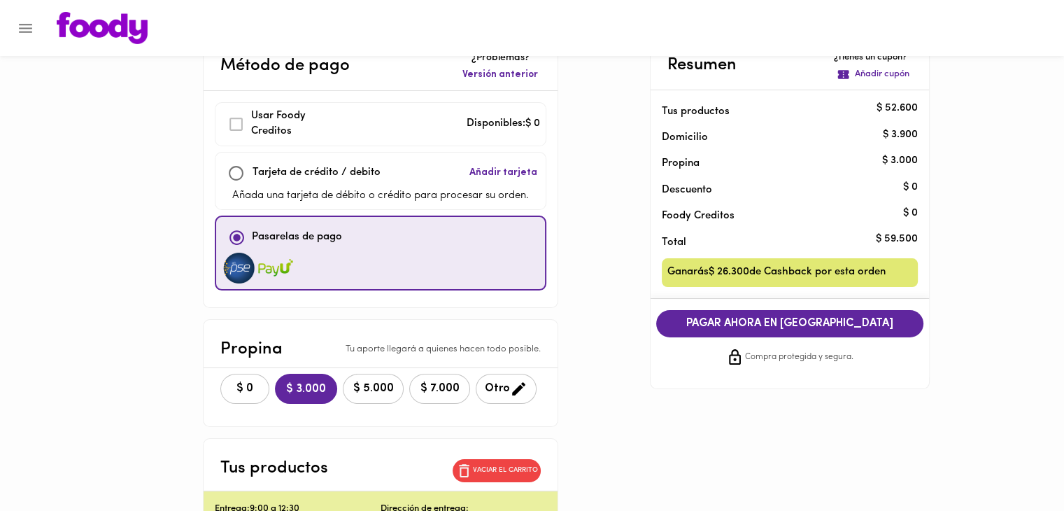
scroll to position [36, 0]
click at [242, 383] on span "$ 0" at bounding box center [244, 388] width 31 height 13
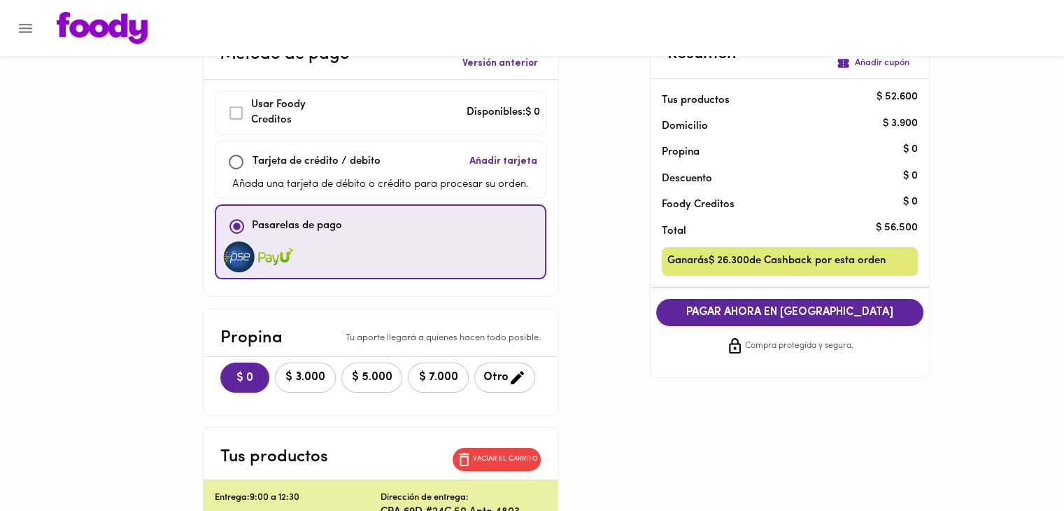
scroll to position [0, 0]
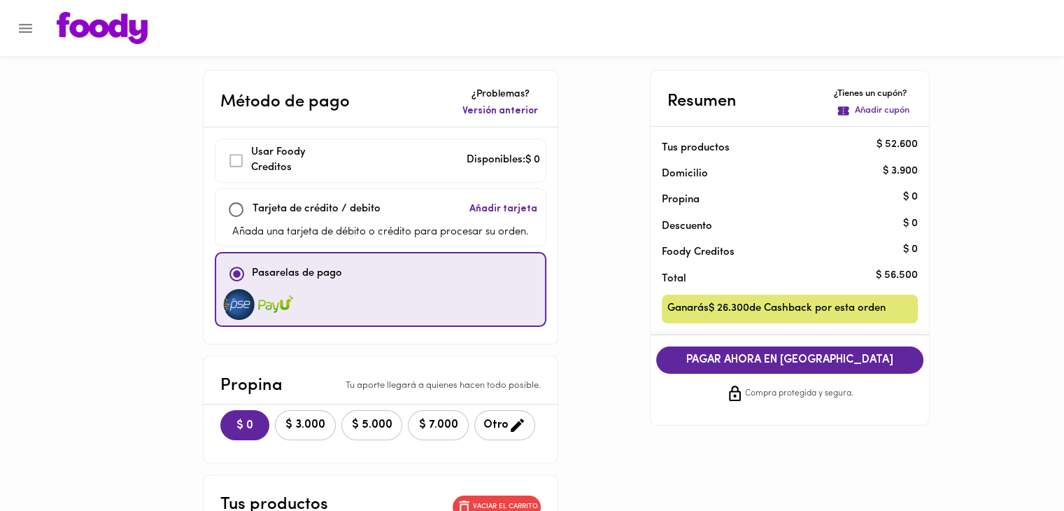
click at [842, 357] on span "PAGAR AHORA EN [GEOGRAPHIC_DATA]" at bounding box center [789, 359] width 239 height 13
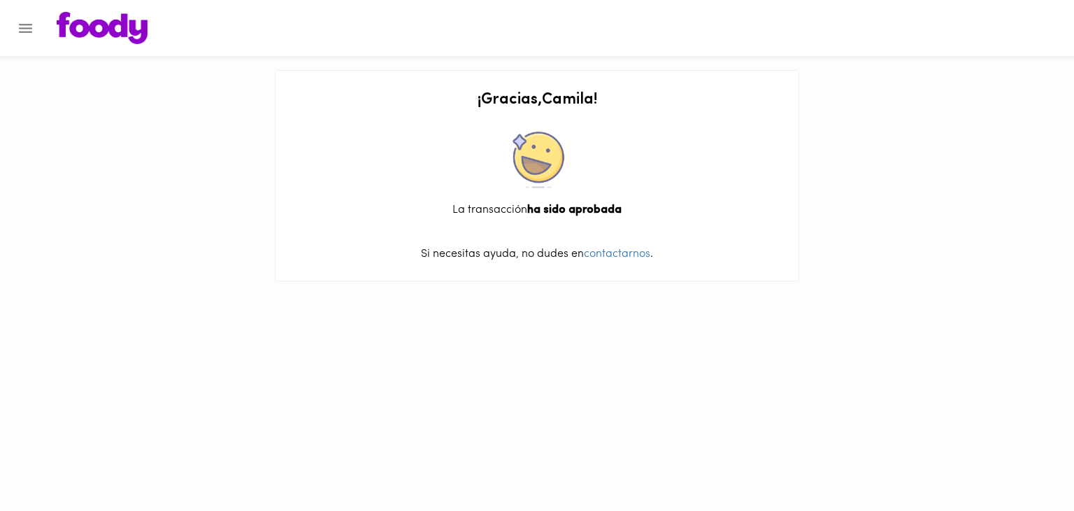
click at [17, 29] on icon "Menu" at bounding box center [25, 28] width 17 height 17
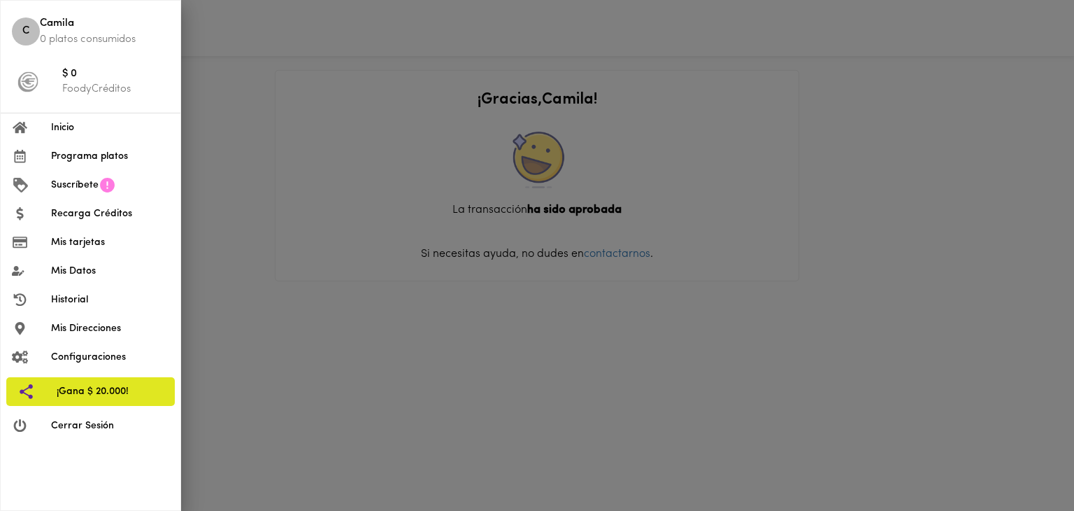
click at [64, 291] on li "Historial" at bounding box center [91, 299] width 180 height 29
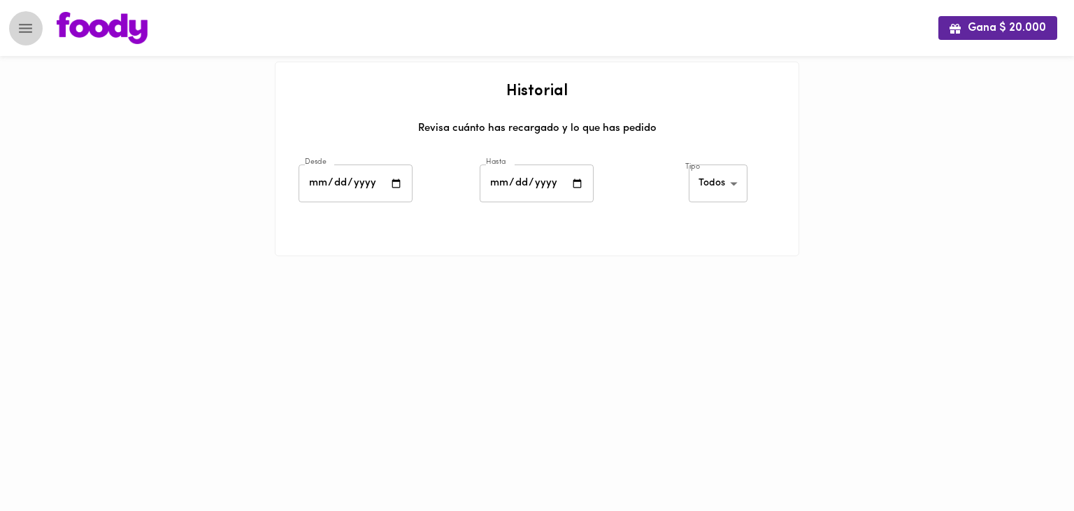
click at [22, 34] on icon "Menu" at bounding box center [25, 28] width 17 height 17
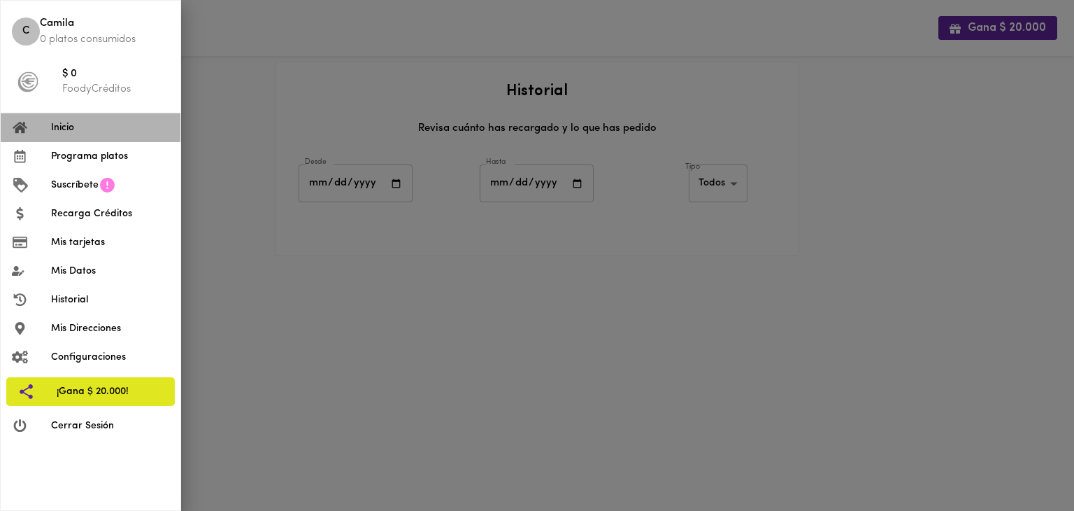
click at [67, 127] on span "Inicio" at bounding box center [110, 127] width 118 height 15
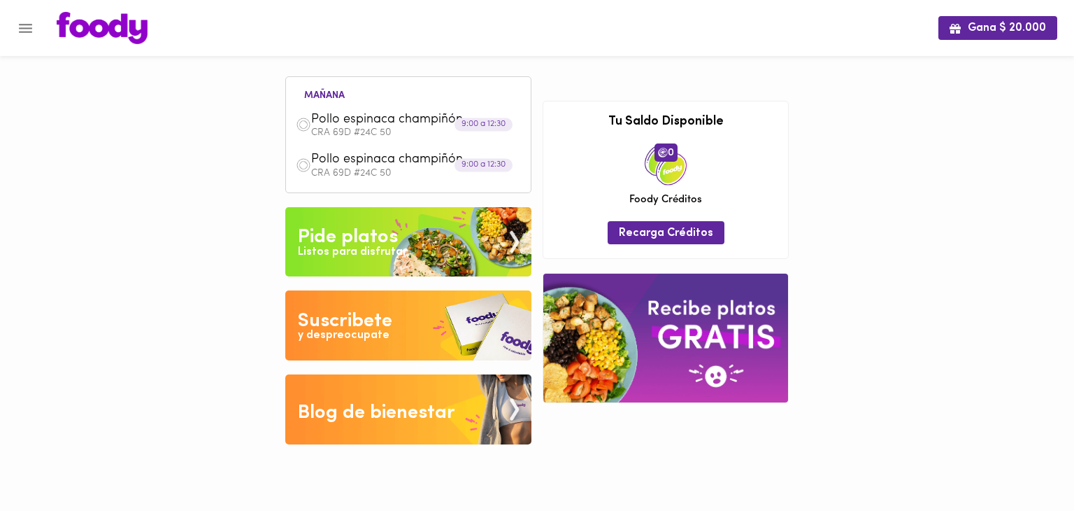
click at [978, 31] on span "Gana $ 20.000" at bounding box center [998, 28] width 97 height 13
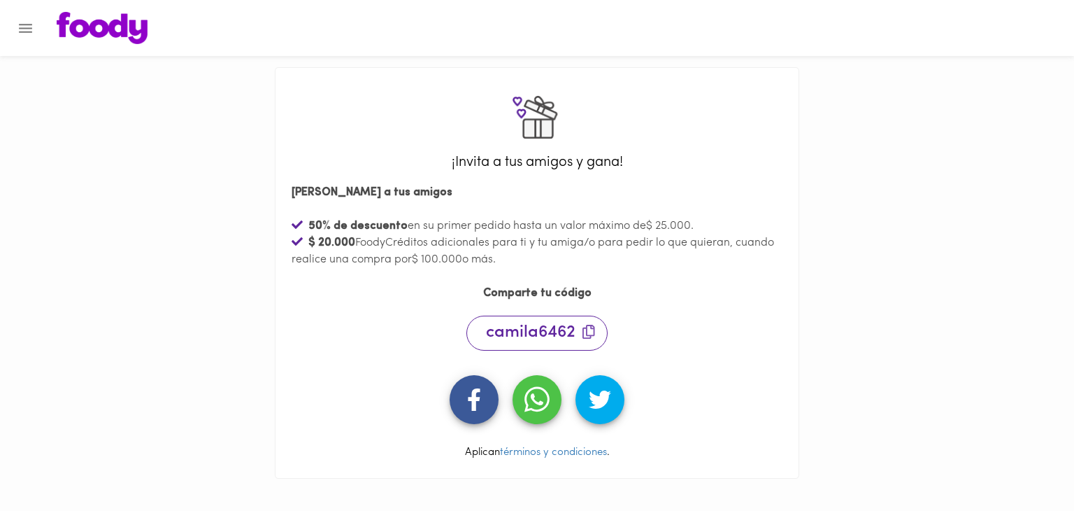
click at [26, 22] on icon "Menu" at bounding box center [25, 28] width 17 height 17
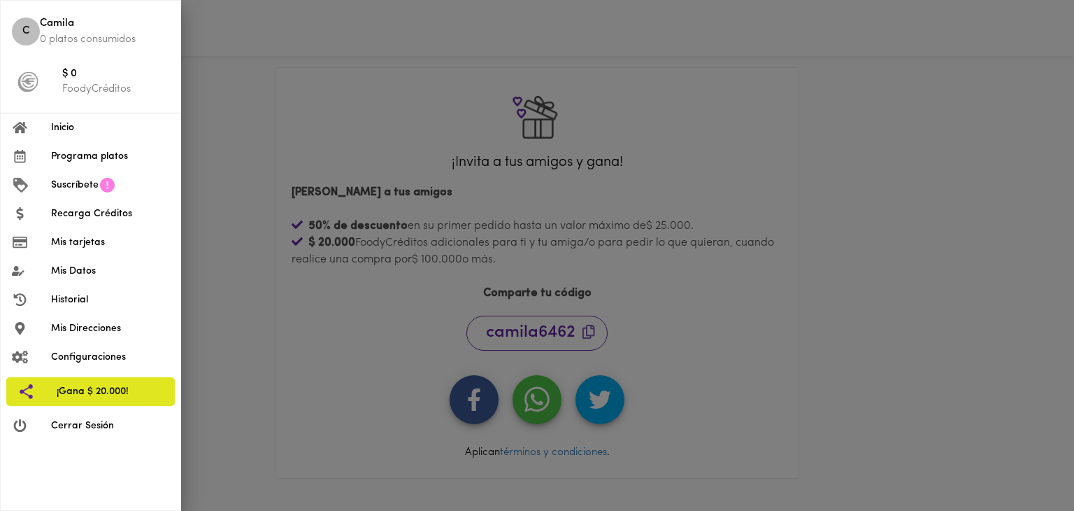
click at [81, 190] on span "Suscríbete" at bounding box center [75, 185] width 48 height 15
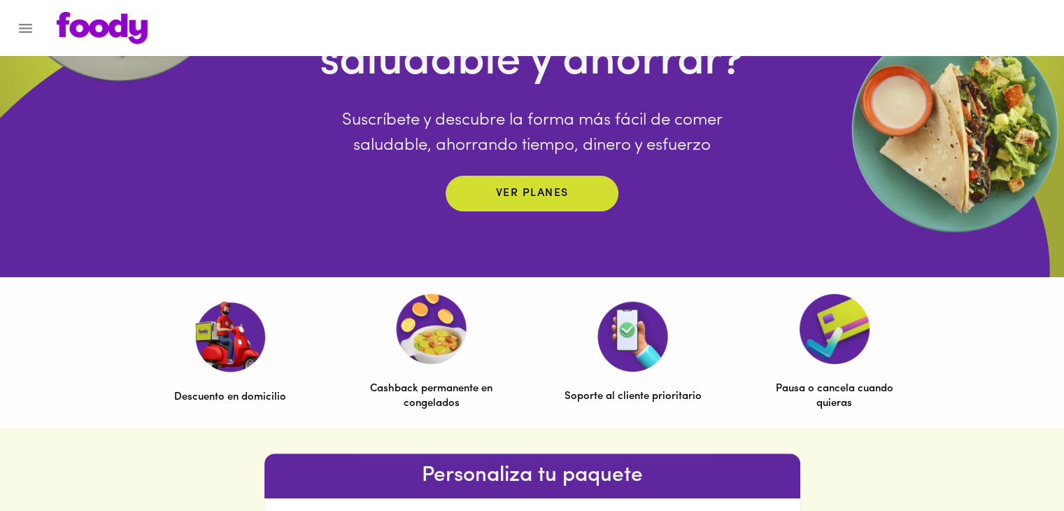
scroll to position [229, 0]
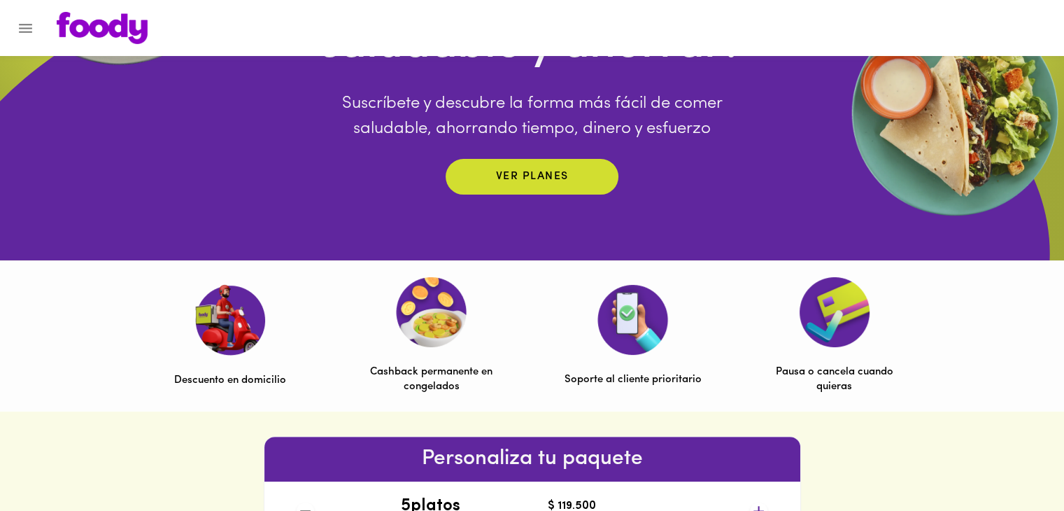
click at [536, 174] on p "Ver planes" at bounding box center [532, 177] width 73 height 16
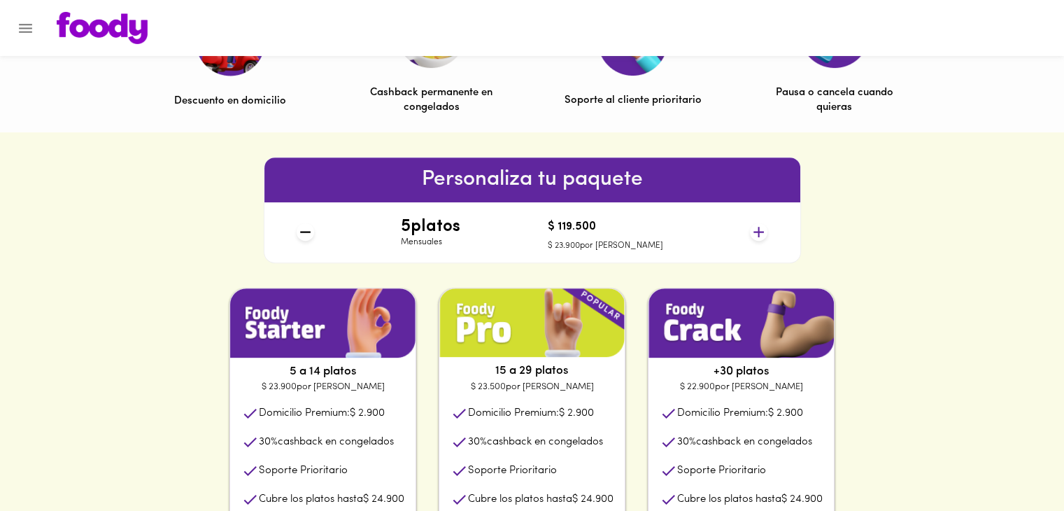
scroll to position [509, 0]
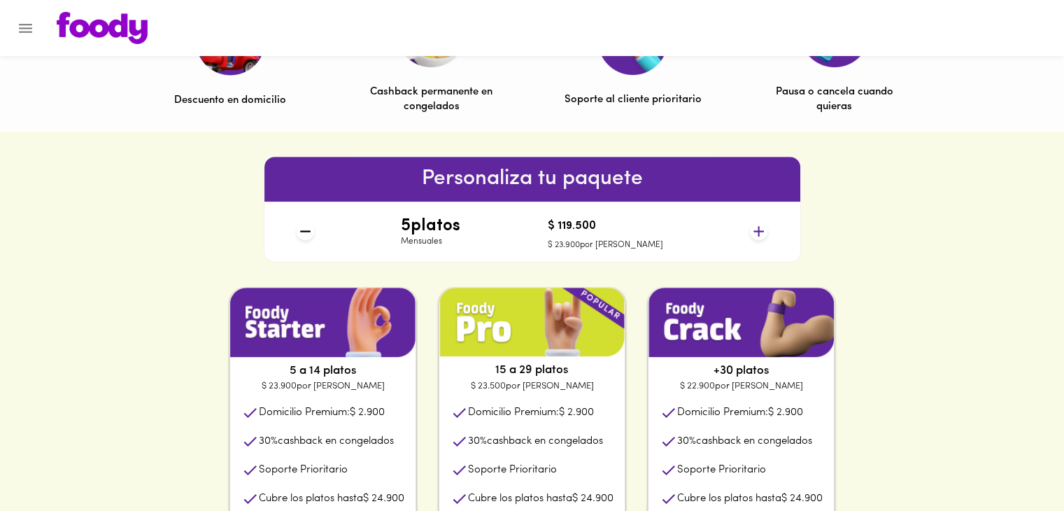
click at [759, 234] on icon at bounding box center [758, 231] width 10 height 10
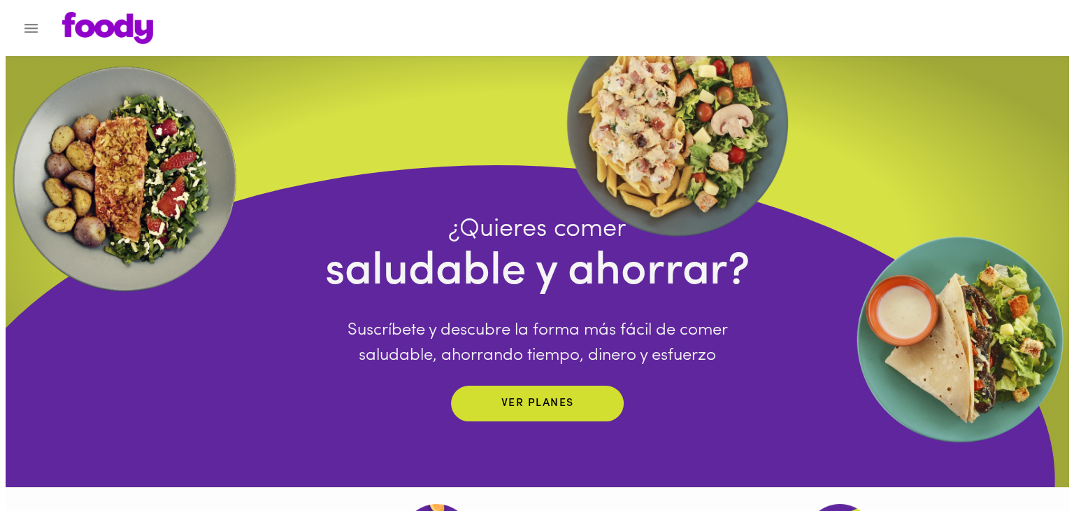
scroll to position [0, 0]
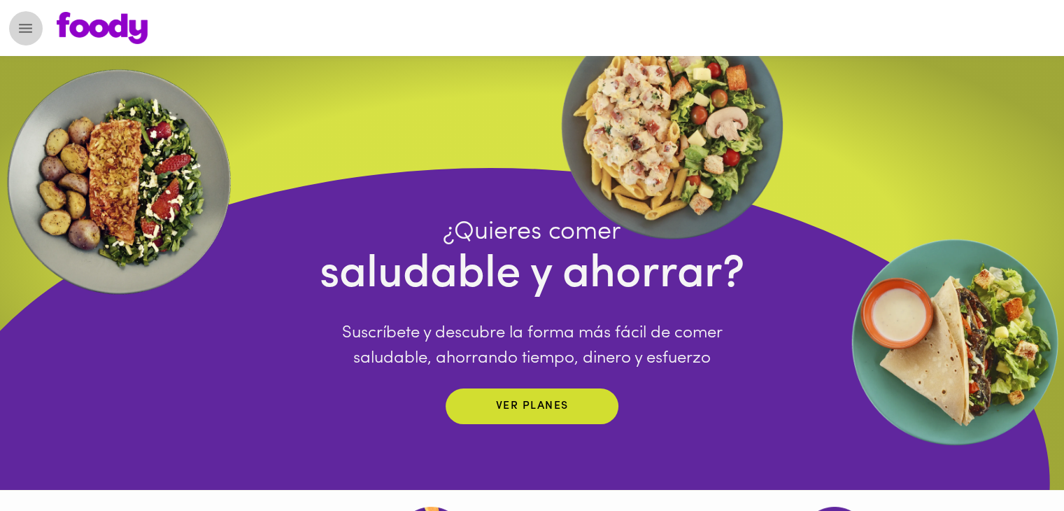
click at [16, 24] on button "Menu" at bounding box center [25, 28] width 34 height 34
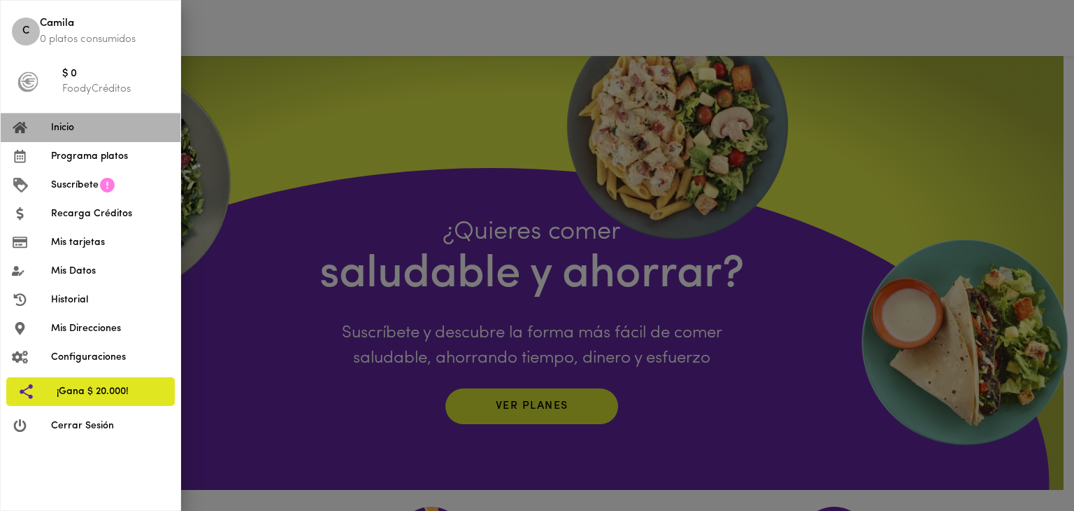
click at [64, 134] on span "Inicio" at bounding box center [110, 127] width 118 height 15
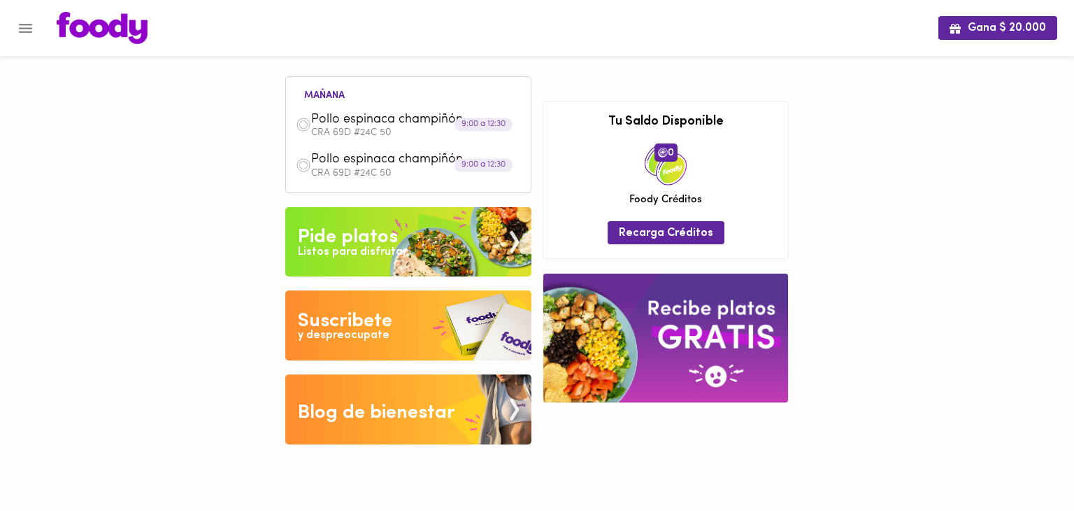
click at [474, 152] on div "Pollo espinaca champiñón CRA 69D #24C 50" at bounding box center [416, 165] width 210 height 26
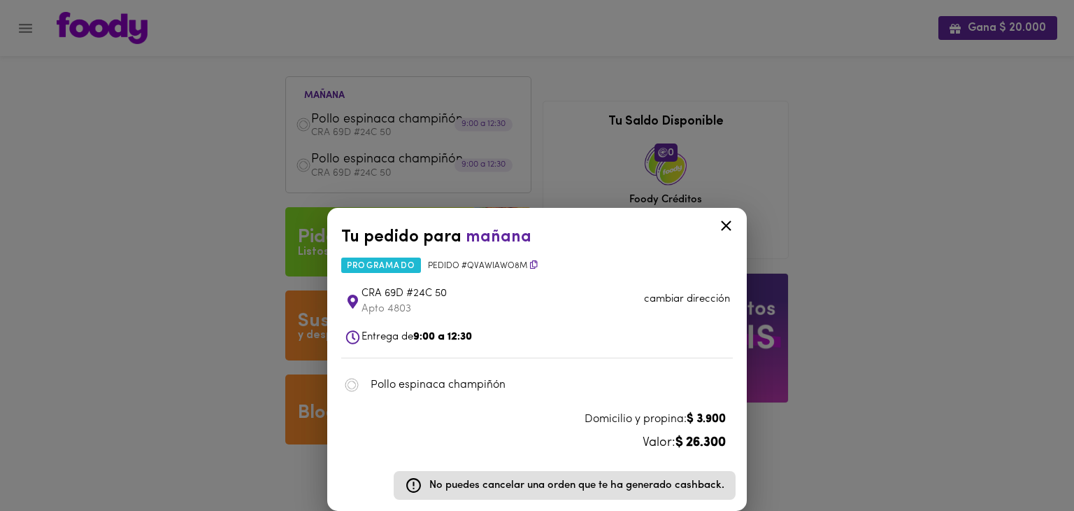
click at [736, 226] on div at bounding box center [726, 228] width 34 height 34
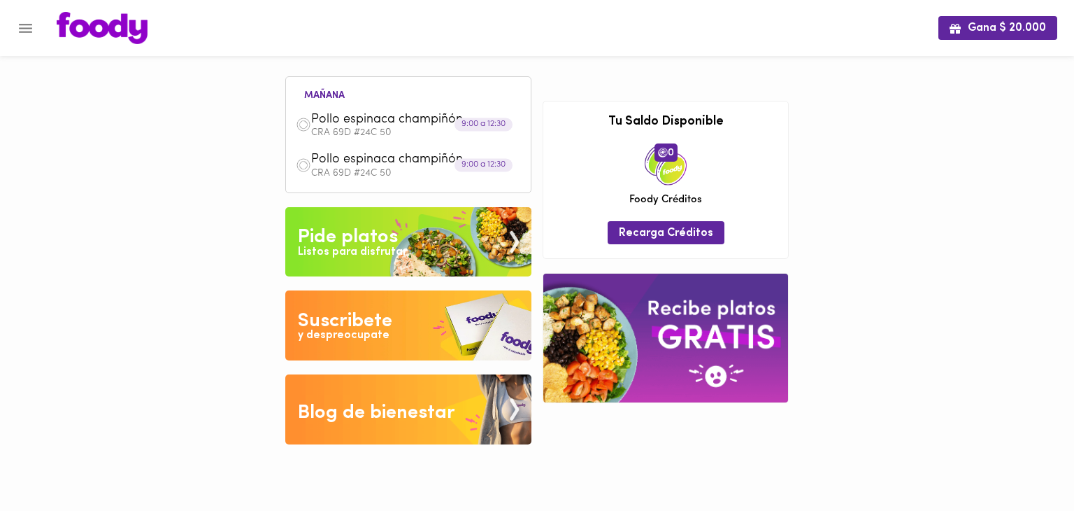
click at [727, 345] on img at bounding box center [666, 338] width 245 height 128
